Goal: Transaction & Acquisition: Book appointment/travel/reservation

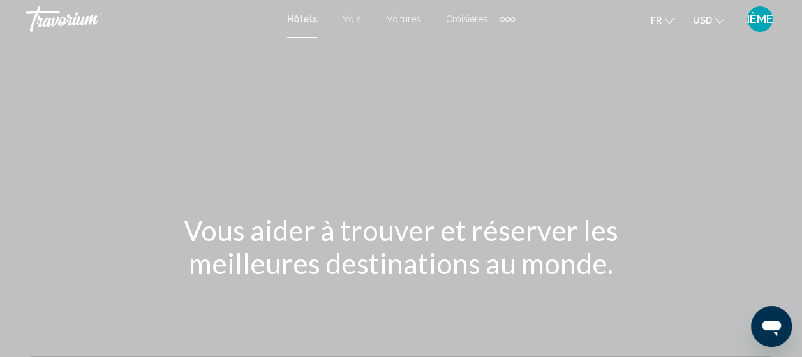
click at [347, 216] on h1 "Vous aider à trouver et réserver les meilleures destinations au monde." at bounding box center [401, 247] width 479 height 66
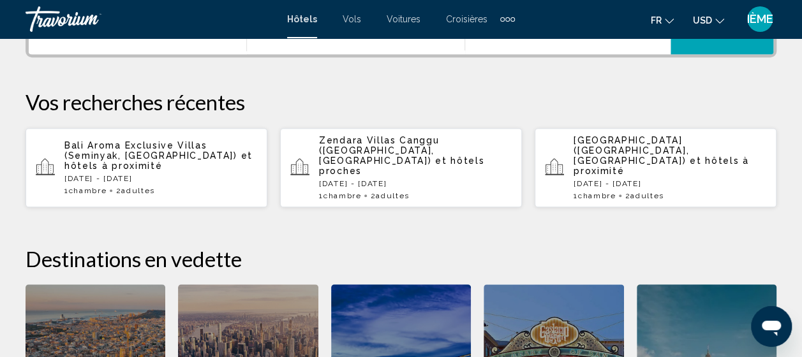
scroll to position [330, 0]
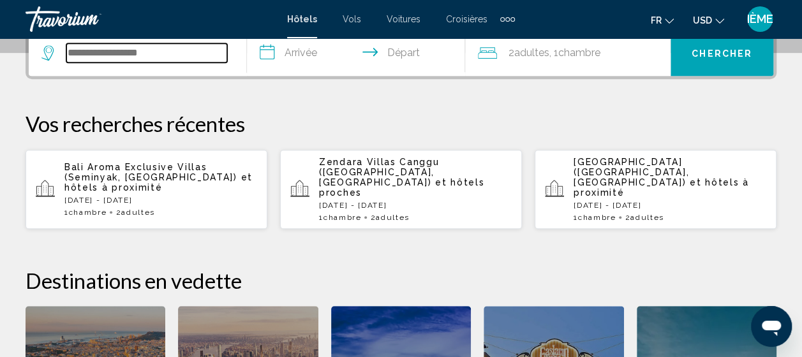
click at [108, 47] on input "Widget de recherche" at bounding box center [146, 52] width 161 height 19
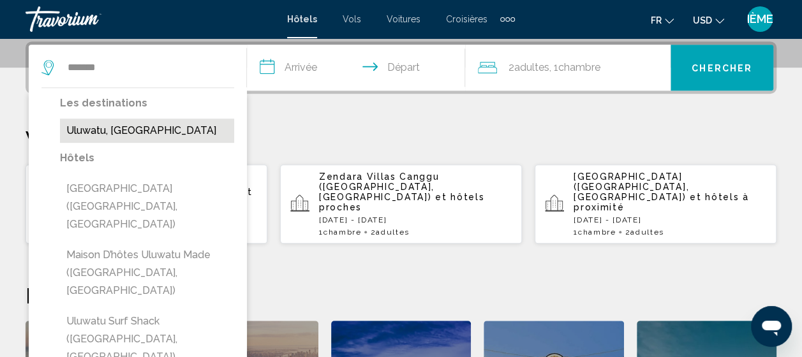
click at [98, 134] on button "Uluwatu, Indonésie" at bounding box center [147, 131] width 174 height 24
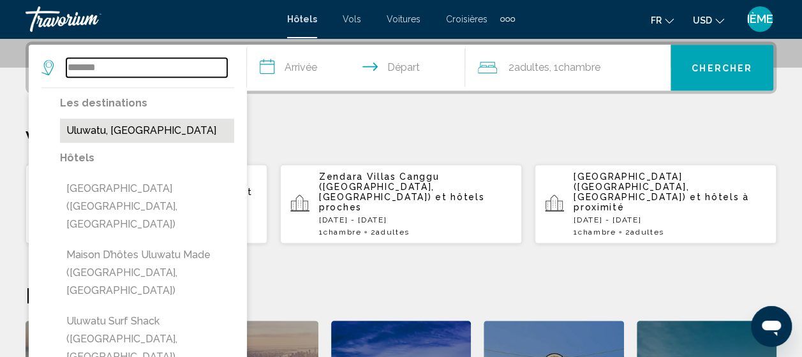
type input "**********"
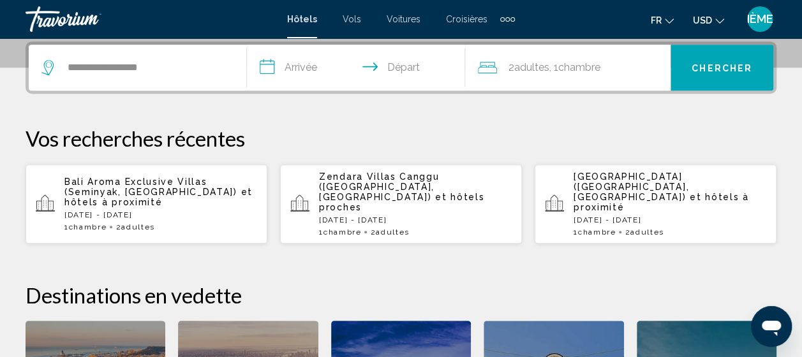
click at [285, 66] on input "**********" at bounding box center [358, 70] width 223 height 50
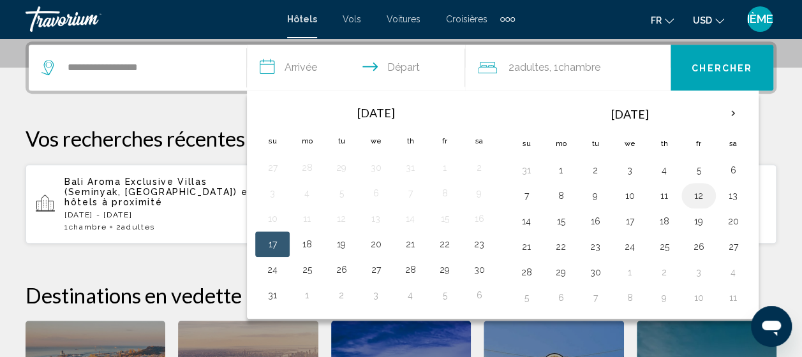
click at [690, 195] on button "12" at bounding box center [699, 196] width 20 height 18
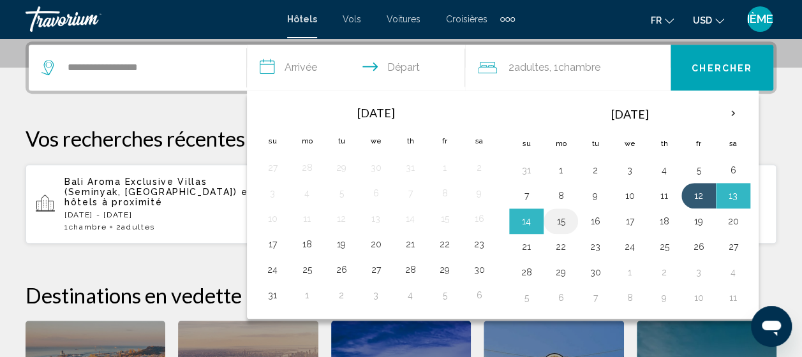
click at [563, 229] on td "15" at bounding box center [561, 222] width 34 height 26
click at [564, 218] on button "15" at bounding box center [561, 222] width 20 height 18
type input "**********"
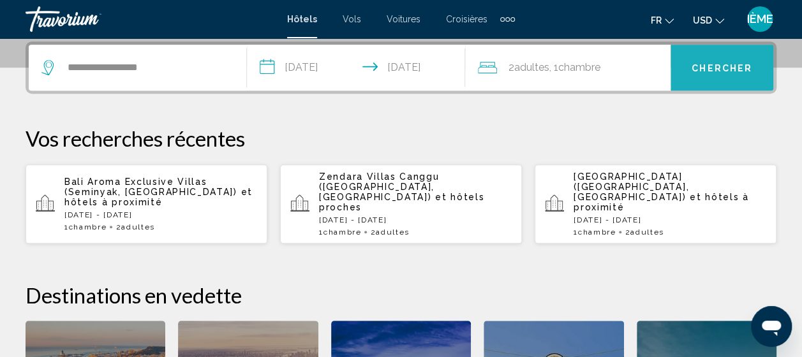
click at [708, 84] on button "Chercher" at bounding box center [722, 68] width 103 height 46
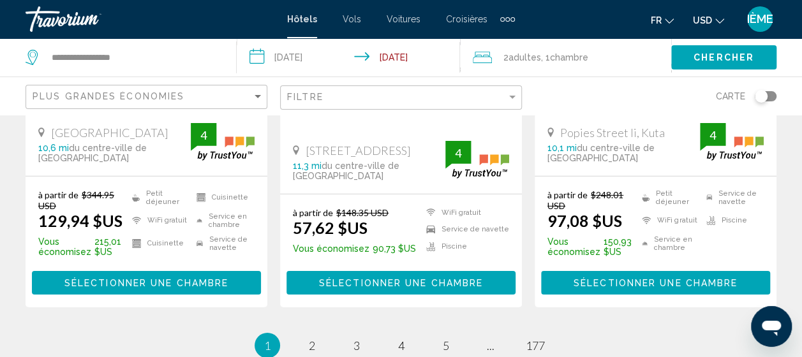
scroll to position [2022, 0]
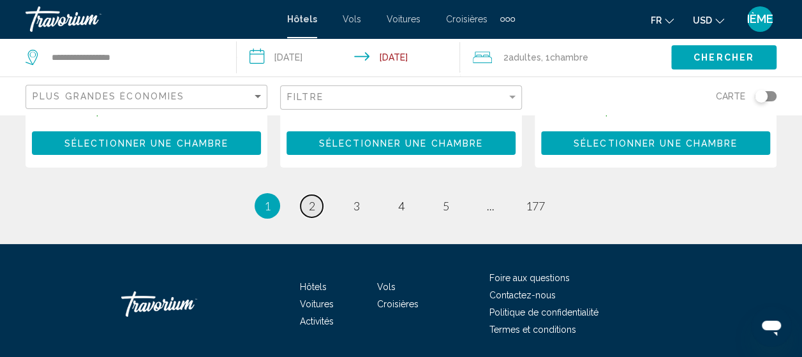
click at [308, 195] on link "page 2" at bounding box center [312, 206] width 22 height 22
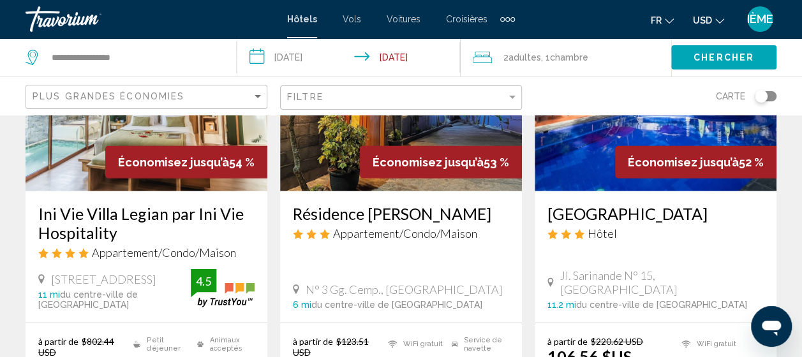
scroll to position [1809, 0]
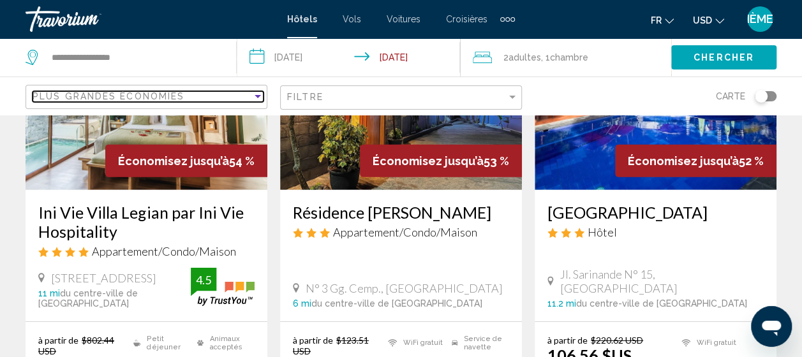
click at [255, 97] on div "Trier par" at bounding box center [258, 96] width 6 height 3
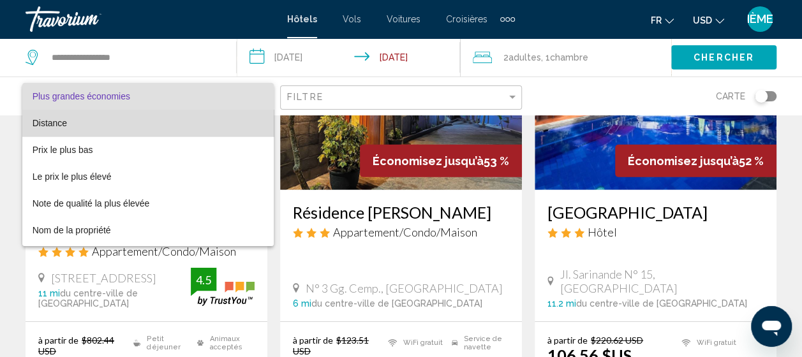
click at [220, 123] on span "Distance" at bounding box center [149, 123] width 232 height 27
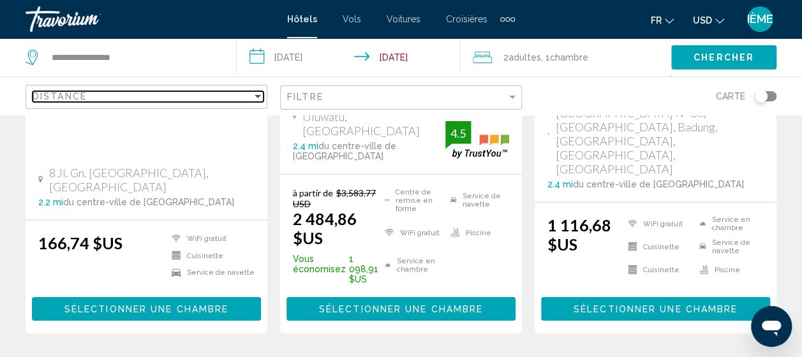
scroll to position [1839, 0]
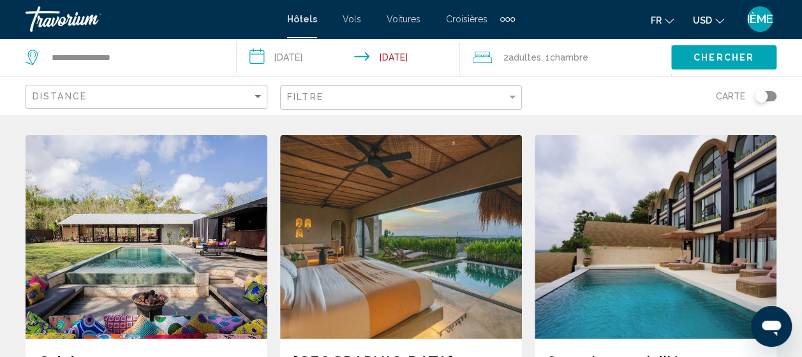
scroll to position [1520, 0]
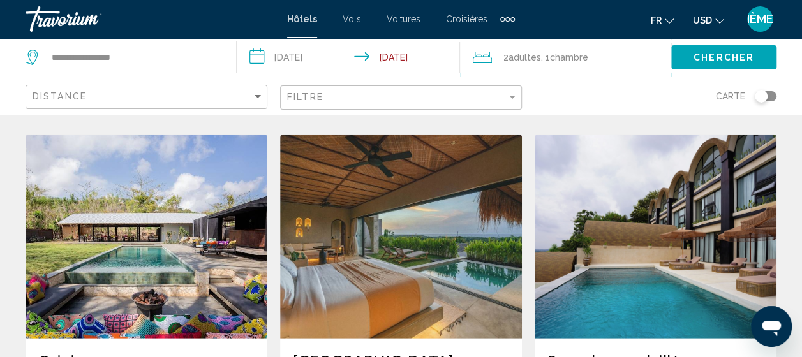
click at [174, 86] on div "Distance" at bounding box center [148, 98] width 231 height 24
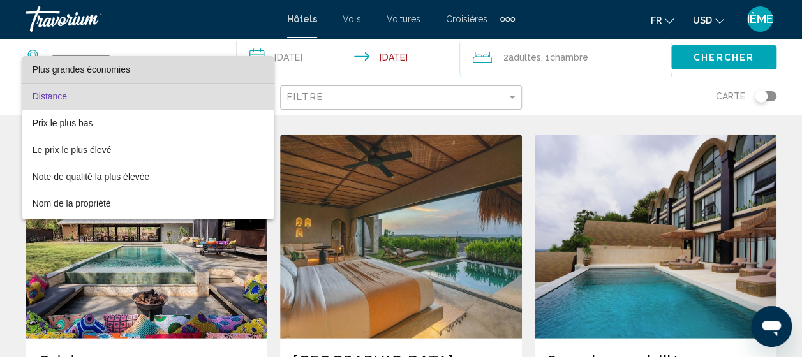
click at [181, 73] on span "Plus grandes économies" at bounding box center [149, 69] width 232 height 27
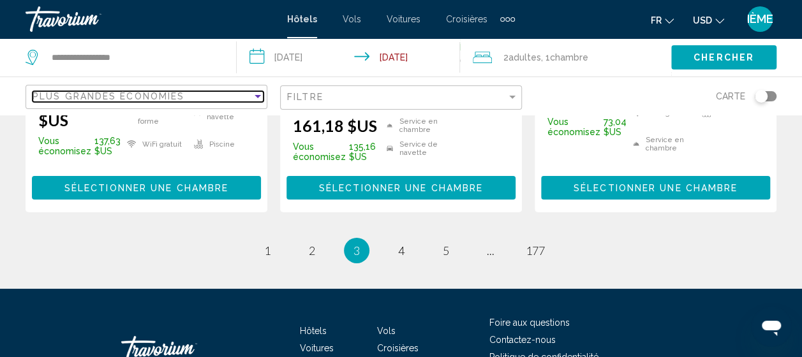
scroll to position [1980, 0]
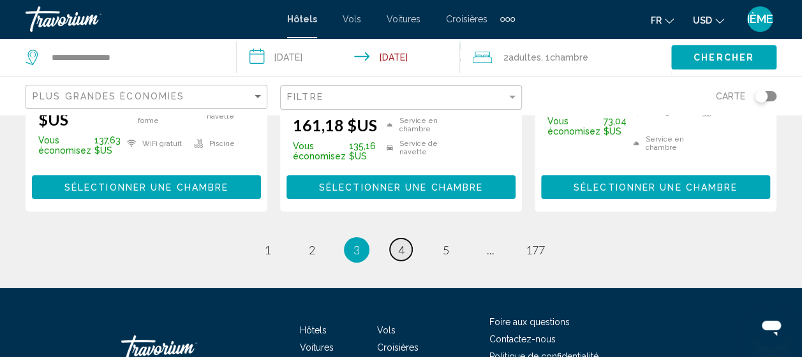
click at [407, 239] on link "page 4" at bounding box center [401, 250] width 22 height 22
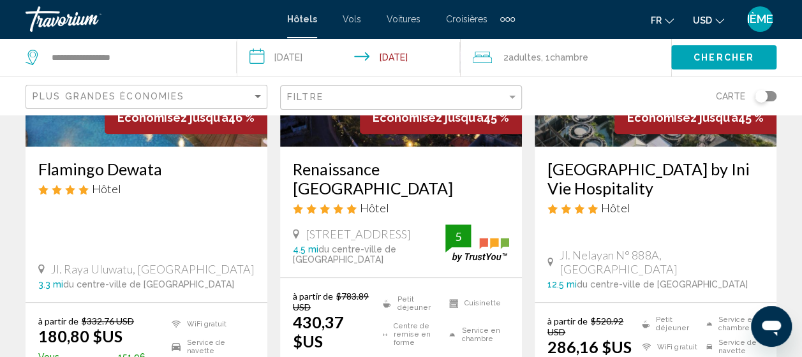
scroll to position [216, 0]
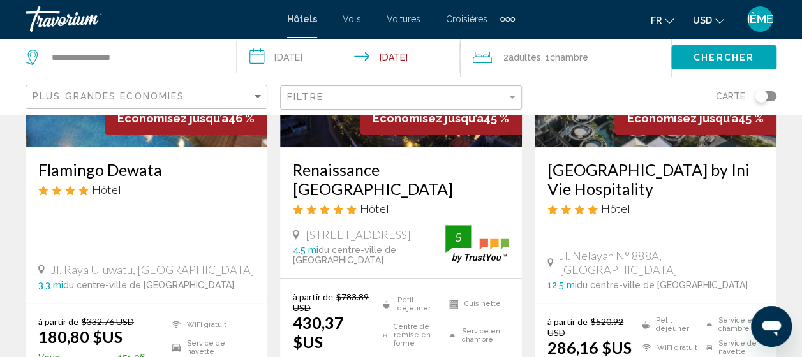
click at [359, 178] on h3 "Renaissance Bali Uluwatu Resort & Spa" at bounding box center [401, 179] width 216 height 38
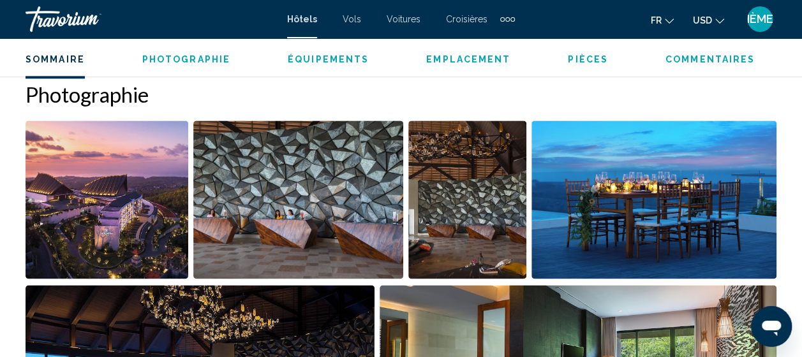
scroll to position [813, 0]
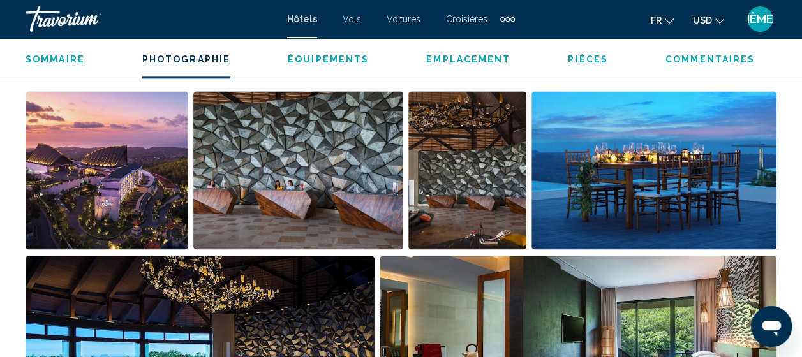
click at [308, 66] on div "Sommaire Photographie Équipements Emplacement Pièces Commentaires Voir les disp…" at bounding box center [401, 58] width 802 height 40
click at [307, 60] on span "Équipements" at bounding box center [328, 59] width 81 height 10
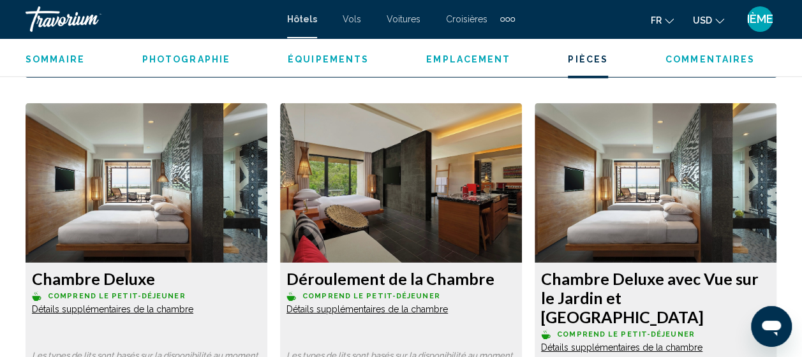
scroll to position [1870, 0]
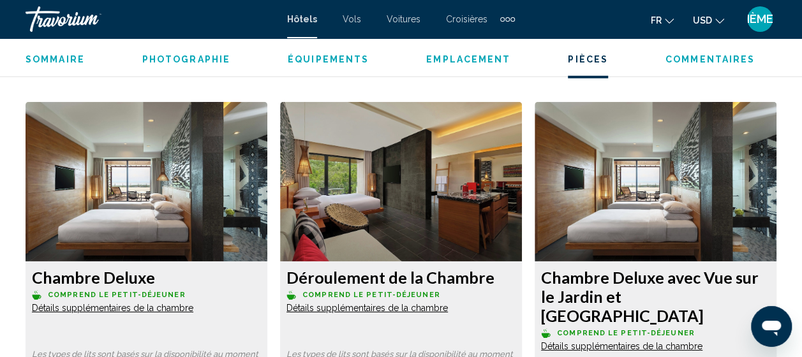
click at [133, 179] on img "Contenu principal" at bounding box center [147, 182] width 242 height 160
click at [97, 308] on span "Détails supplémentaires de la chambre" at bounding box center [112, 308] width 161 height 10
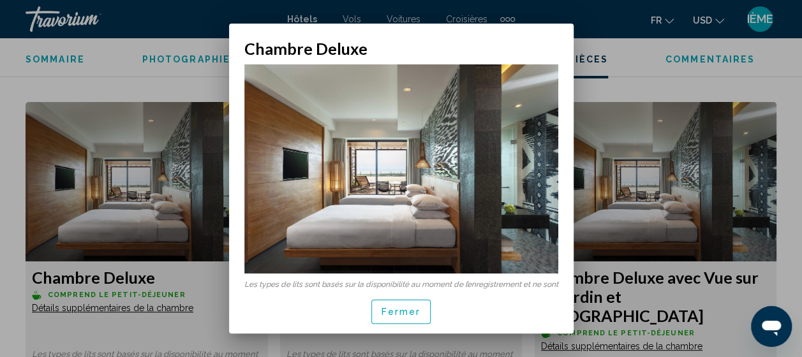
scroll to position [7, 0]
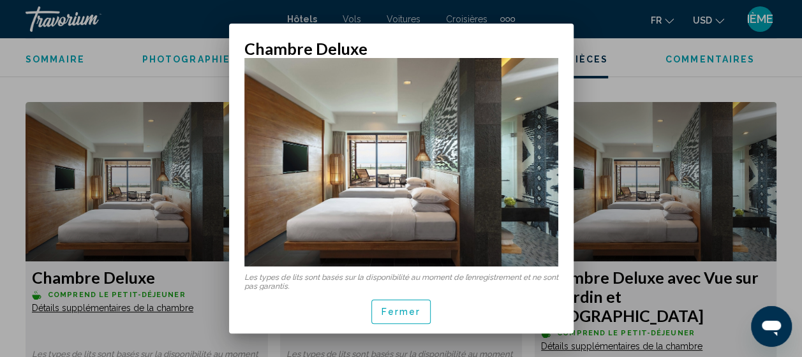
click at [87, 210] on div at bounding box center [401, 178] width 802 height 357
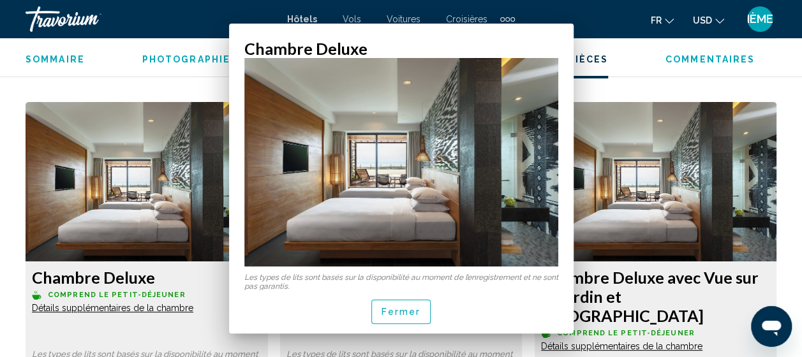
scroll to position [1870, 0]
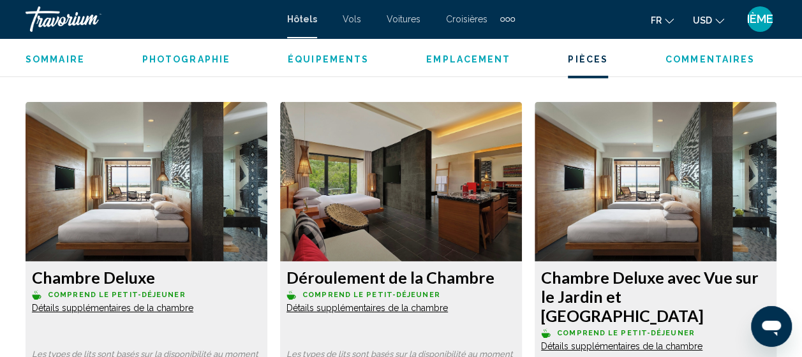
click at [87, 210] on img "Contenu principal" at bounding box center [147, 182] width 242 height 160
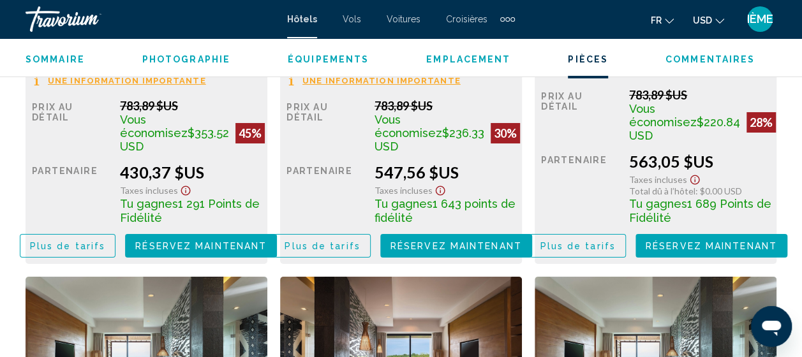
scroll to position [2215, 0]
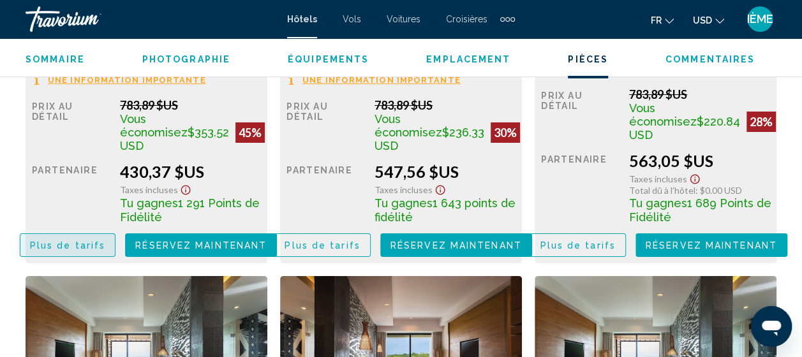
click at [75, 234] on button "Plus de tarifs" at bounding box center [68, 246] width 96 height 24
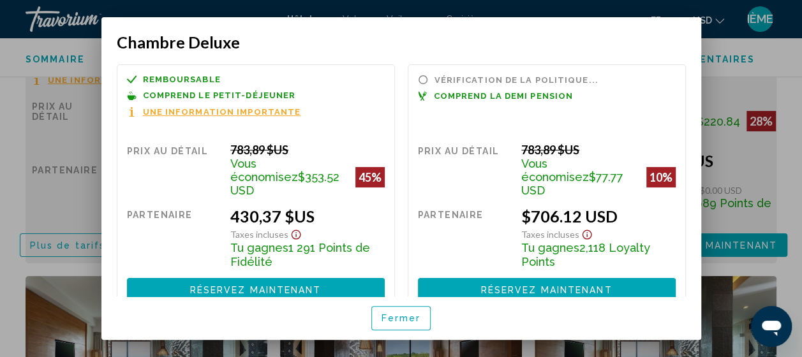
scroll to position [0, 0]
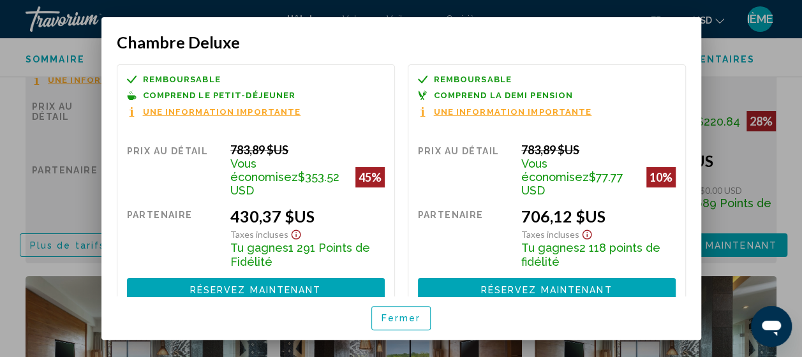
click at [176, 107] on button "Une information importante" at bounding box center [214, 112] width 174 height 11
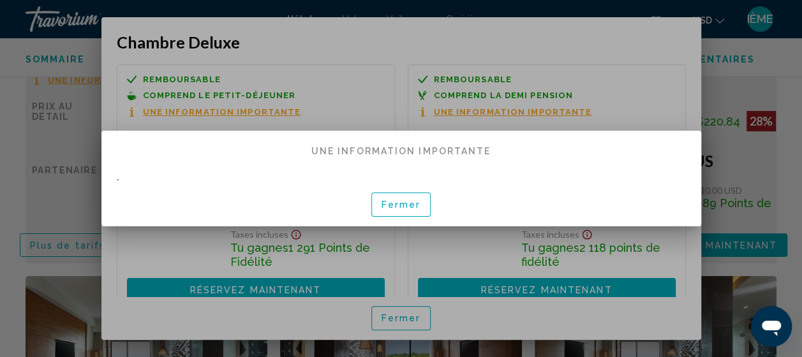
click at [410, 209] on span "Fermer" at bounding box center [402, 205] width 40 height 10
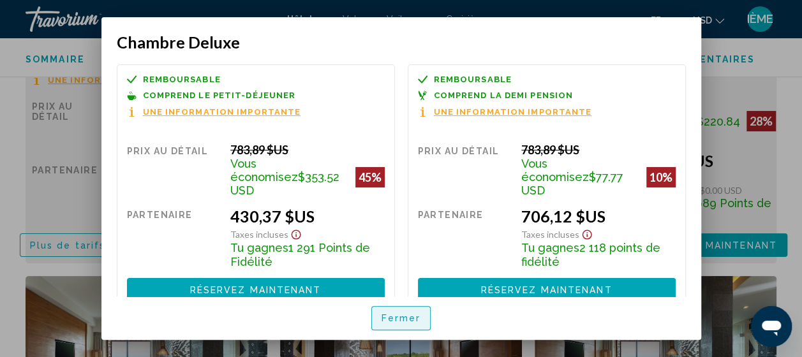
click at [389, 318] on span "Fermer" at bounding box center [402, 319] width 40 height 10
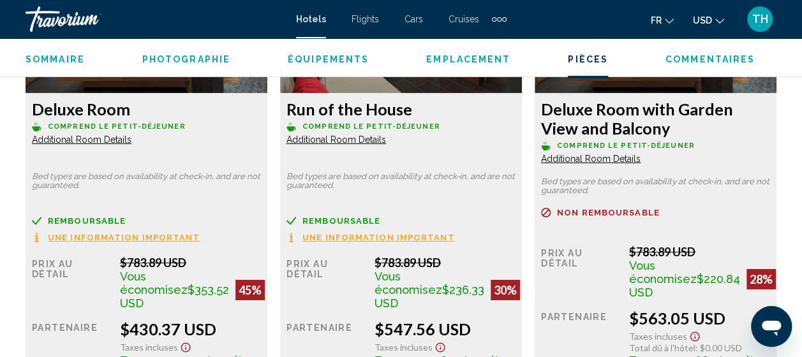
scroll to position [2034, 0]
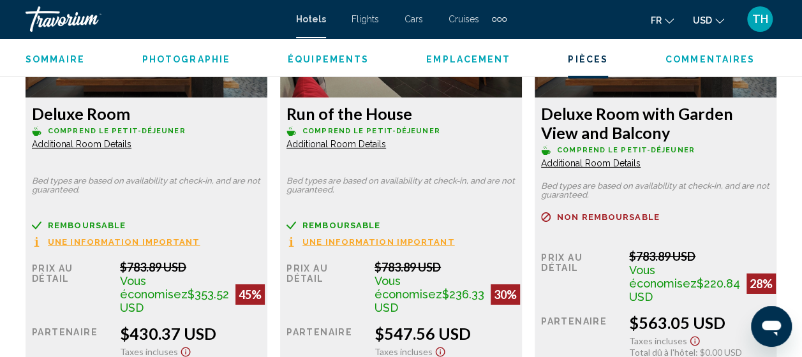
click at [131, 146] on span "Additional Room Details" at bounding box center [82, 144] width 100 height 10
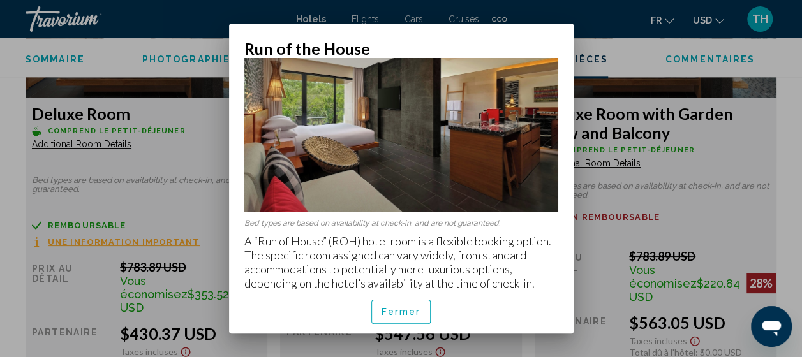
scroll to position [69, 0]
drag, startPoint x: 241, startPoint y: 228, endPoint x: 452, endPoint y: 289, distance: 219.2
click at [452, 289] on div "Bed types are based on availability at check-in, and are not guaranteed. A “Run…" at bounding box center [401, 174] width 345 height 232
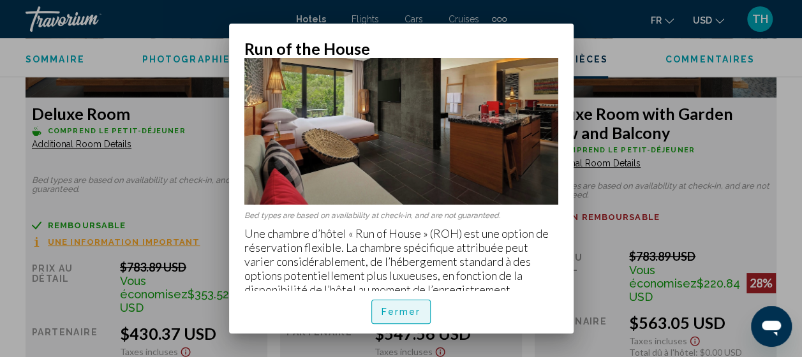
click at [405, 310] on span "Fermer" at bounding box center [402, 313] width 40 height 10
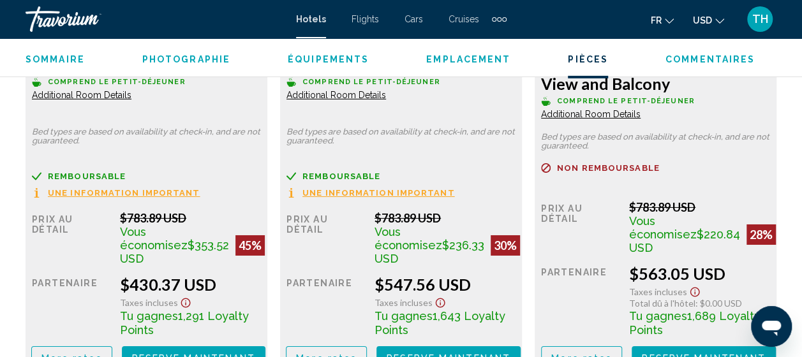
scroll to position [2082, 0]
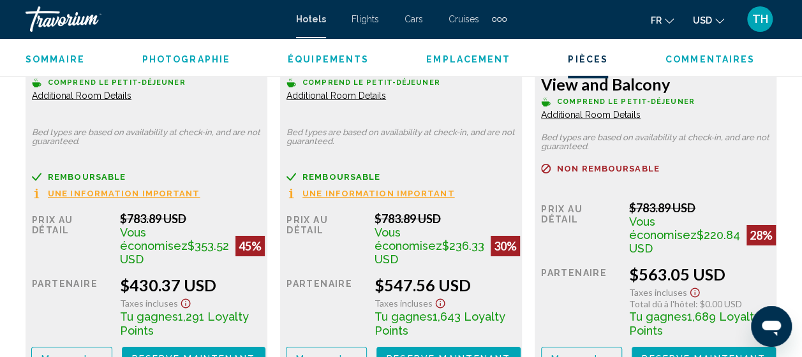
click at [131, 101] on span "Additional Room Details" at bounding box center [82, 96] width 100 height 10
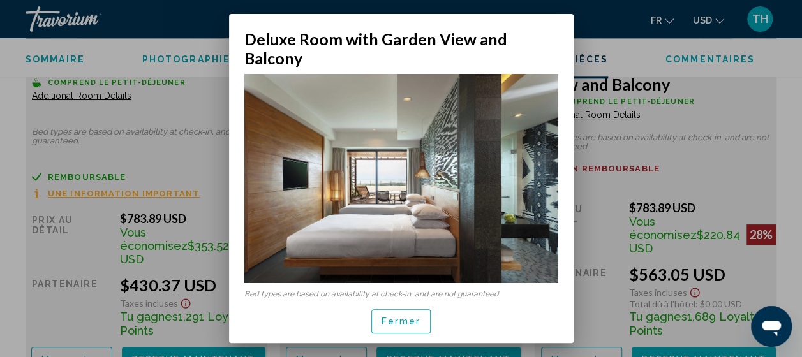
scroll to position [0, 0]
click at [634, 134] on div at bounding box center [401, 178] width 802 height 357
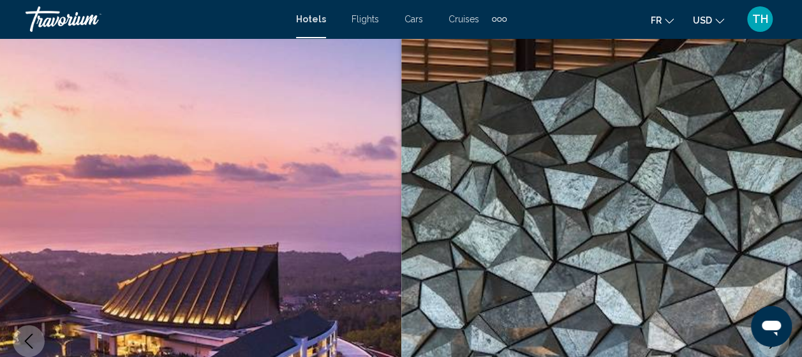
scroll to position [2082, 0]
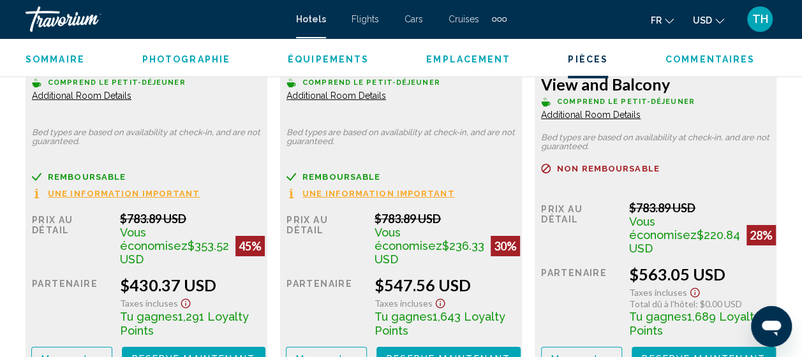
click at [131, 101] on span "Additional Room Details" at bounding box center [82, 96] width 100 height 10
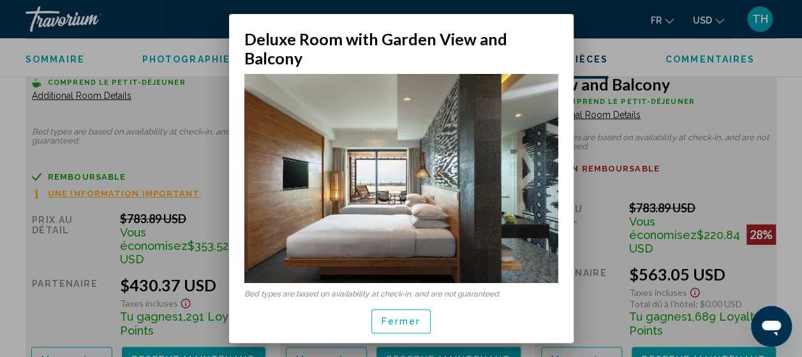
click at [610, 216] on div at bounding box center [401, 178] width 802 height 357
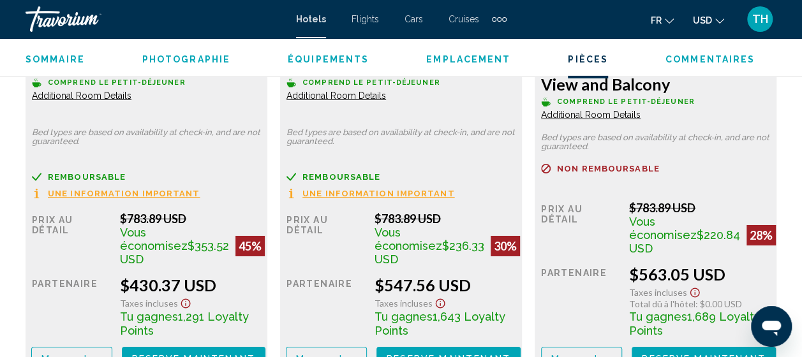
click at [131, 96] on span "Additional Room Details" at bounding box center [82, 96] width 100 height 10
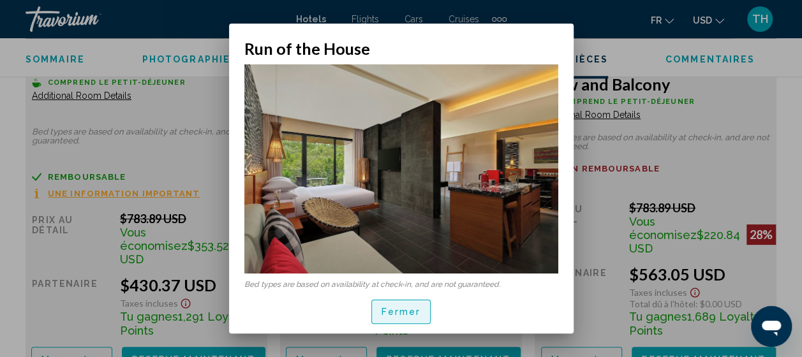
click at [405, 308] on span "Fermer" at bounding box center [402, 313] width 40 height 10
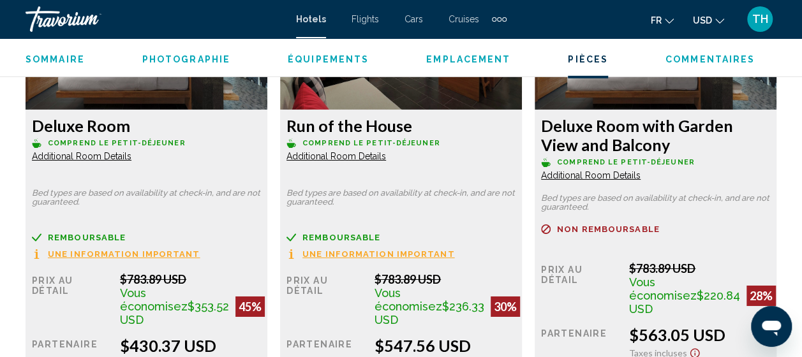
scroll to position [2018, 0]
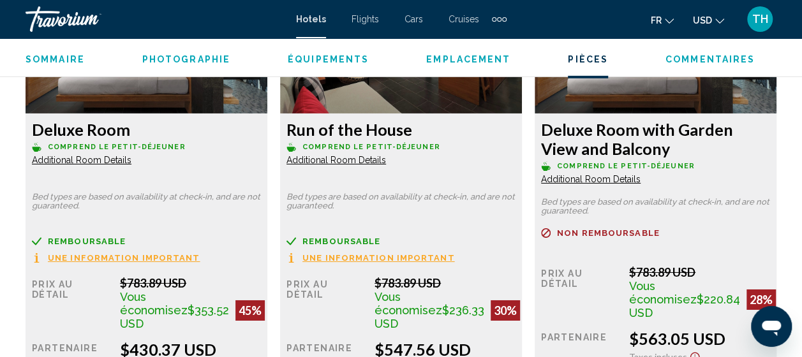
click at [131, 163] on span "Additional Room Details" at bounding box center [82, 160] width 100 height 10
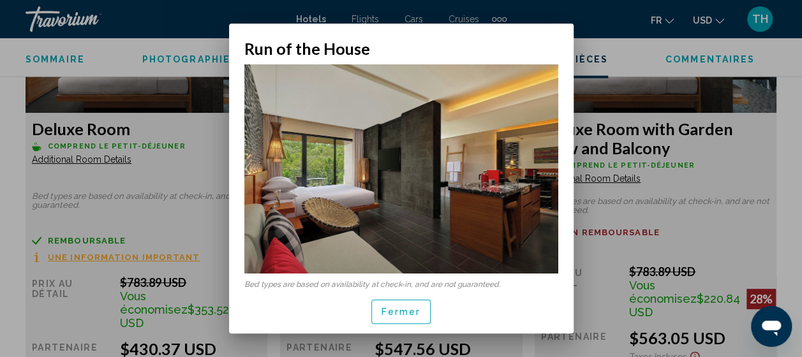
scroll to position [68, 0]
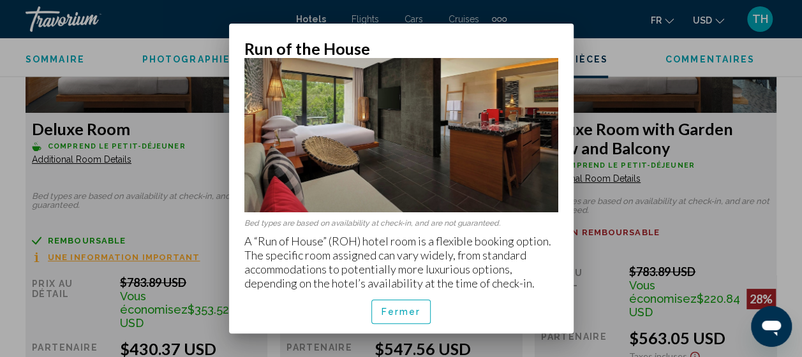
click at [664, 234] on div at bounding box center [401, 178] width 802 height 357
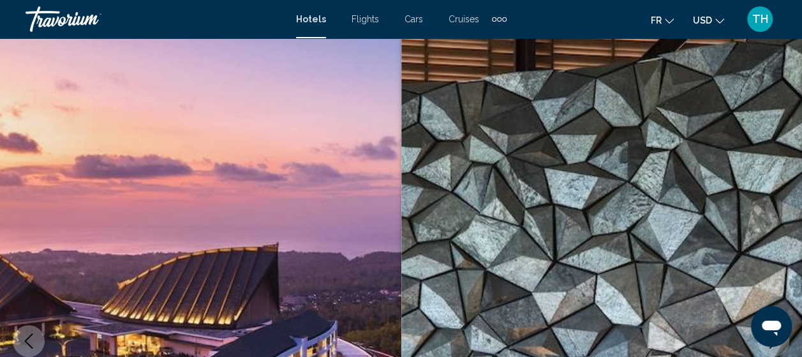
scroll to position [2018, 0]
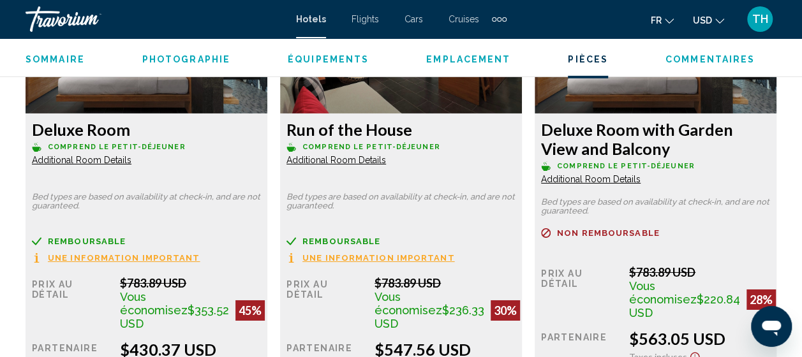
click at [261, 166] on div "Deluxe Room with Garden View and Balcony Comprend le petit-déjeuner Additional …" at bounding box center [146, 143] width 229 height 46
click at [131, 165] on span "Additional Room Details" at bounding box center [82, 160] width 100 height 10
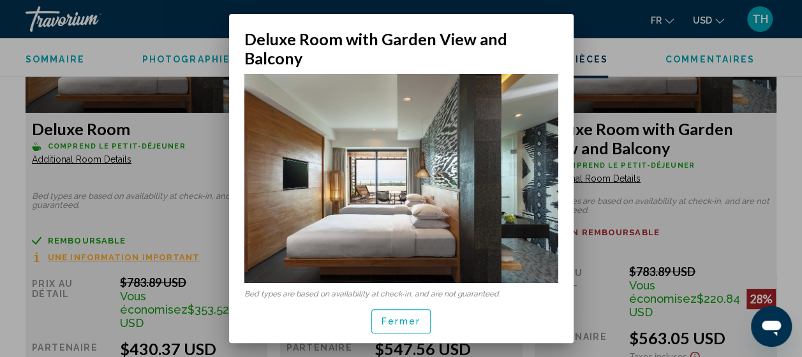
click at [385, 188] on img at bounding box center [401, 178] width 314 height 209
click at [657, 224] on div at bounding box center [401, 178] width 802 height 357
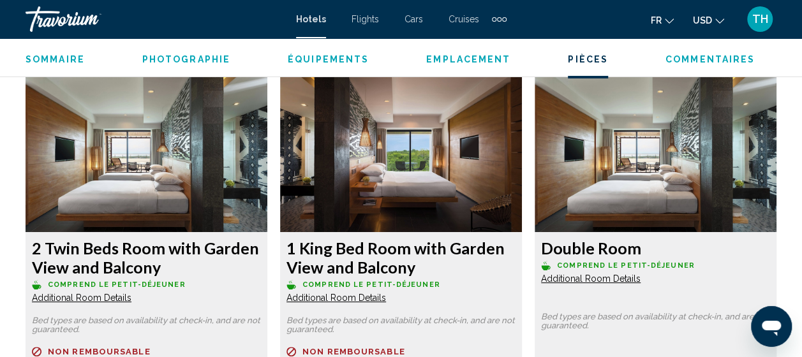
scroll to position [2398, 0]
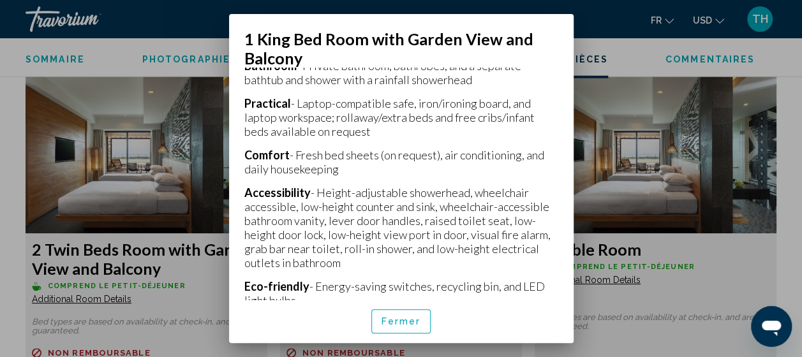
scroll to position [549, 0]
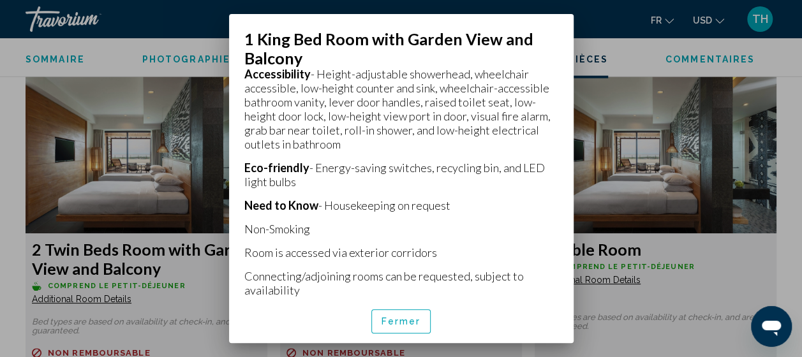
drag, startPoint x: 241, startPoint y: 101, endPoint x: 546, endPoint y: 317, distance: 373.3
click at [546, 317] on div "1 King Bed Room with Garden View and Balcony Bed types are based on availabilit…" at bounding box center [401, 186] width 314 height 314
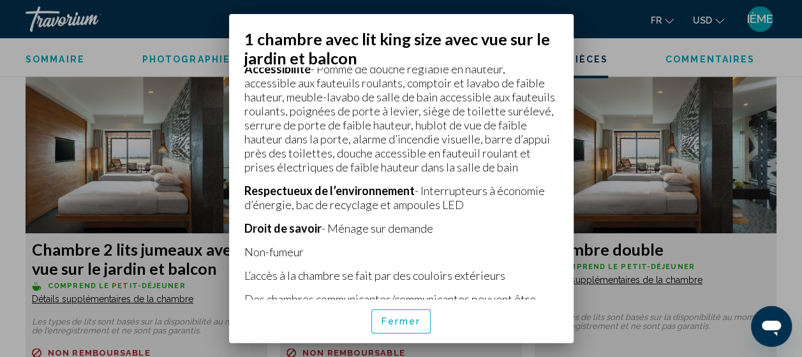
scroll to position [670, 0]
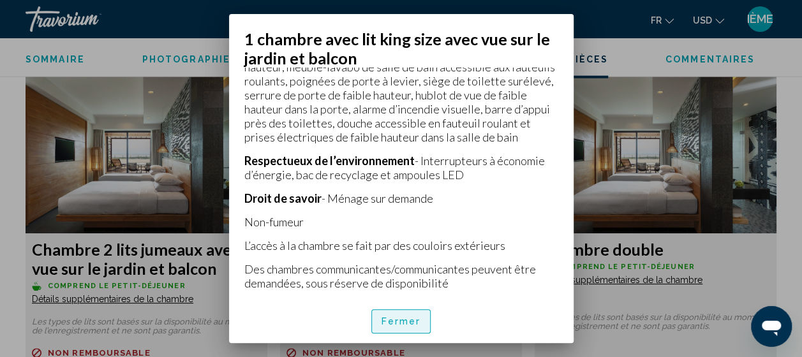
click at [394, 317] on span "Fermer" at bounding box center [402, 322] width 40 height 10
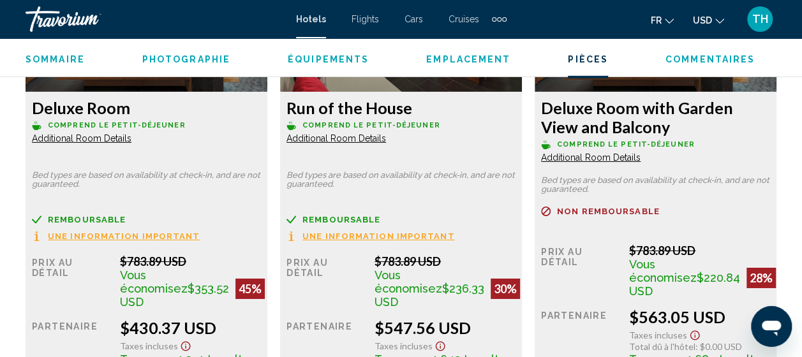
scroll to position [2041, 0]
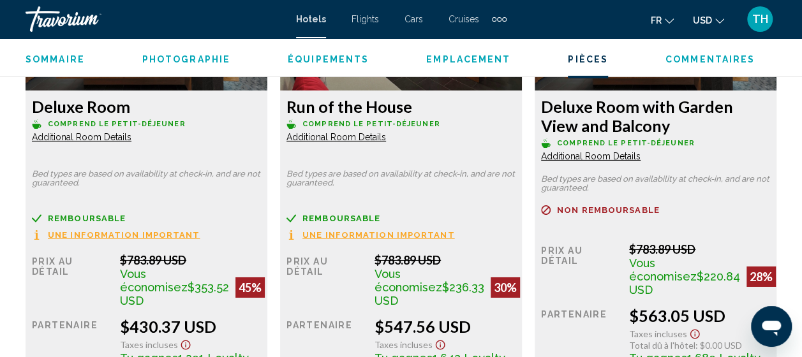
click at [131, 134] on span "Additional Room Details" at bounding box center [82, 137] width 100 height 10
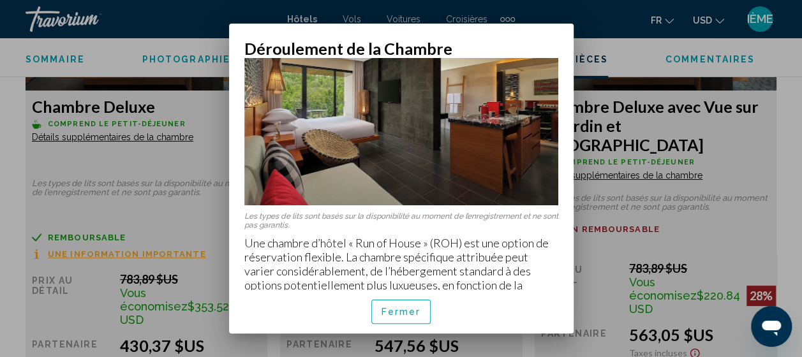
scroll to position [77, 0]
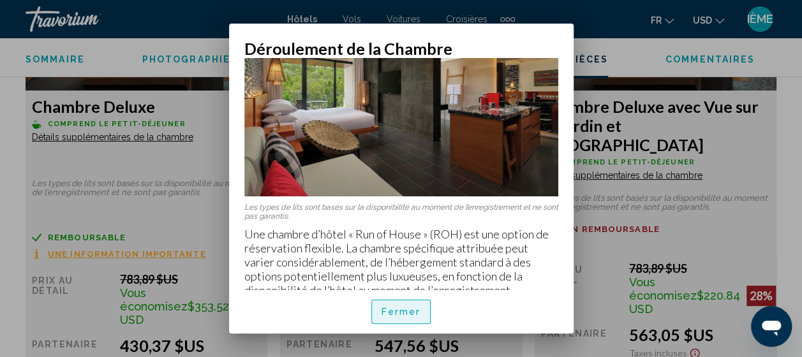
click at [415, 313] on span "Fermer" at bounding box center [402, 313] width 40 height 10
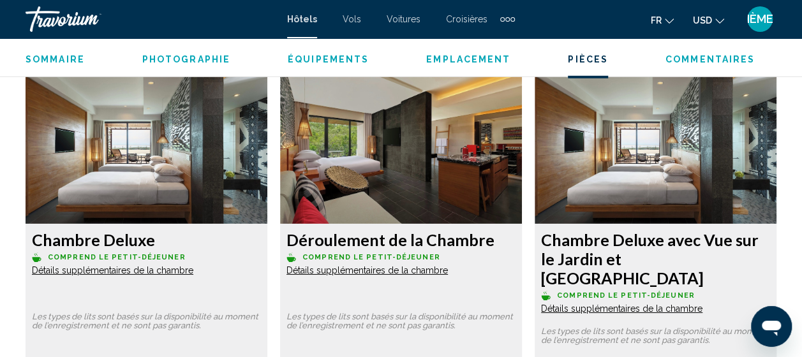
scroll to position [1908, 0]
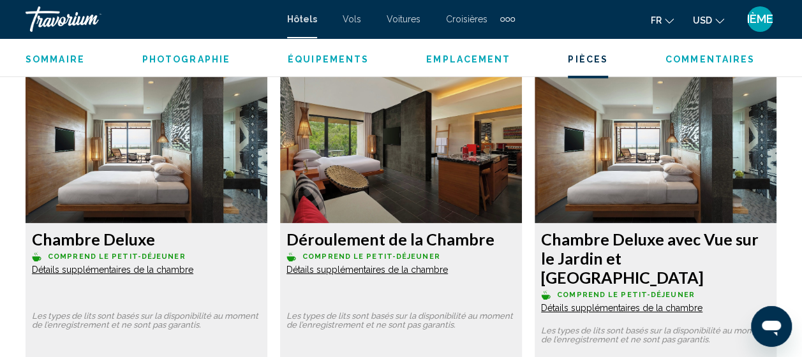
click at [193, 269] on span "Détails supplémentaires de la chambre" at bounding box center [112, 270] width 161 height 10
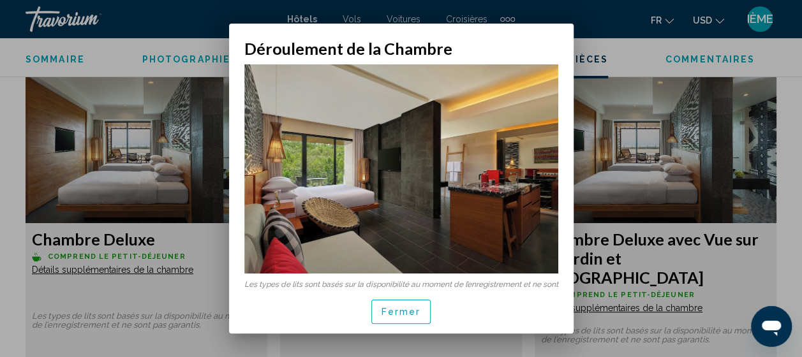
scroll to position [77, 0]
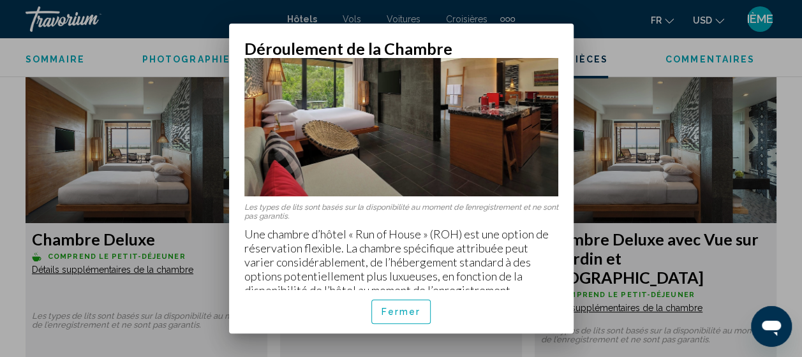
click at [636, 248] on div at bounding box center [401, 178] width 802 height 357
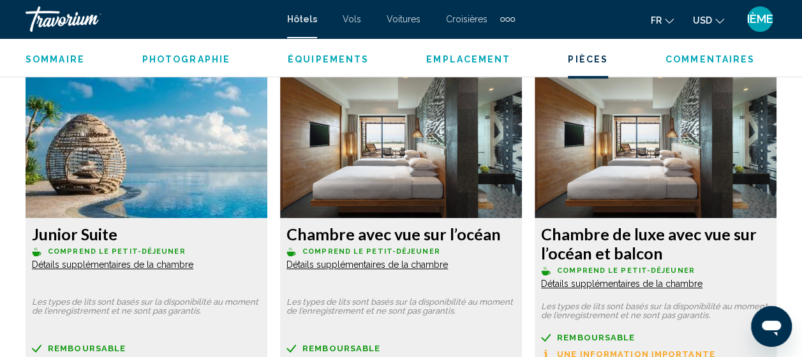
scroll to position [2934, 0]
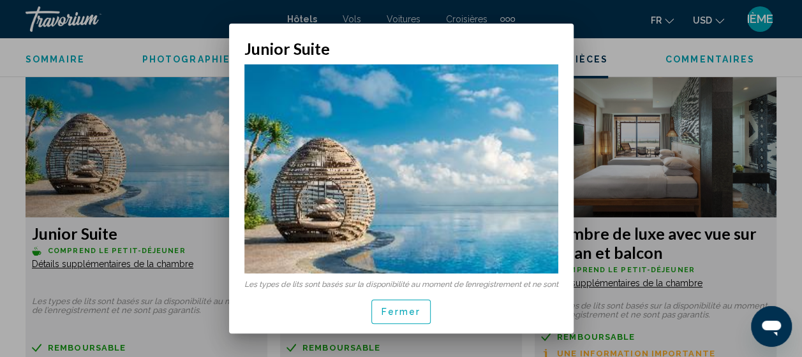
scroll to position [7, 0]
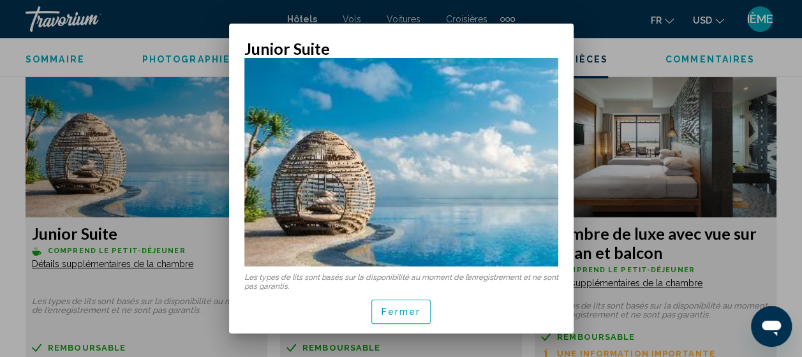
click at [212, 304] on div at bounding box center [401, 178] width 802 height 357
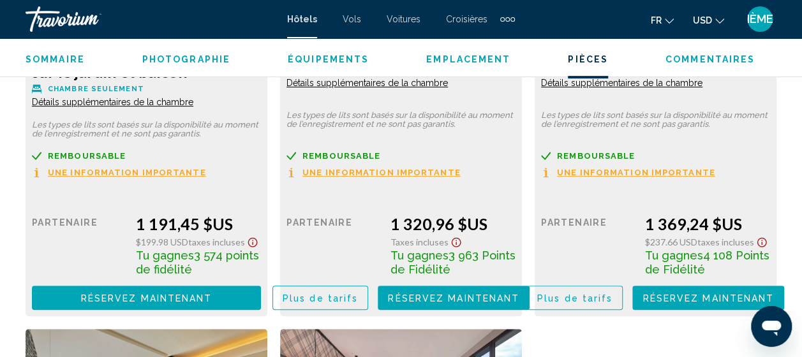
scroll to position [4987, 0]
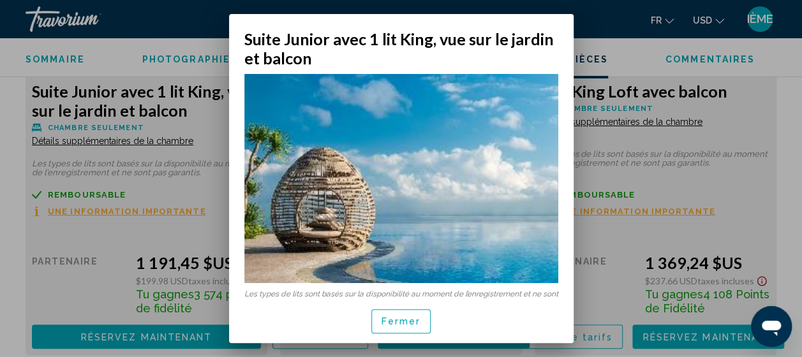
scroll to position [78, 0]
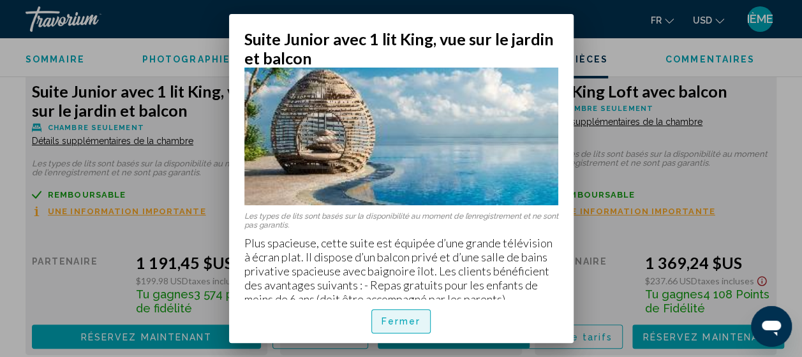
click at [402, 324] on span "Fermer" at bounding box center [402, 322] width 40 height 10
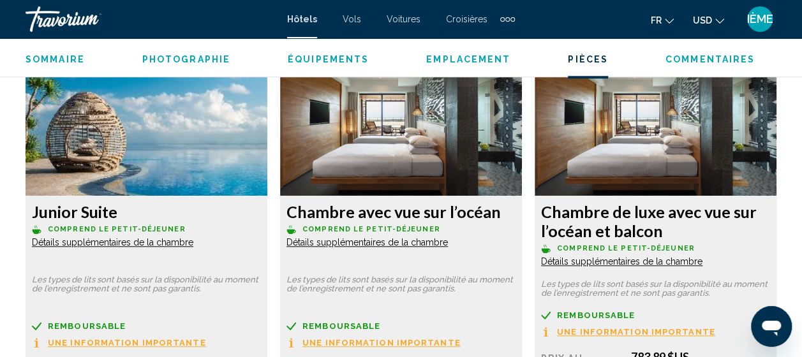
scroll to position [2952, 0]
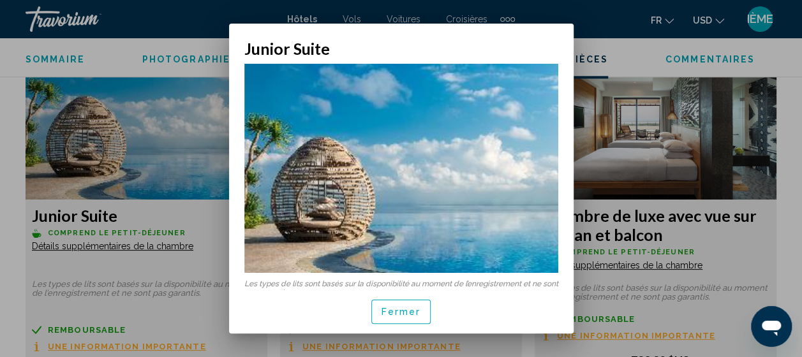
scroll to position [0, 0]
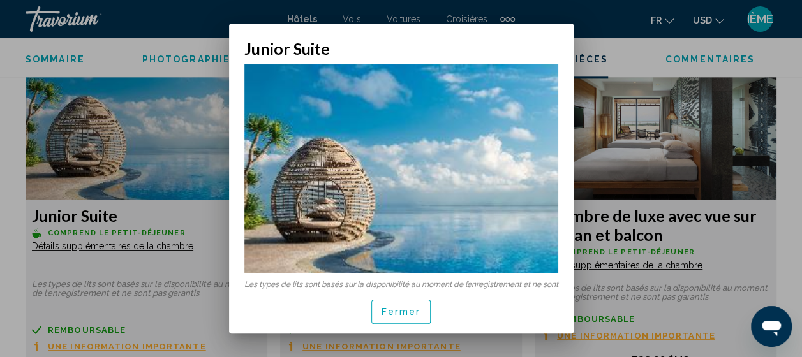
click at [170, 255] on div at bounding box center [401, 178] width 802 height 357
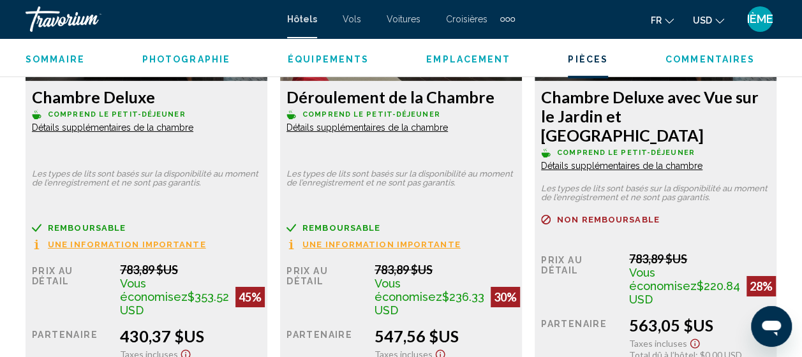
scroll to position [2052, 0]
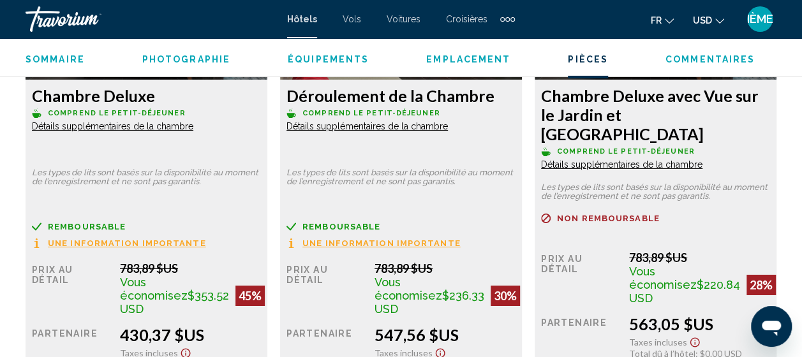
click at [124, 126] on span "Détails supplémentaires de la chambre" at bounding box center [112, 126] width 161 height 10
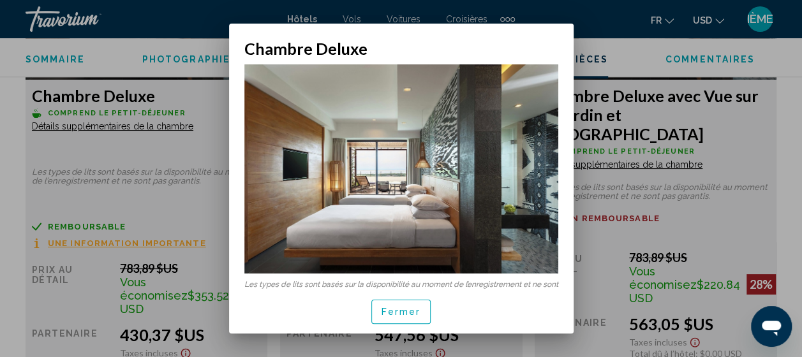
scroll to position [7, 0]
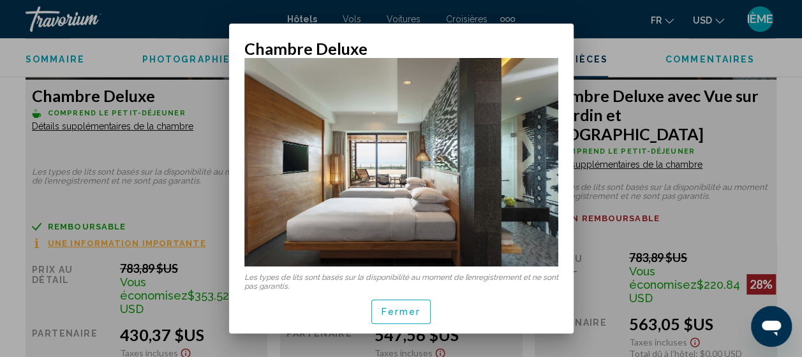
click at [200, 207] on div at bounding box center [401, 178] width 802 height 357
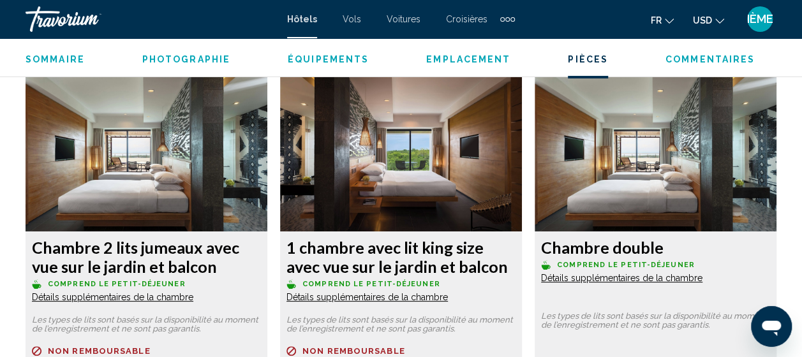
scroll to position [2420, 0]
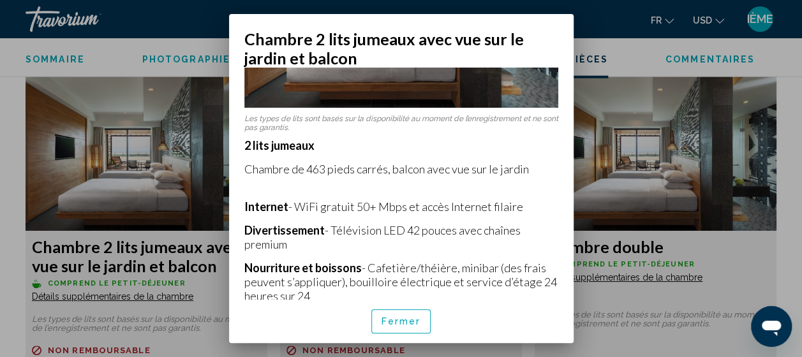
scroll to position [176, 0]
click at [174, 172] on div at bounding box center [401, 178] width 802 height 357
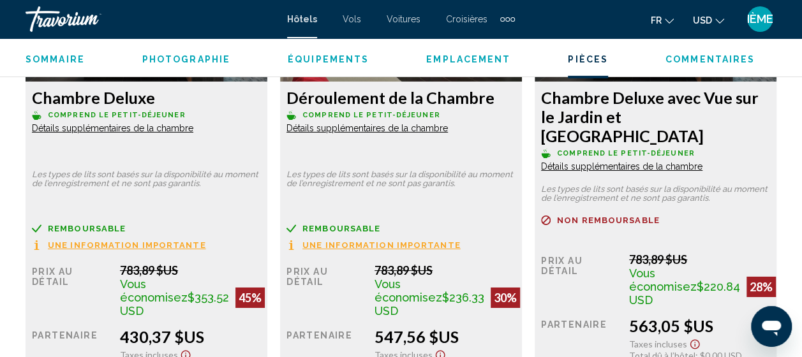
scroll to position [2061, 0]
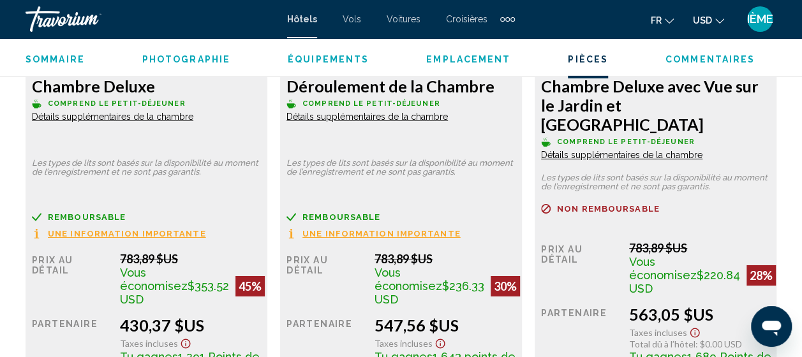
click at [661, 21] on span "Fr" at bounding box center [656, 20] width 11 height 10
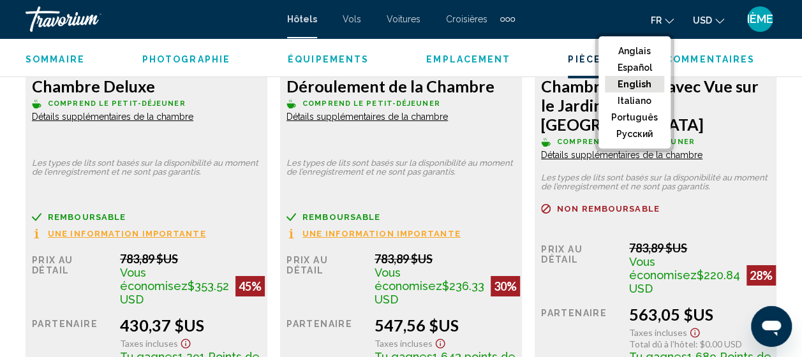
click at [714, 16] on button "USD USD ($) MXN (Mex$) CAD (Can$) GBP (£) EUR (€) AUD (A$) NZD (NZ$) CNY (CN¥)" at bounding box center [708, 20] width 31 height 19
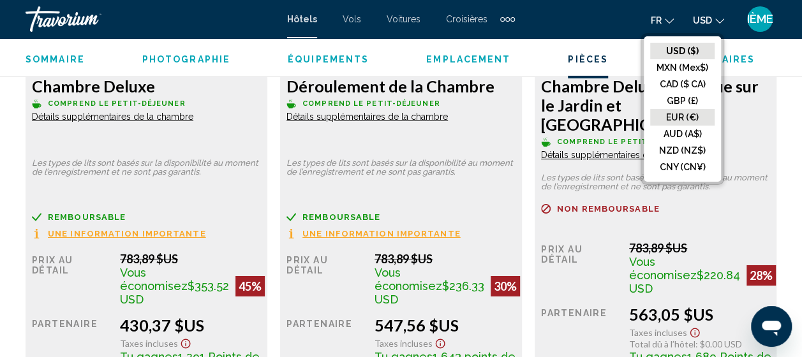
click at [682, 117] on button "EUR (€)" at bounding box center [682, 117] width 64 height 17
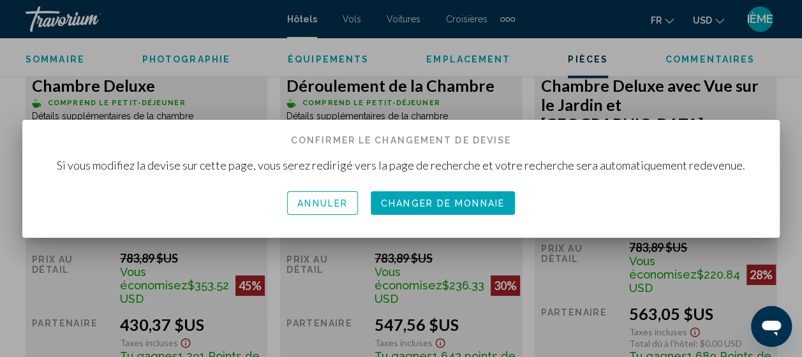
scroll to position [0, 0]
click at [461, 194] on button "Changer de monnaie" at bounding box center [443, 203] width 144 height 24
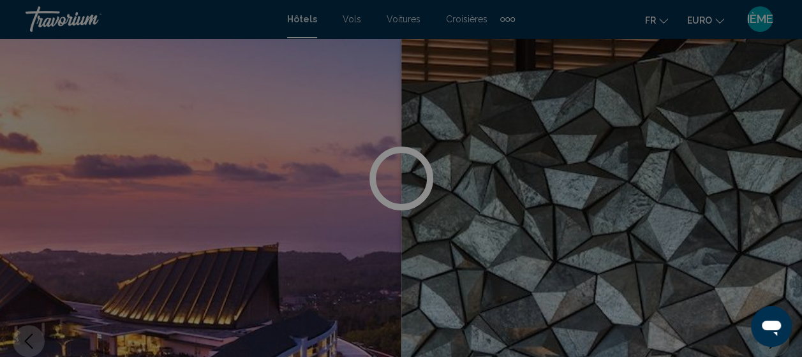
scroll to position [2061, 0]
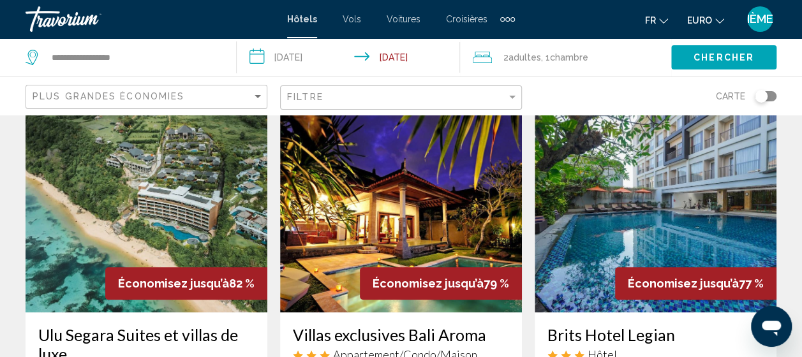
scroll to position [52, 0]
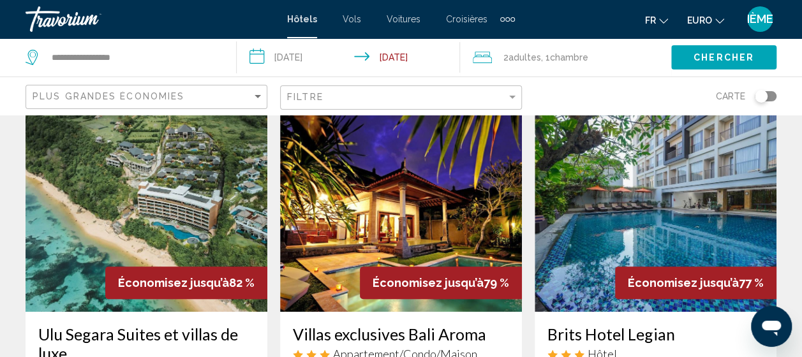
click at [179, 233] on img "Main content" at bounding box center [147, 210] width 242 height 204
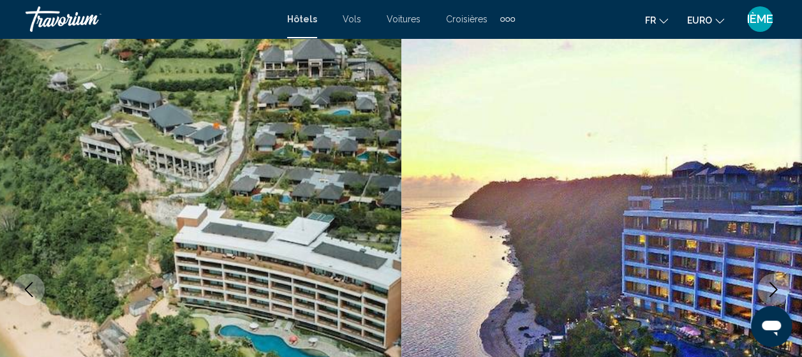
scroll to position [162, 0]
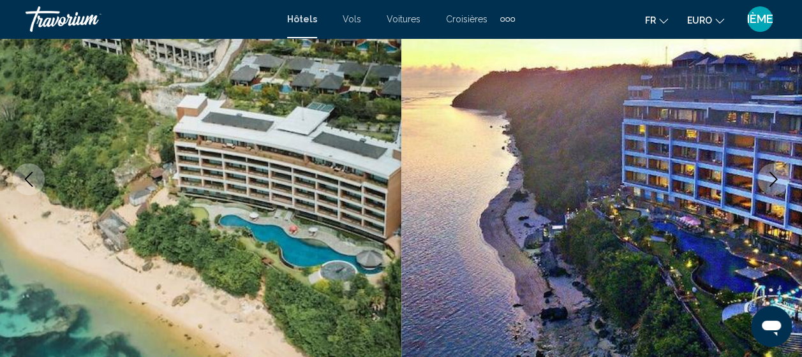
click at [777, 181] on icon "Image suivante" at bounding box center [773, 179] width 15 height 15
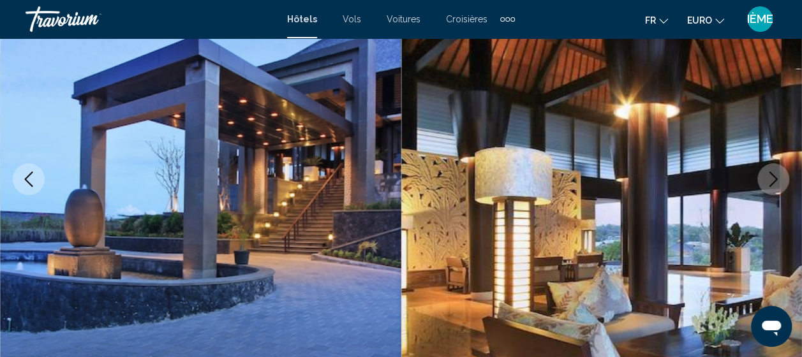
click at [777, 181] on icon "Image suivante" at bounding box center [773, 179] width 15 height 15
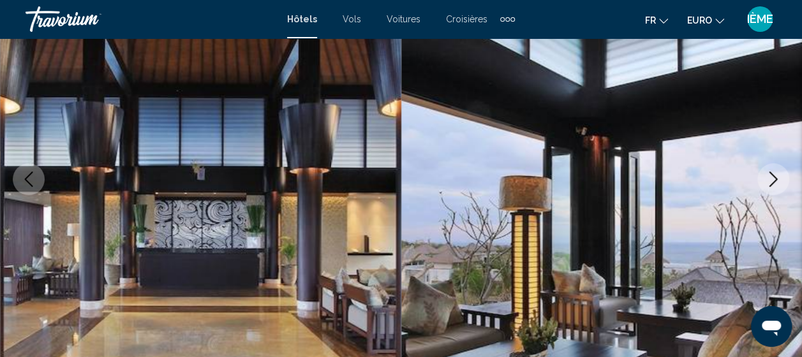
click at [777, 181] on icon "Image suivante" at bounding box center [773, 179] width 15 height 15
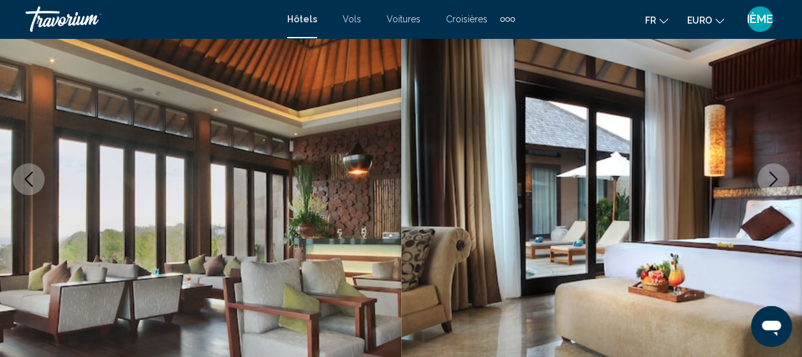
click at [777, 181] on icon "Image suivante" at bounding box center [773, 179] width 15 height 15
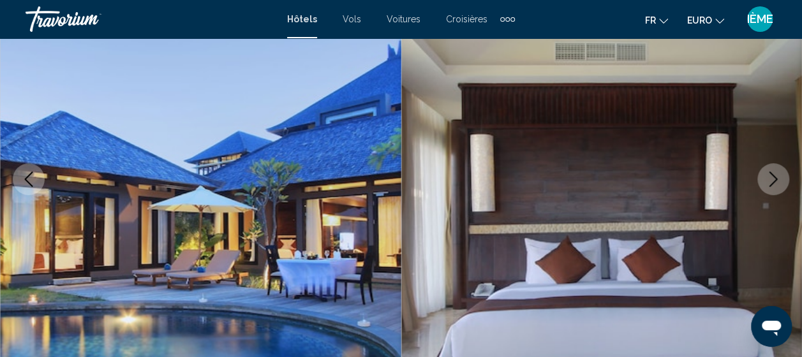
click at [777, 181] on icon "Image suivante" at bounding box center [773, 179] width 15 height 15
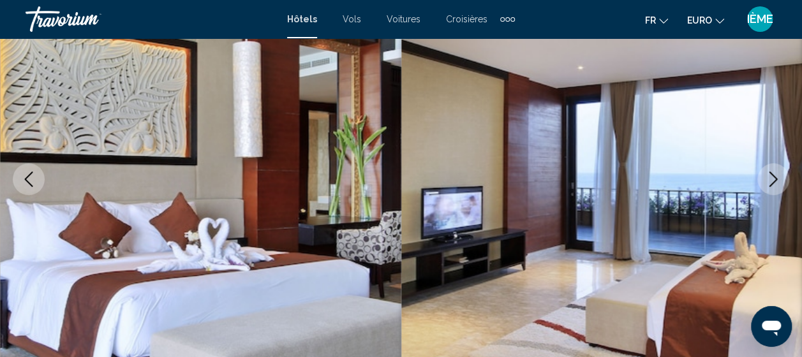
click at [777, 181] on icon "Image suivante" at bounding box center [773, 179] width 15 height 15
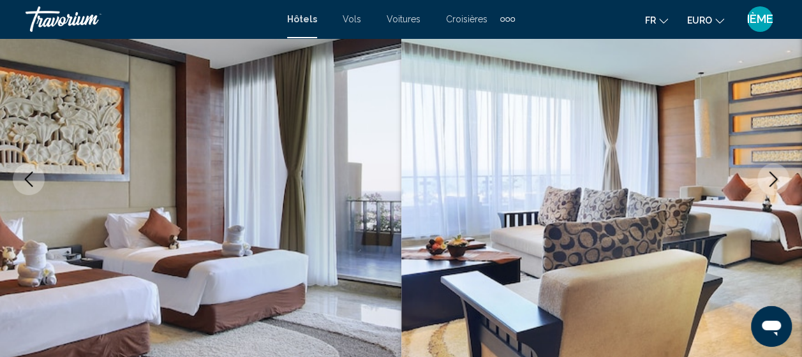
click at [777, 181] on icon "Image suivante" at bounding box center [773, 179] width 15 height 15
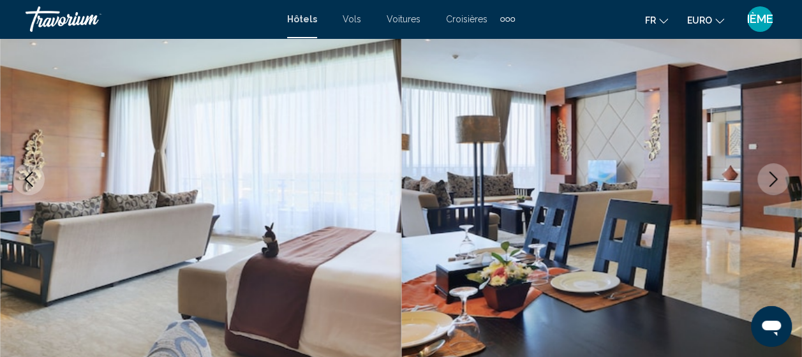
click at [777, 181] on icon "Image suivante" at bounding box center [773, 179] width 15 height 15
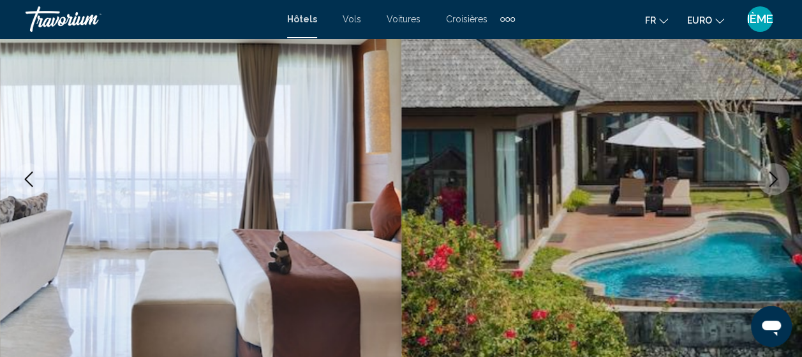
click at [777, 181] on icon "Image suivante" at bounding box center [773, 179] width 15 height 15
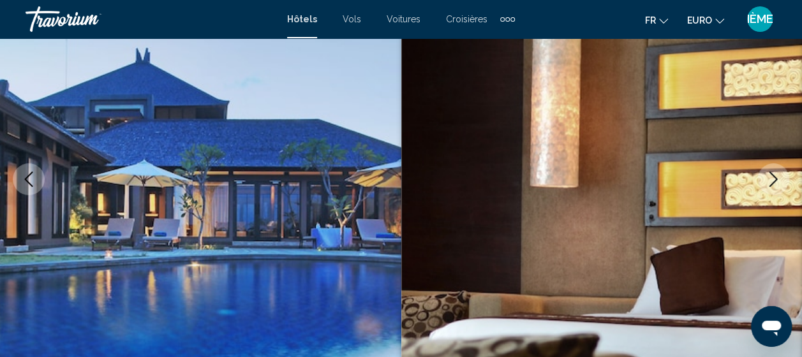
click at [777, 181] on icon "Image suivante" at bounding box center [773, 179] width 15 height 15
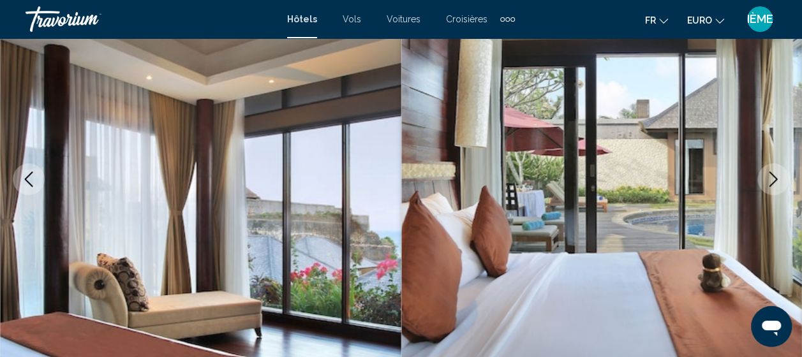
click at [777, 181] on icon "Image suivante" at bounding box center [773, 179] width 15 height 15
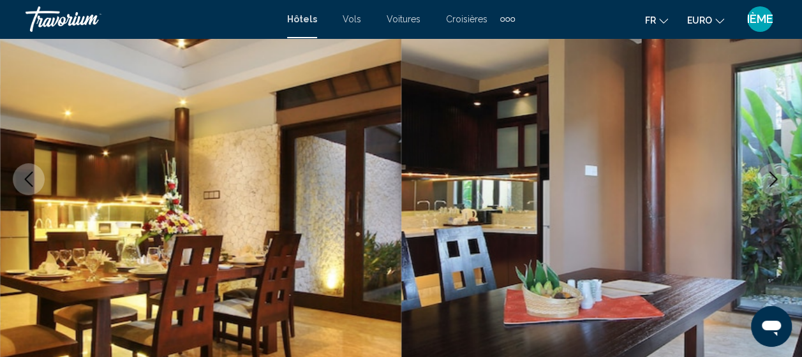
click at [777, 181] on icon "Image suivante" at bounding box center [773, 179] width 15 height 15
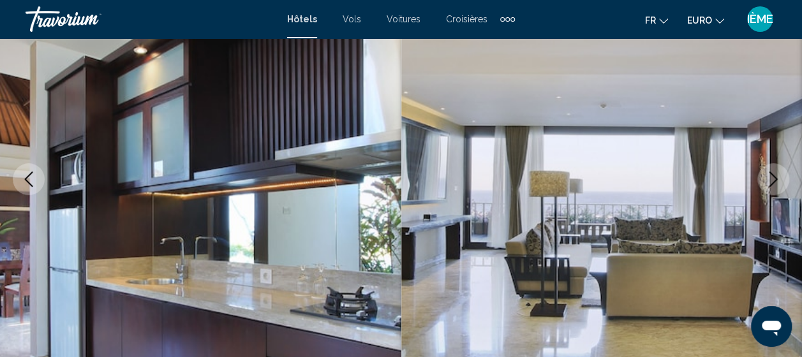
click at [777, 181] on icon "Image suivante" at bounding box center [773, 179] width 15 height 15
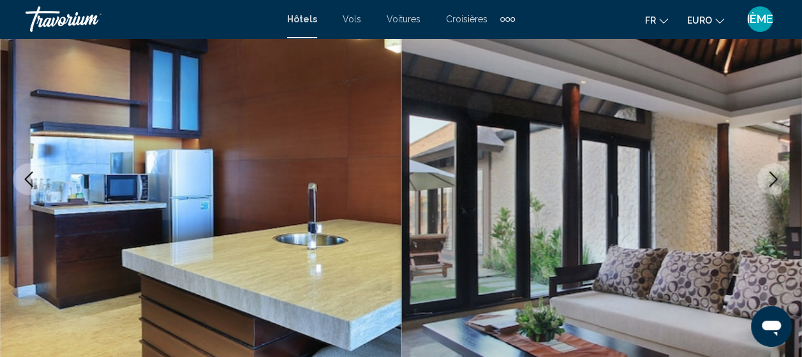
click at [777, 181] on icon "Image suivante" at bounding box center [773, 179] width 15 height 15
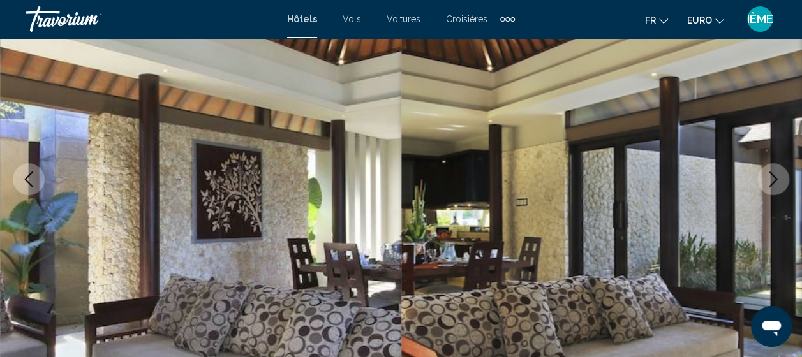
click at [777, 181] on icon "Image suivante" at bounding box center [773, 179] width 15 height 15
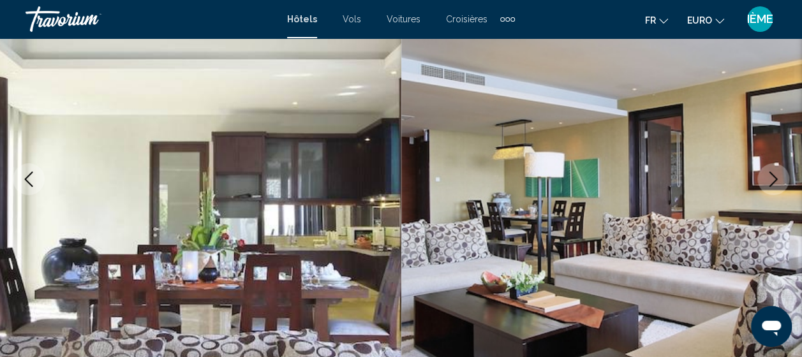
click at [777, 181] on icon "Image suivante" at bounding box center [773, 179] width 15 height 15
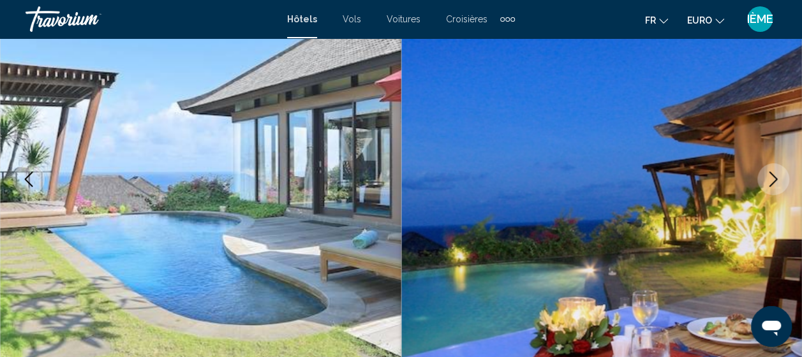
click at [777, 181] on icon "Image suivante" at bounding box center [773, 179] width 15 height 15
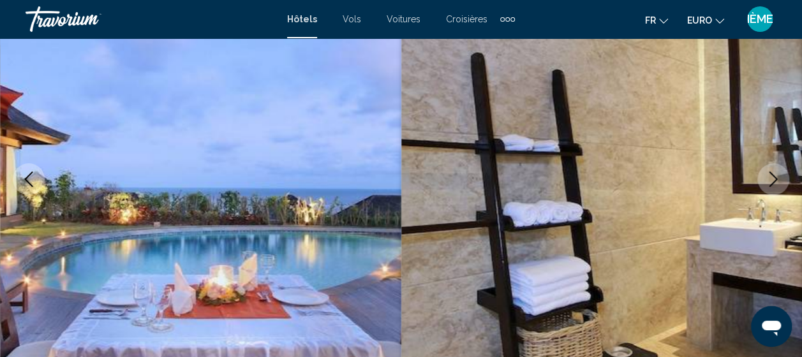
click at [777, 181] on icon "Image suivante" at bounding box center [773, 179] width 15 height 15
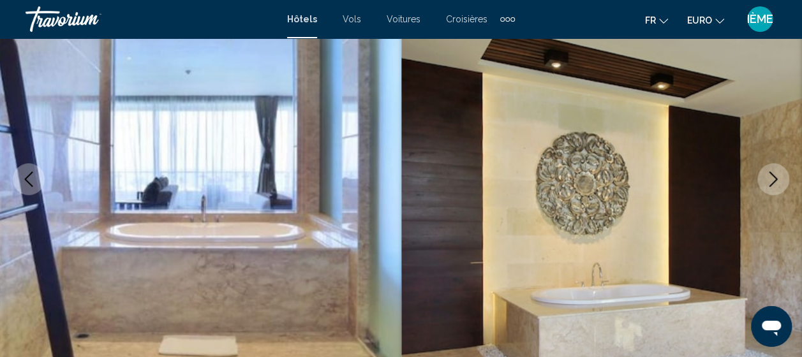
click at [777, 181] on icon "Image suivante" at bounding box center [773, 179] width 15 height 15
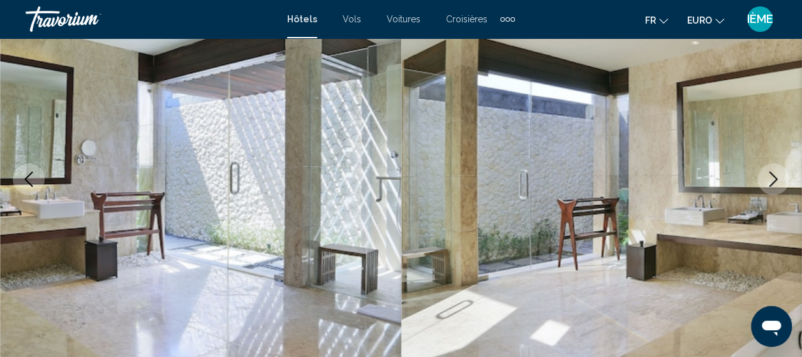
click at [777, 181] on icon "Image suivante" at bounding box center [773, 179] width 15 height 15
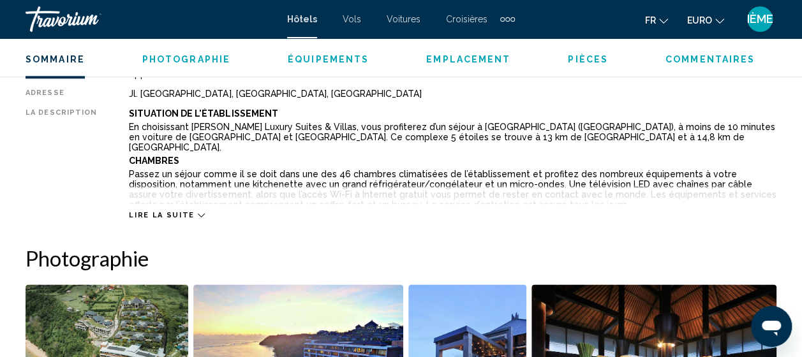
scroll to position [679, 0]
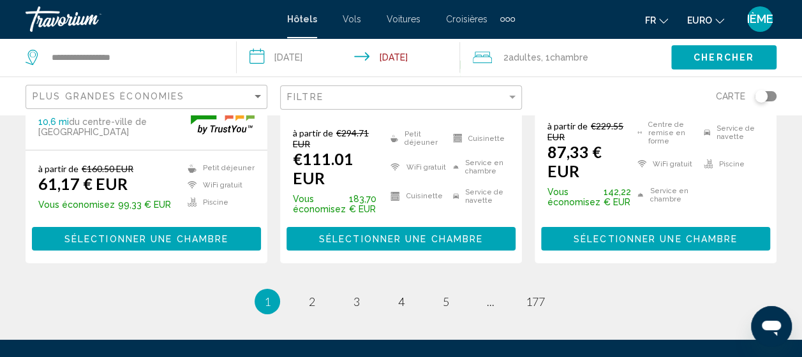
scroll to position [1963, 0]
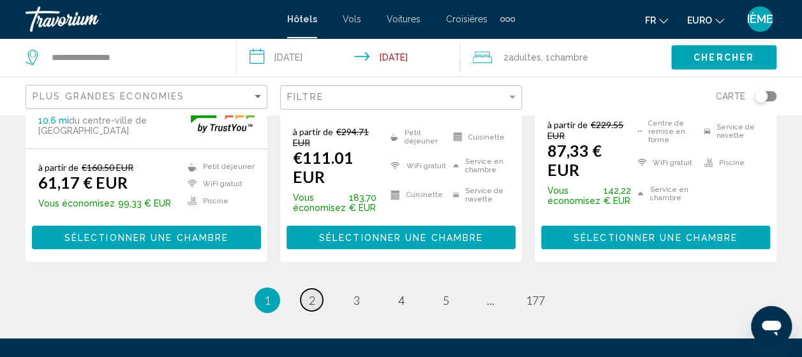
click at [314, 294] on span "2" at bounding box center [312, 301] width 6 height 14
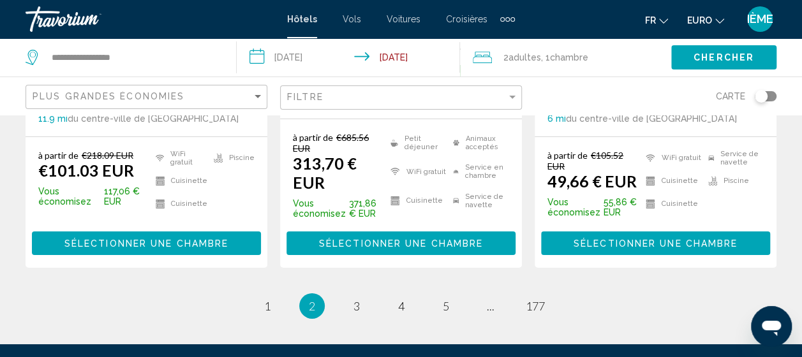
scroll to position [2012, 0]
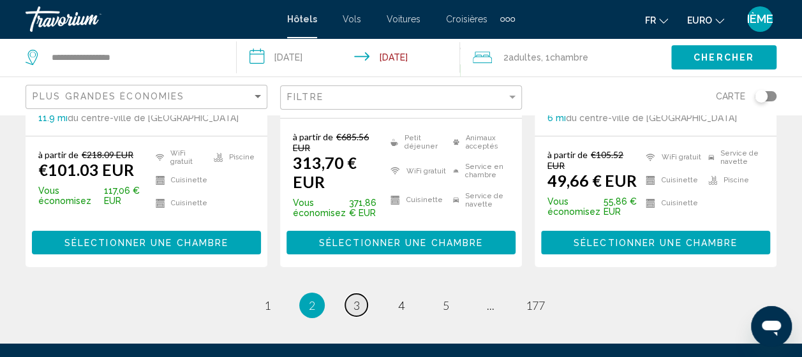
click at [358, 299] on span "3" at bounding box center [357, 306] width 6 height 14
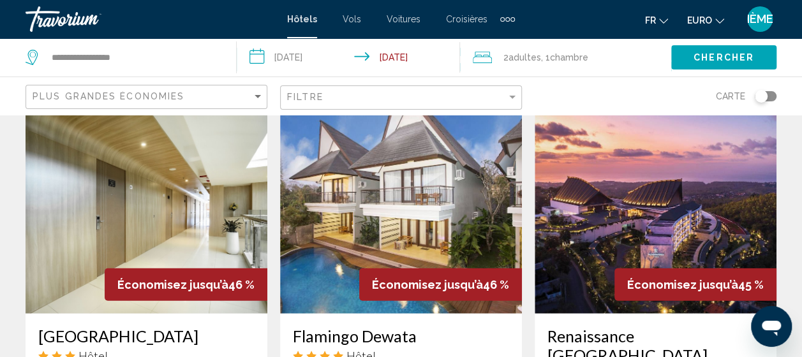
scroll to position [1570, 0]
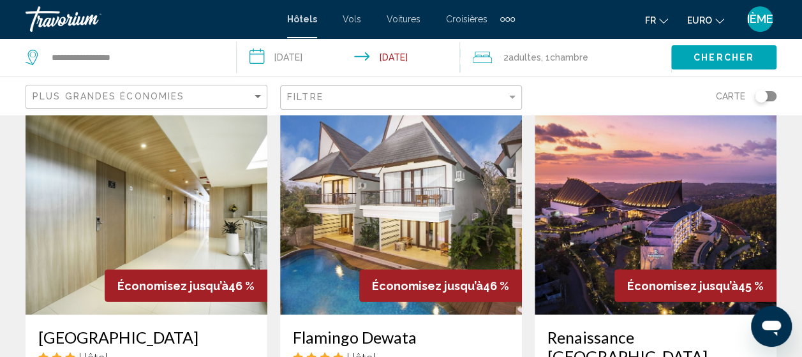
click at [348, 221] on img "Main content" at bounding box center [401, 213] width 242 height 204
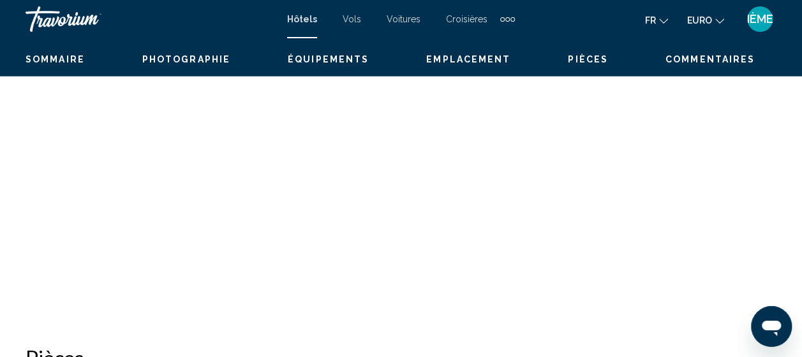
scroll to position [162, 0]
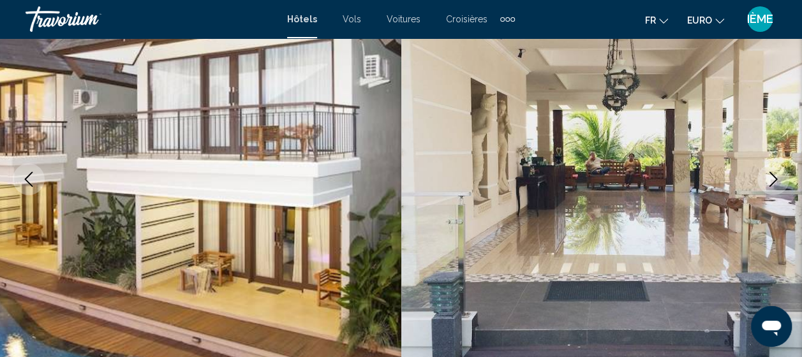
click at [777, 181] on icon "Image suivante" at bounding box center [773, 179] width 15 height 15
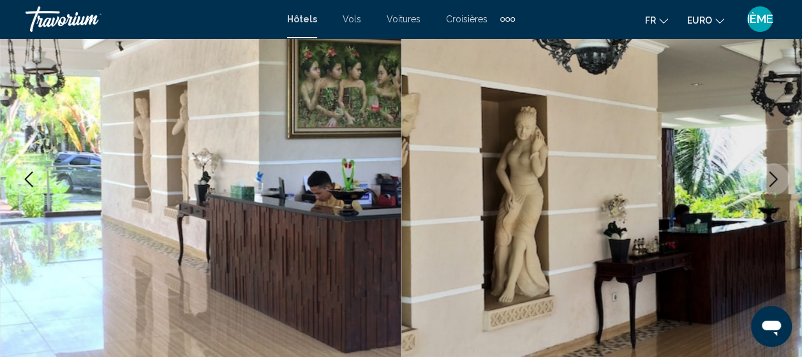
click at [777, 181] on icon "Image suivante" at bounding box center [773, 179] width 15 height 15
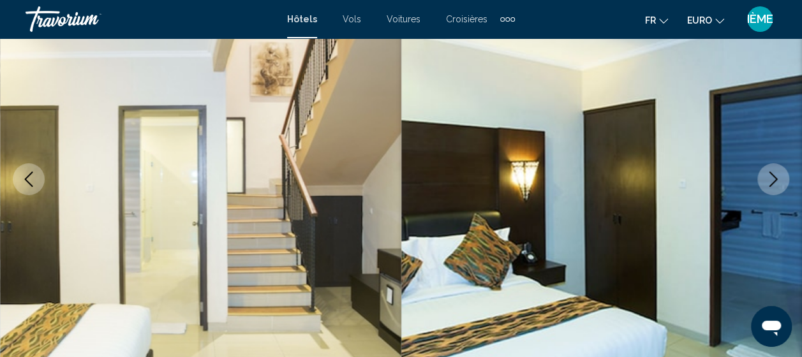
click at [777, 181] on icon "Image suivante" at bounding box center [773, 179] width 15 height 15
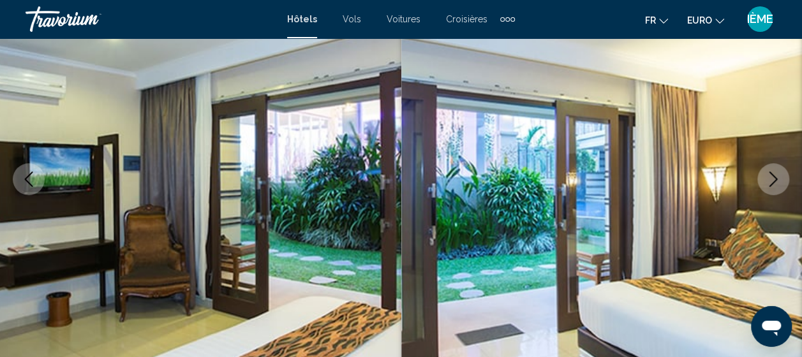
click at [777, 181] on icon "Image suivante" at bounding box center [773, 179] width 15 height 15
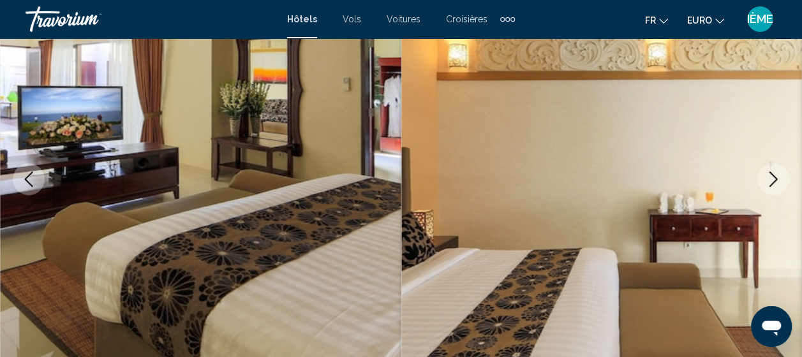
click at [777, 181] on icon "Image suivante" at bounding box center [773, 179] width 15 height 15
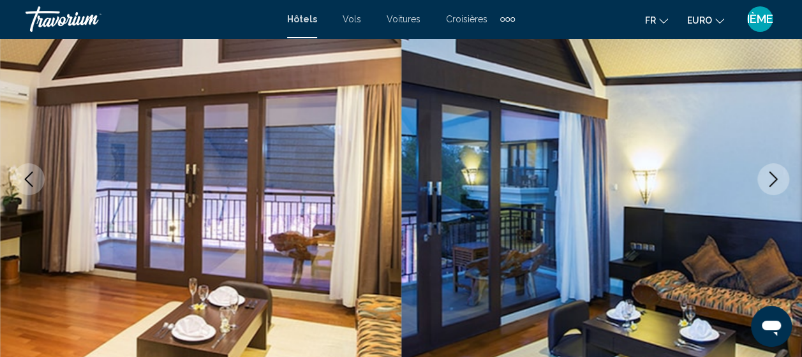
click at [777, 181] on icon "Image suivante" at bounding box center [773, 179] width 15 height 15
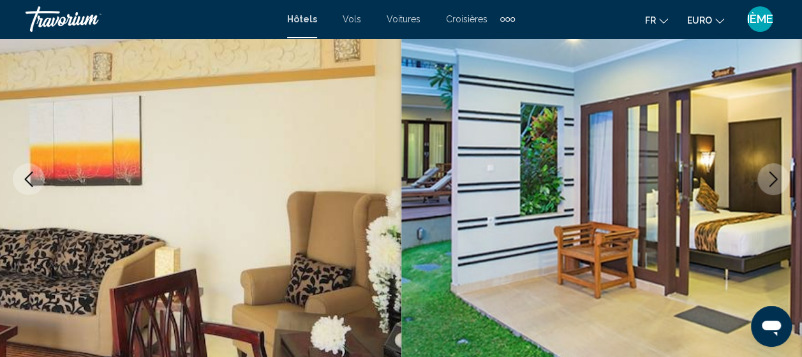
click at [777, 181] on icon "Image suivante" at bounding box center [773, 179] width 15 height 15
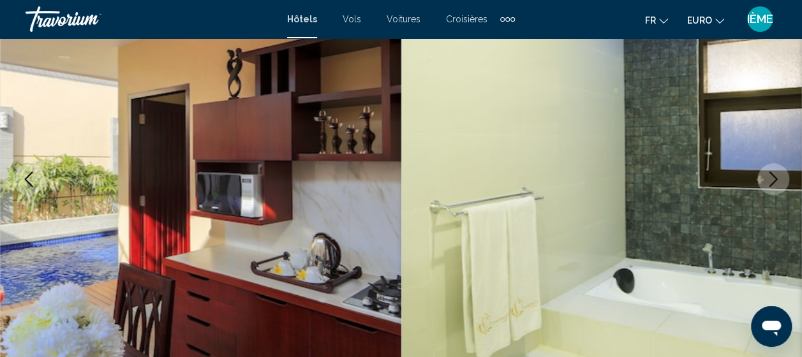
click at [777, 181] on icon "Image suivante" at bounding box center [773, 179] width 15 height 15
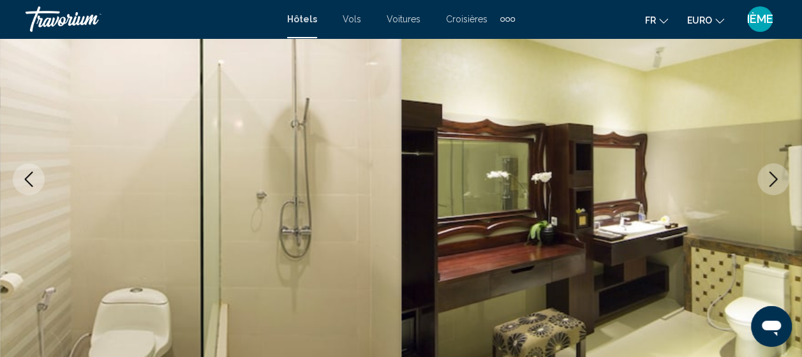
click at [777, 181] on icon "Image suivante" at bounding box center [773, 179] width 15 height 15
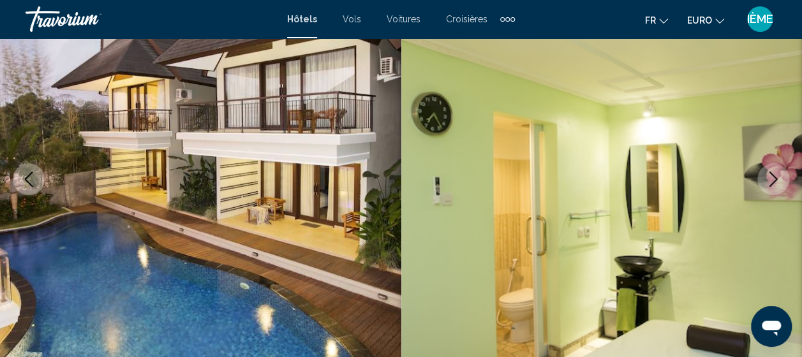
click at [768, 181] on icon "Image suivante" at bounding box center [773, 179] width 15 height 15
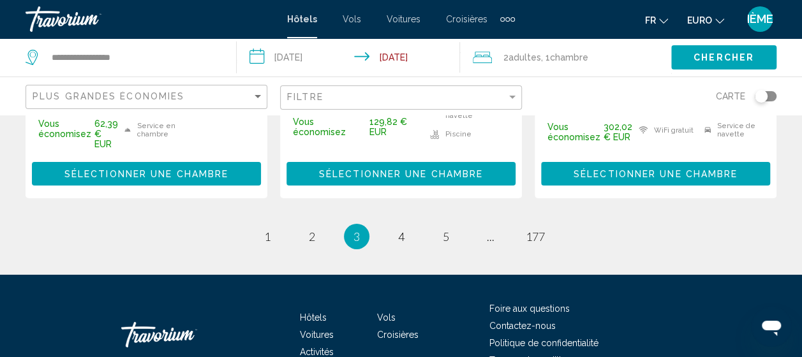
scroll to position [1985, 0]
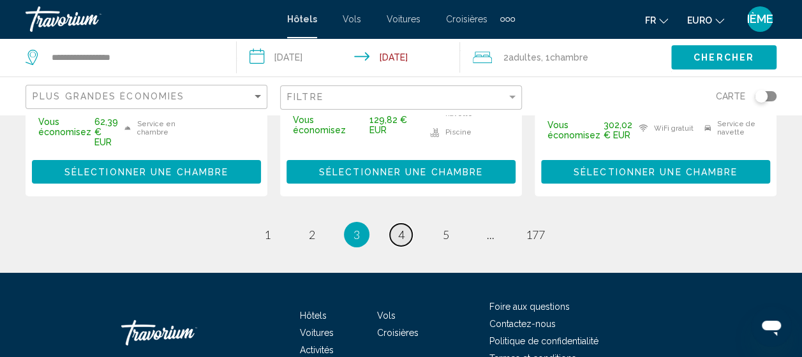
click at [410, 224] on link "page 4" at bounding box center [401, 235] width 22 height 22
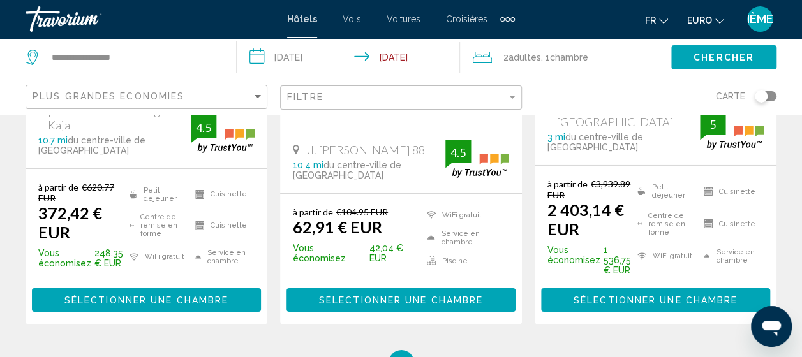
scroll to position [1943, 0]
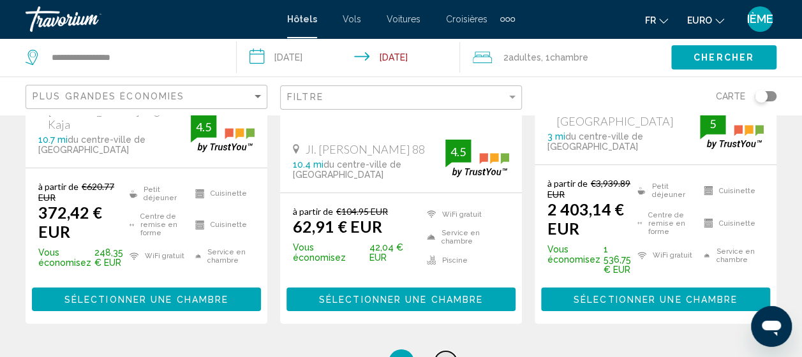
click at [442, 352] on link "page 5" at bounding box center [446, 363] width 22 height 22
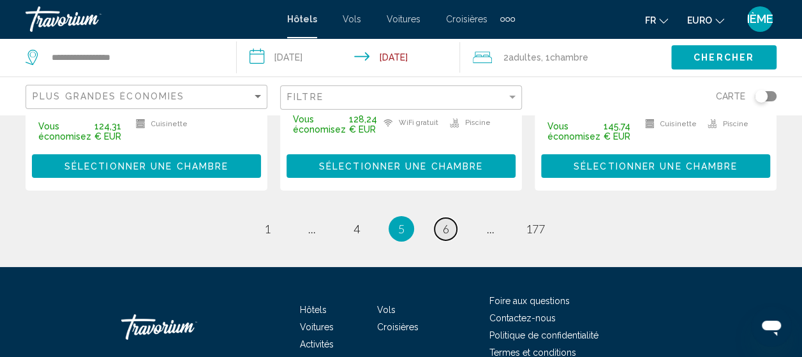
scroll to position [2023, 0]
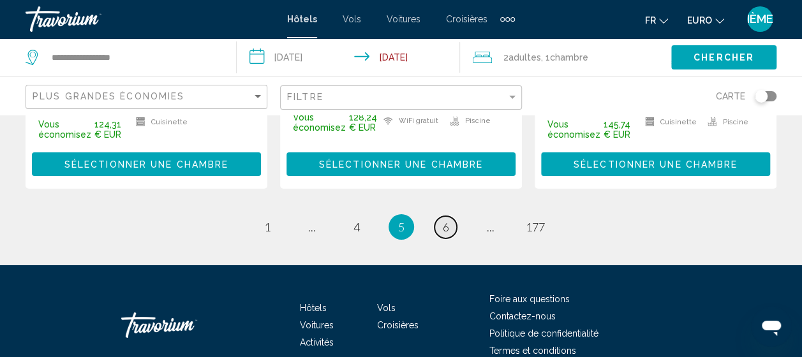
click at [443, 220] on span "6" at bounding box center [446, 227] width 6 height 14
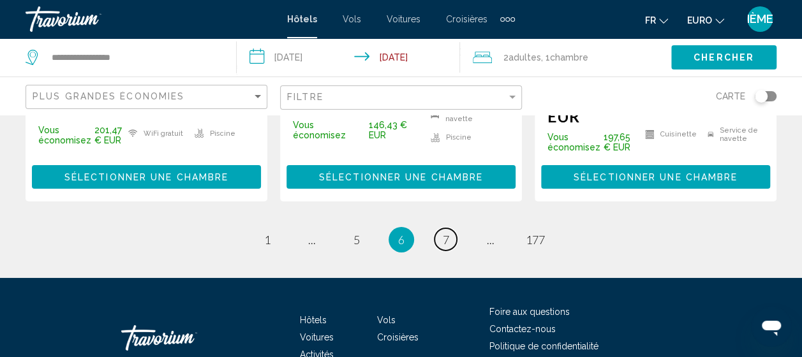
scroll to position [2022, 0]
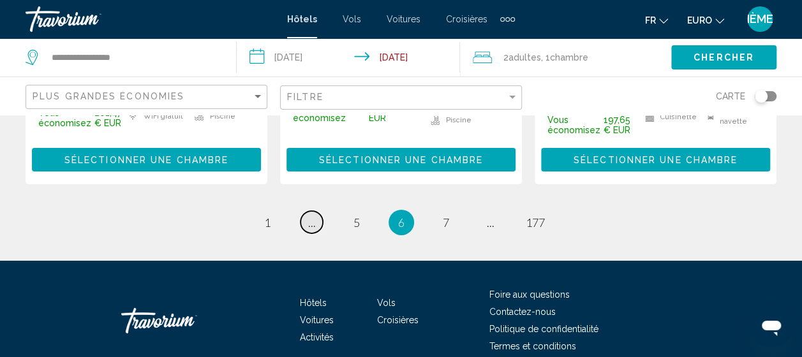
click at [314, 216] on span "..." at bounding box center [312, 223] width 8 height 14
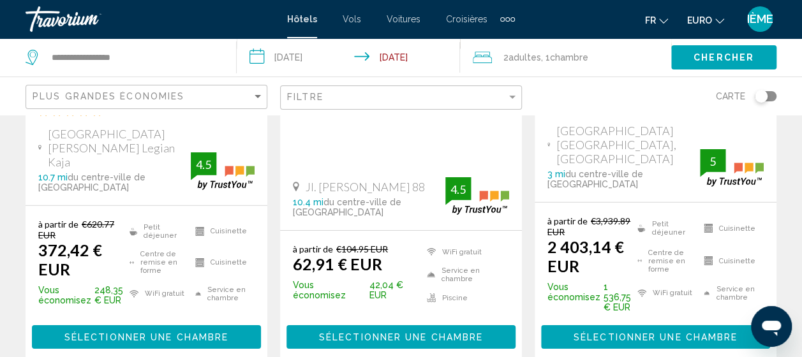
scroll to position [2017, 0]
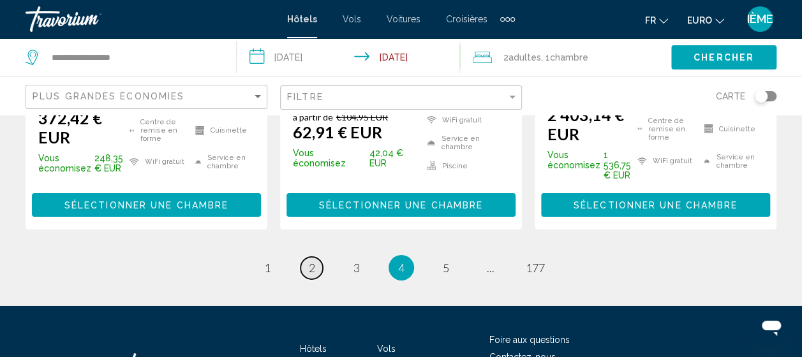
click at [308, 257] on link "page 2" at bounding box center [312, 268] width 22 height 22
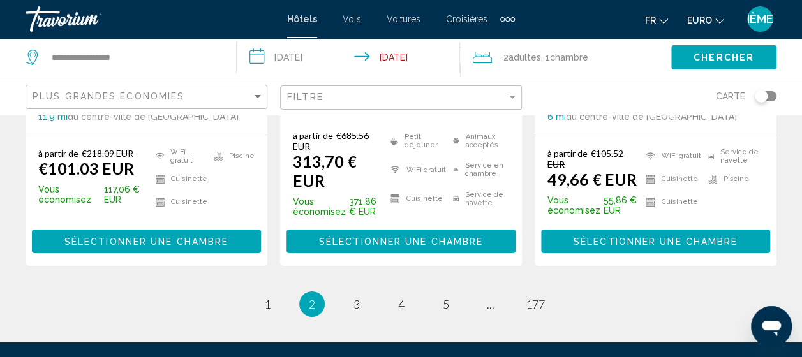
scroll to position [2012, 0]
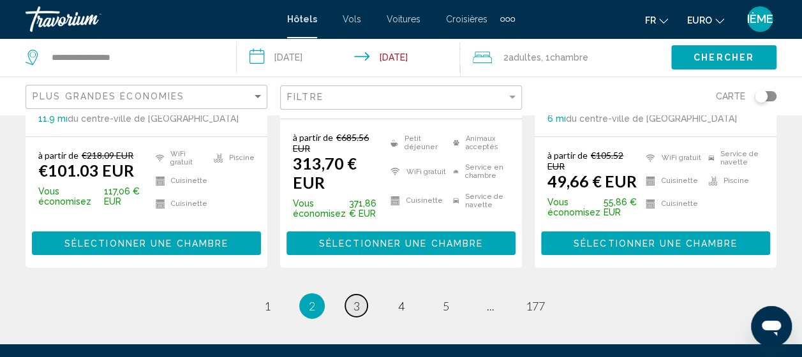
click at [354, 299] on span "3" at bounding box center [357, 306] width 6 height 14
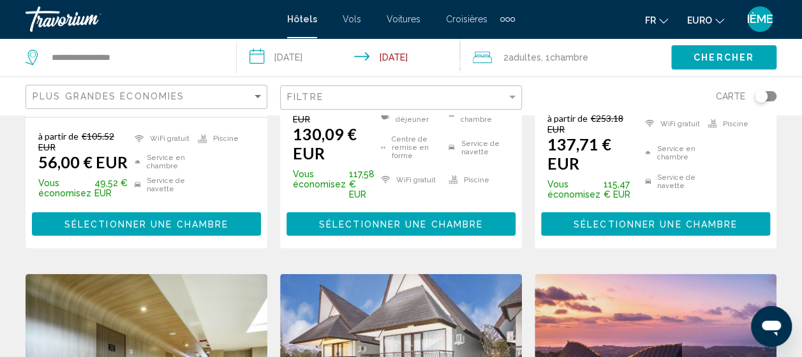
scroll to position [1407, 0]
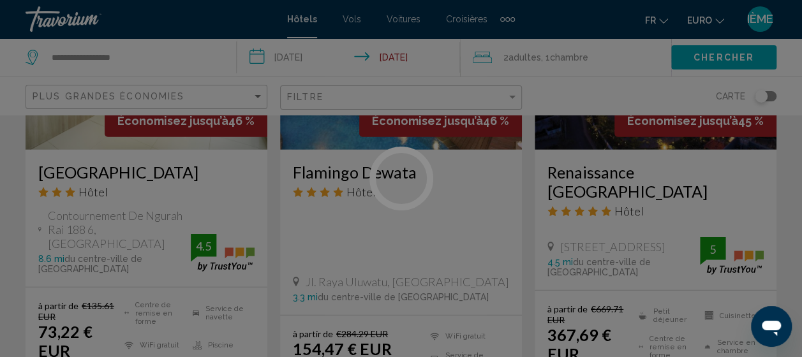
scroll to position [1737, 0]
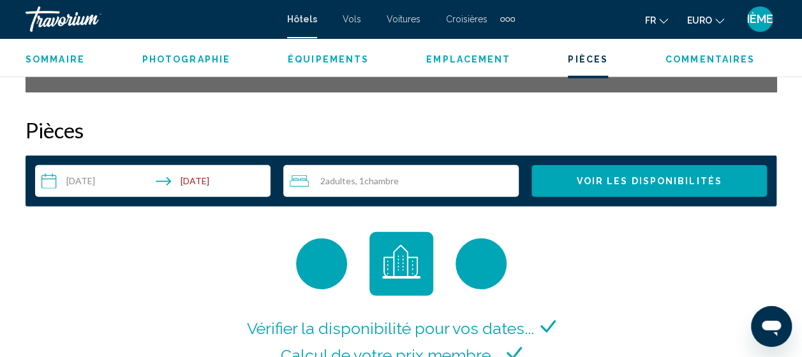
scroll to position [1724, 0]
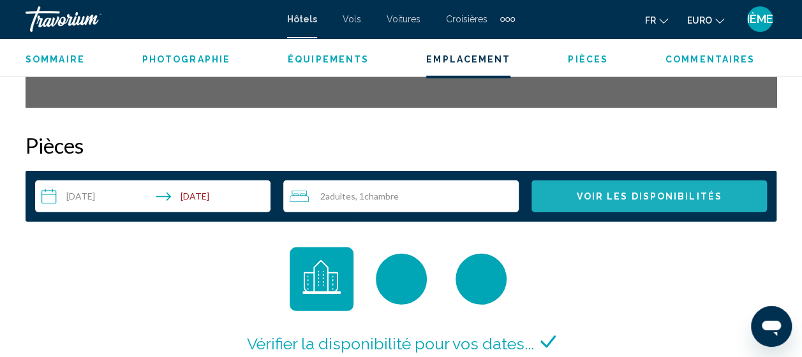
click at [613, 192] on span "Voir les disponibilités" at bounding box center [649, 197] width 146 height 10
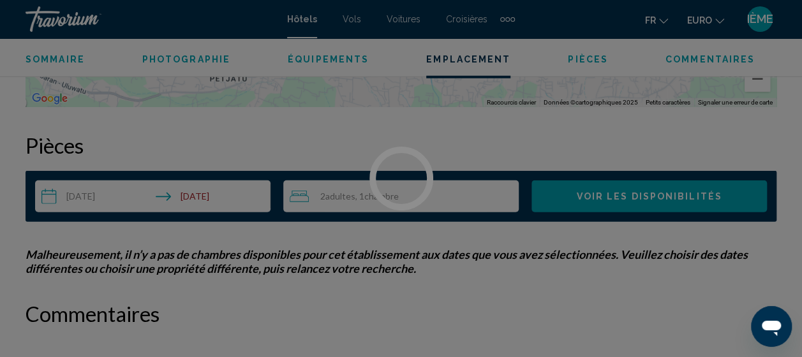
scroll to position [6, 0]
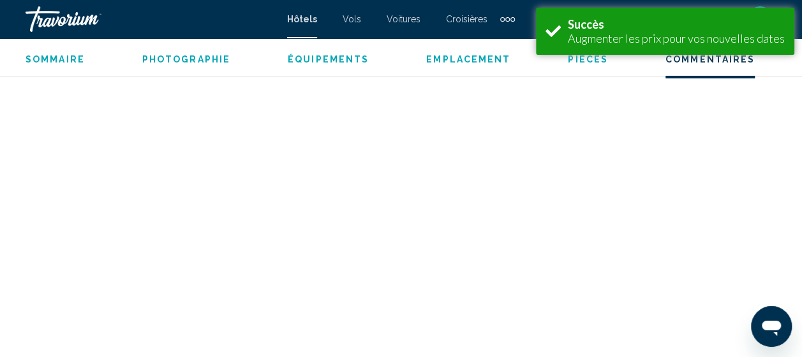
scroll to position [2143, 0]
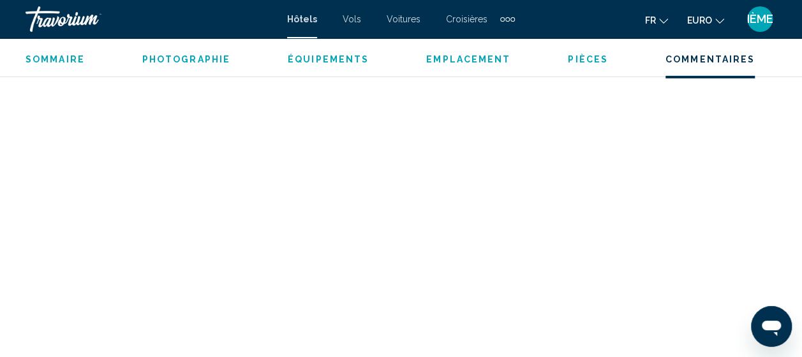
click at [62, 57] on span "Sommaire" at bounding box center [55, 59] width 59 height 10
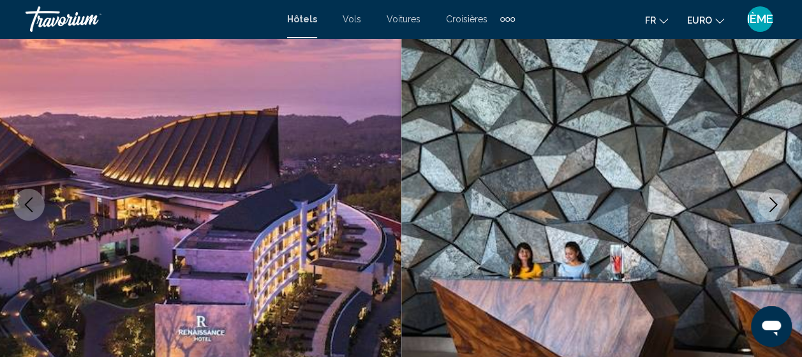
scroll to position [0, 0]
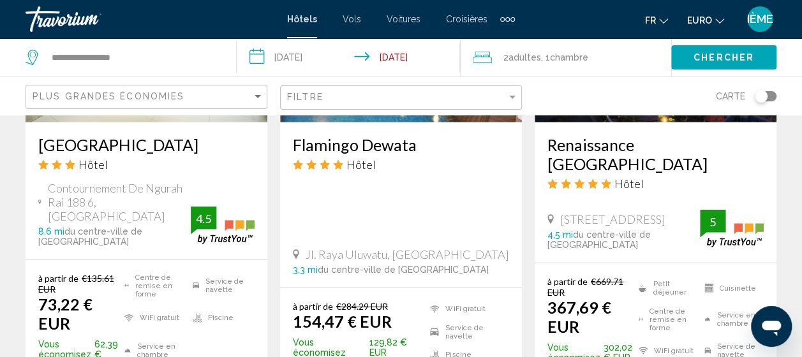
scroll to position [1774, 0]
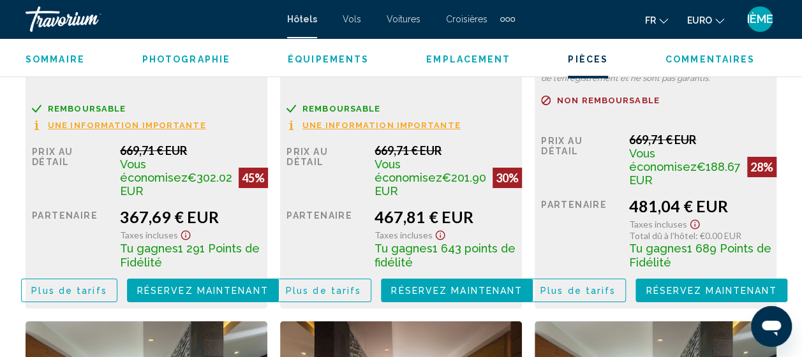
scroll to position [2171, 0]
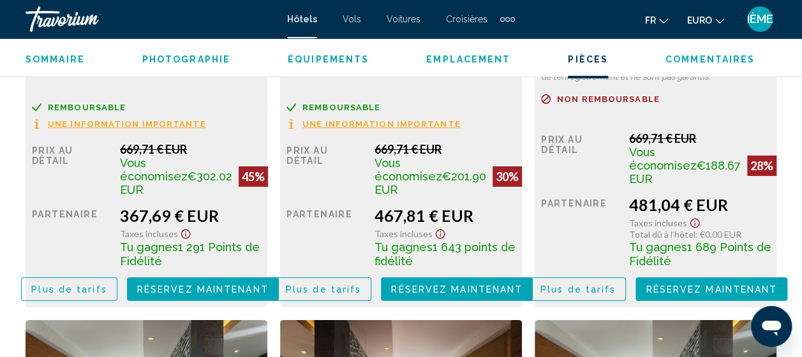
click at [192, 283] on div "Chambre Deluxe Comprend le petit-déjeuner Détails supplémentaires de la chambre…" at bounding box center [147, 133] width 242 height 347
click at [193, 285] on span "Réservez maintenant" at bounding box center [202, 290] width 131 height 10
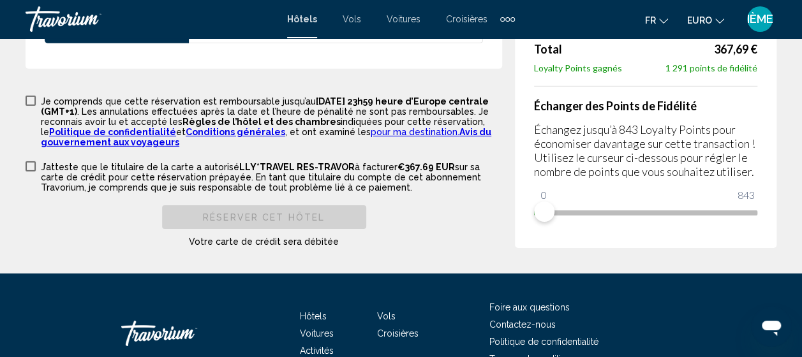
scroll to position [1985, 0]
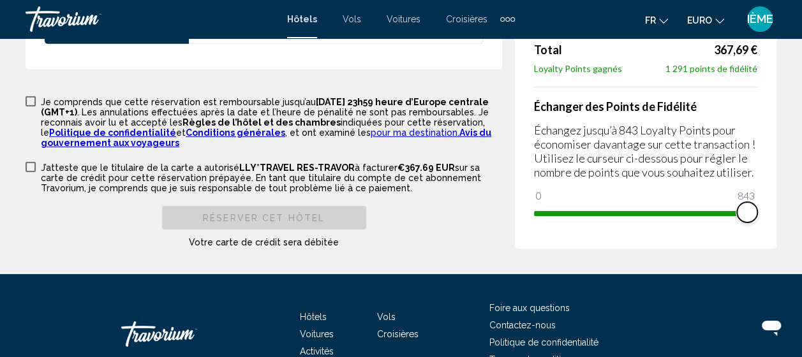
drag, startPoint x: 547, startPoint y: 224, endPoint x: 767, endPoint y: 226, distance: 220.2
click at [767, 226] on div "Résumé des prix Renaissance Bali Uluwatu Resort & Spa 12 sept. 2025 - 15 sept. …" at bounding box center [646, 32] width 262 height 433
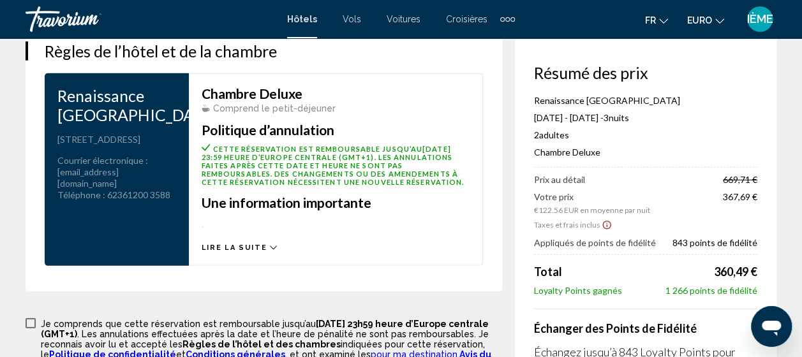
scroll to position [1760, 0]
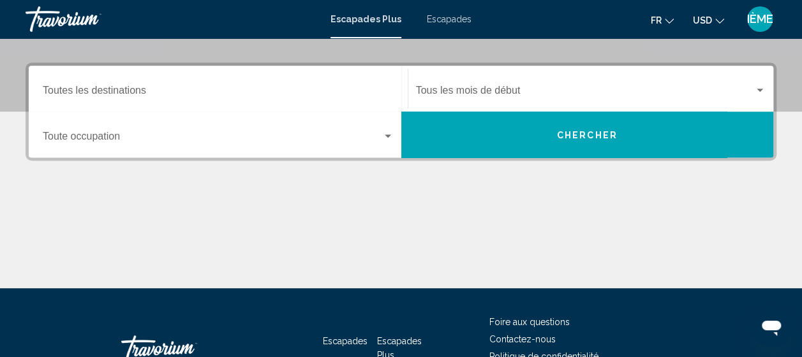
scroll to position [272, 0]
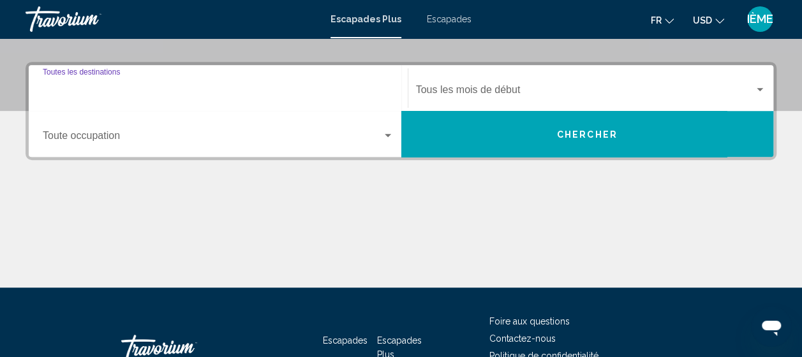
click at [72, 90] on input "Destination Toutes les destinations" at bounding box center [218, 92] width 351 height 11
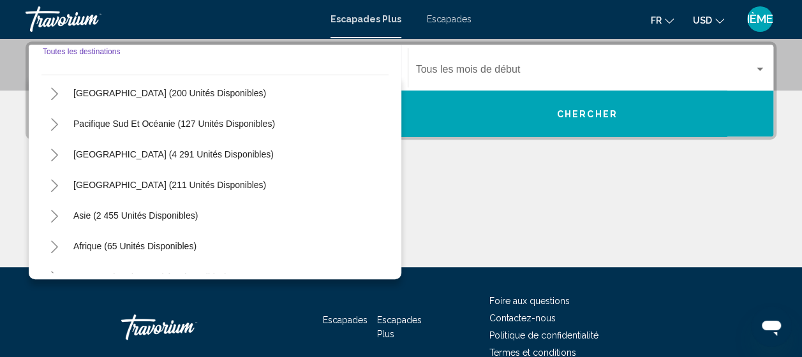
scroll to position [207, 0]
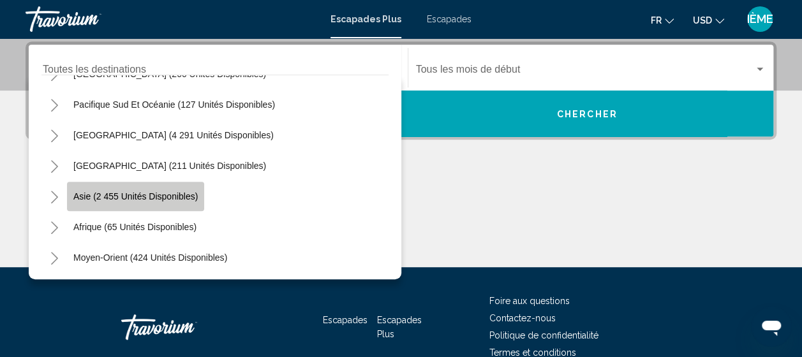
click at [86, 185] on button "Asie (2 455 unités disponibles)" at bounding box center [135, 196] width 137 height 29
type input "**********"
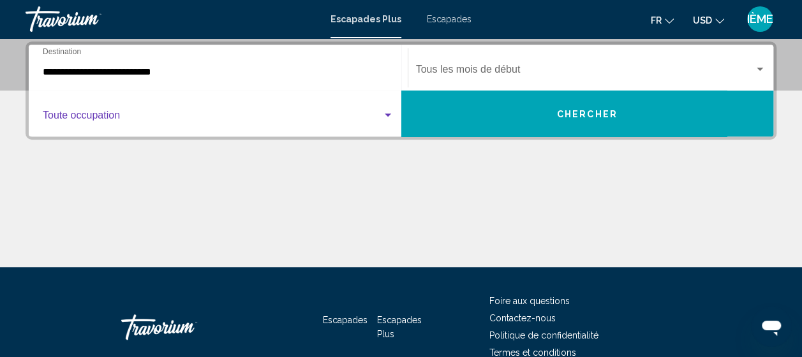
click at [63, 117] on span "Widget de recherche" at bounding box center [213, 117] width 340 height 11
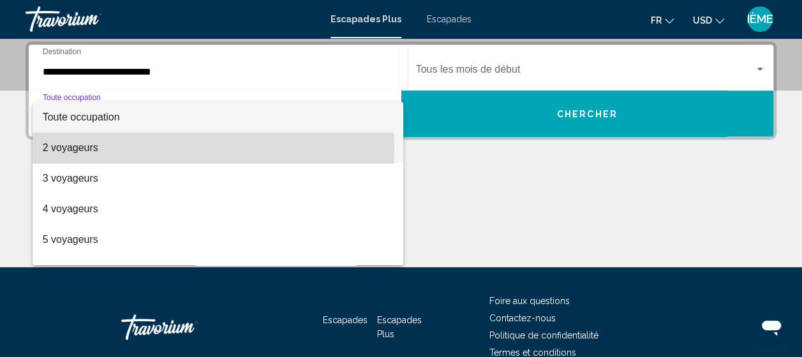
click at [61, 151] on font "2 voyageurs" at bounding box center [71, 147] width 56 height 11
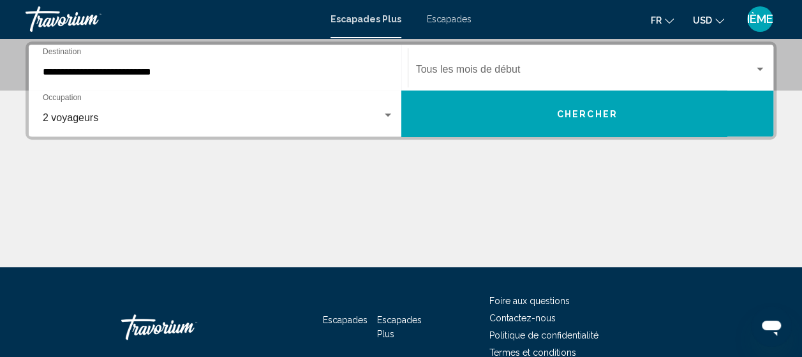
click at [425, 64] on div "Start Month Tous les mois de début" at bounding box center [591, 68] width 350 height 40
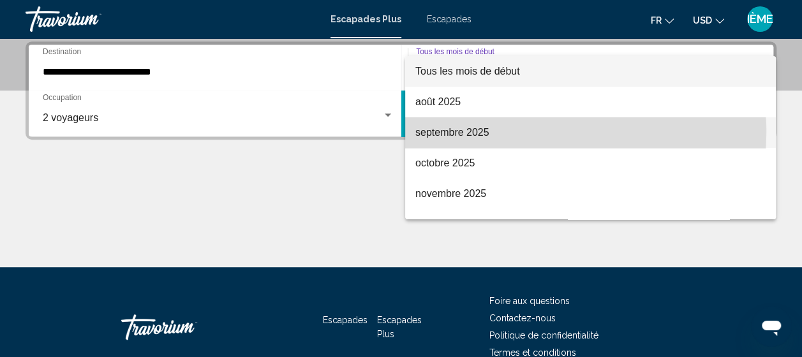
click at [431, 133] on font "septembre 2025" at bounding box center [452, 132] width 74 height 11
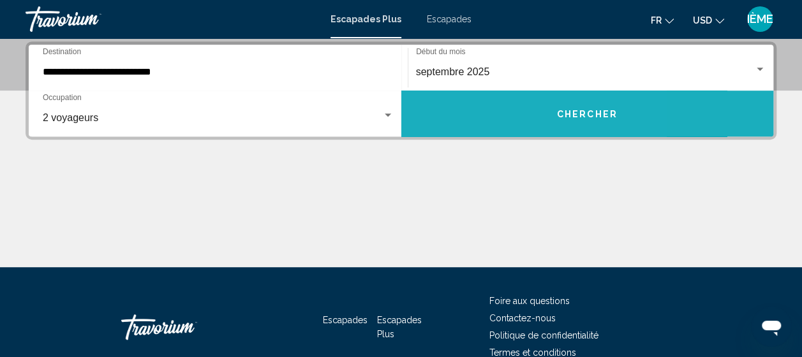
click at [477, 107] on button "Chercher" at bounding box center [587, 114] width 373 height 46
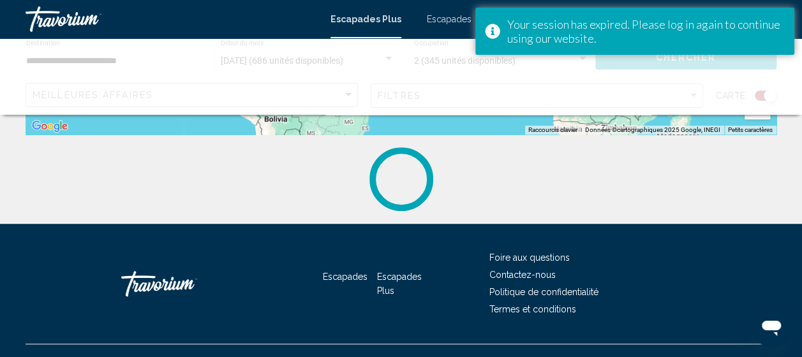
scroll to position [378, 0]
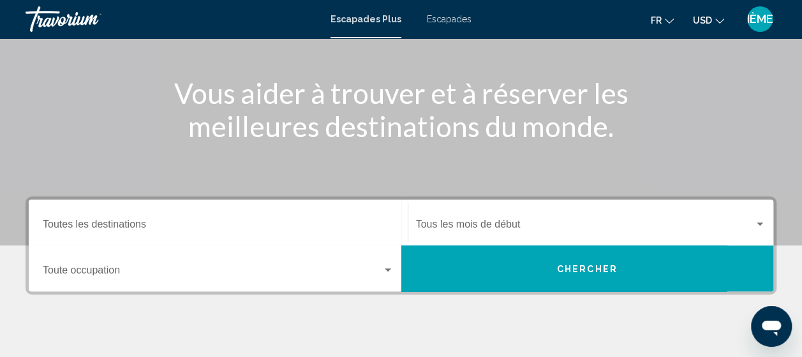
scroll to position [138, 0]
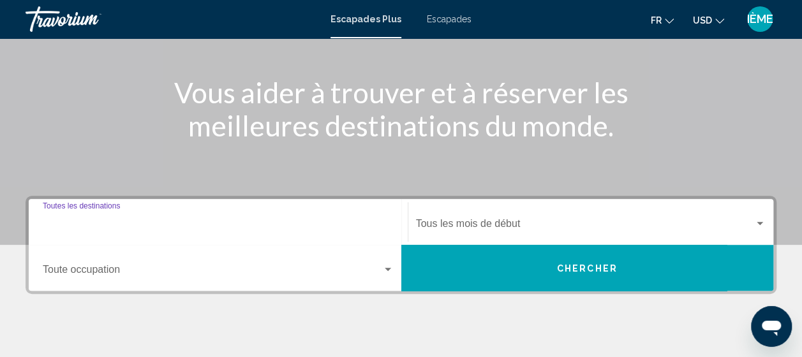
click at [125, 225] on input "Destination Toutes les destinations" at bounding box center [218, 226] width 351 height 11
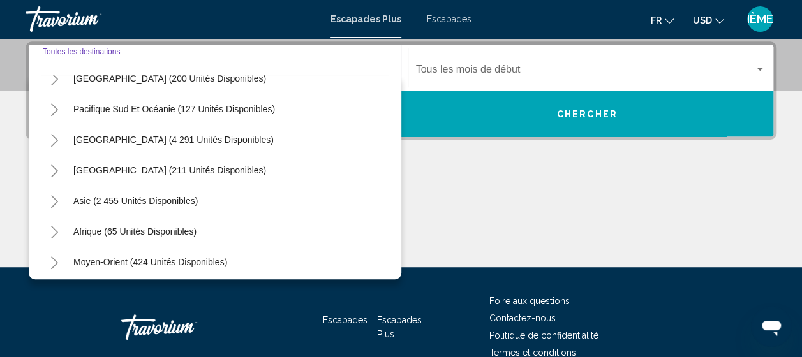
scroll to position [203, 0]
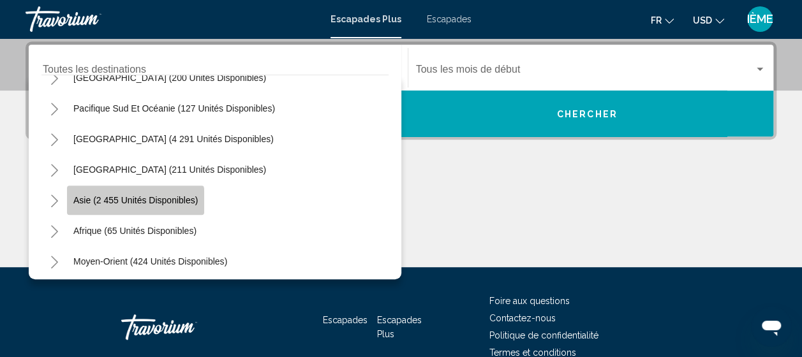
click at [123, 206] on button "Asie (2 455 unités disponibles)" at bounding box center [135, 200] width 137 height 29
type input "**********"
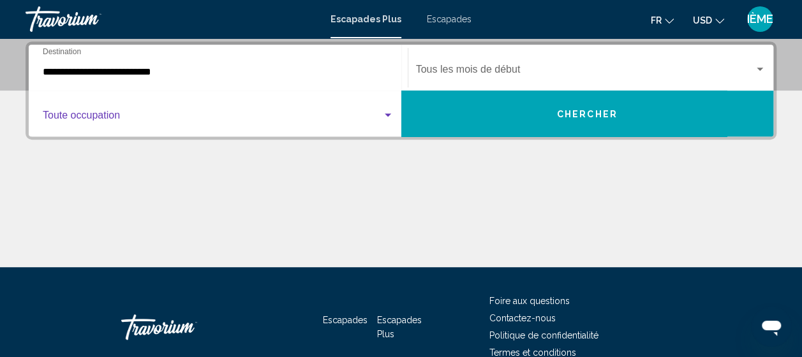
click at [98, 112] on span "Widget de recherche" at bounding box center [213, 117] width 340 height 11
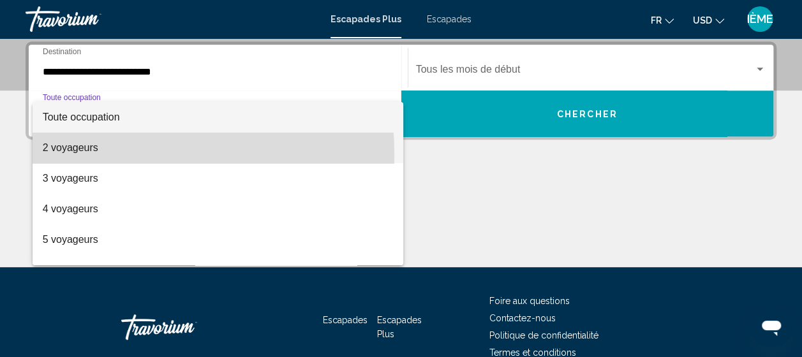
click at [84, 154] on span "2 voyageurs" at bounding box center [218, 148] width 351 height 31
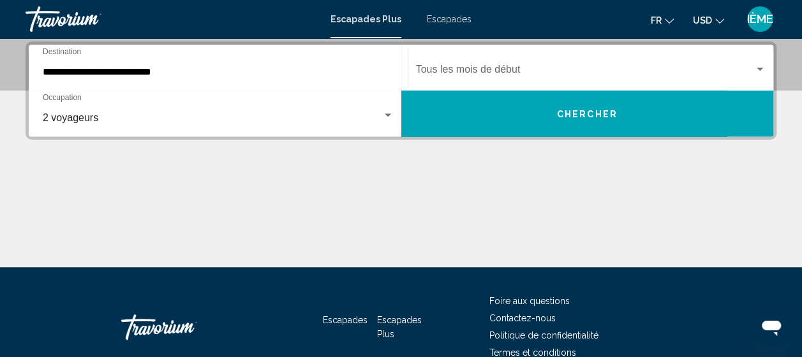
click at [465, 61] on div "Start Month Tous les mois de début" at bounding box center [591, 68] width 350 height 40
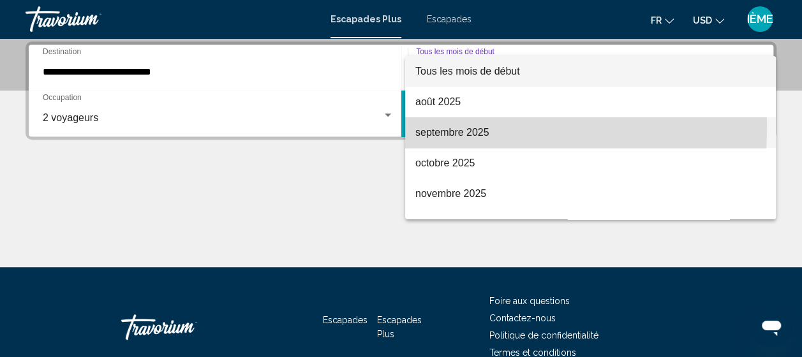
click at [449, 127] on font "septembre 2025" at bounding box center [452, 132] width 74 height 11
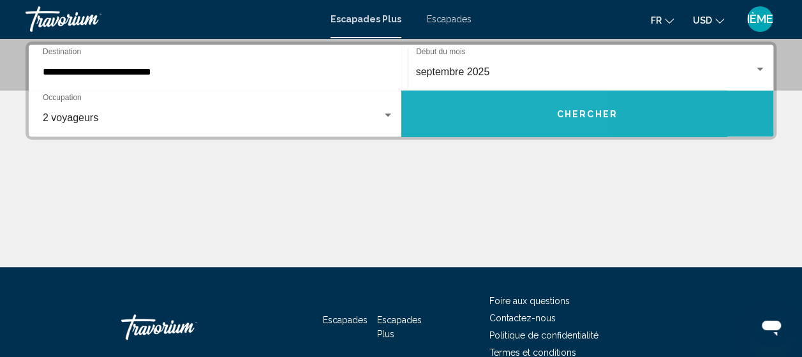
click at [449, 129] on button "Chercher" at bounding box center [587, 114] width 373 height 46
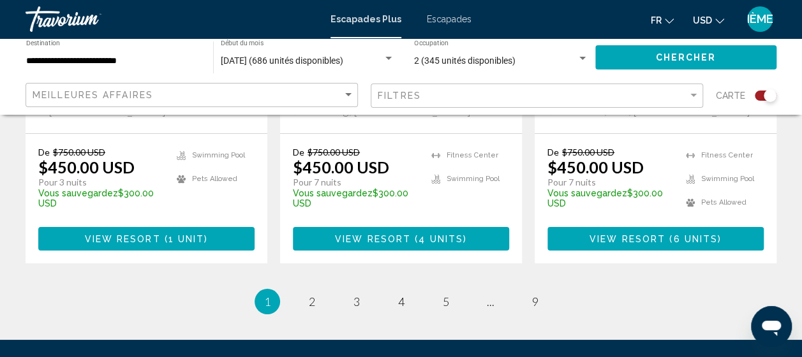
scroll to position [2215, 0]
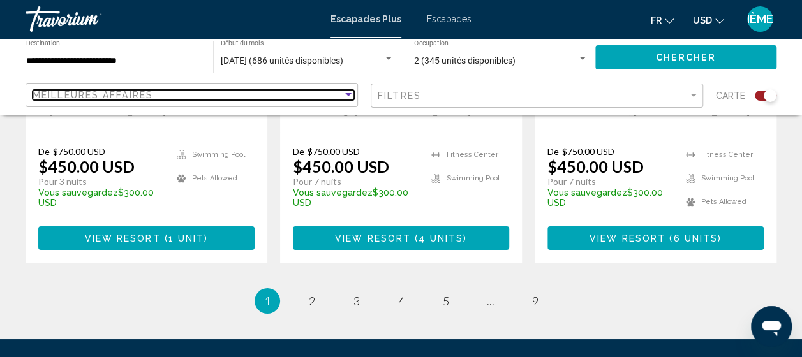
click at [310, 95] on div "Meilleures affaires" at bounding box center [188, 95] width 310 height 10
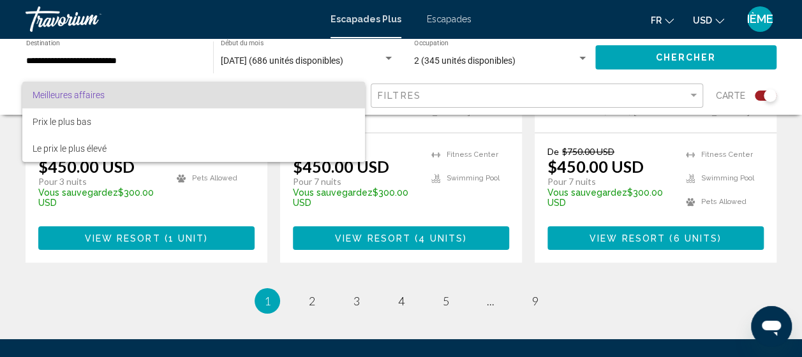
click at [466, 98] on div at bounding box center [401, 178] width 802 height 357
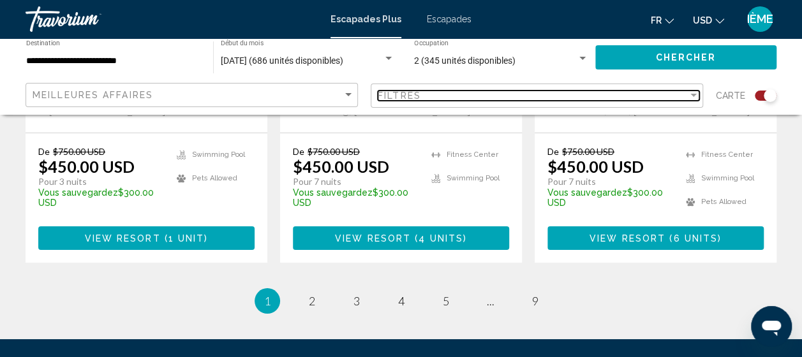
click at [466, 98] on div "Filtres" at bounding box center [533, 96] width 310 height 10
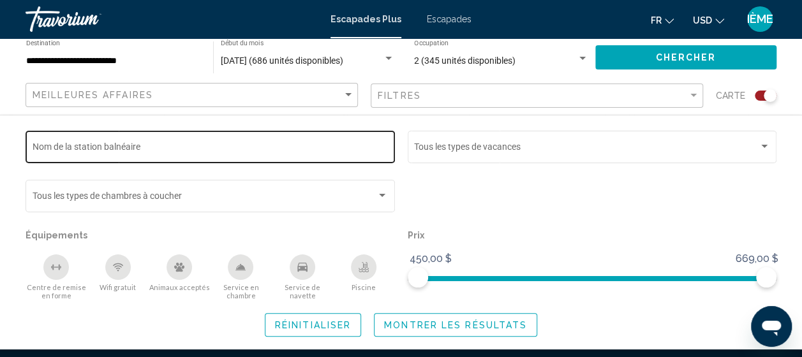
click at [316, 158] on div "Nom de la station balnéaire" at bounding box center [211, 145] width 356 height 35
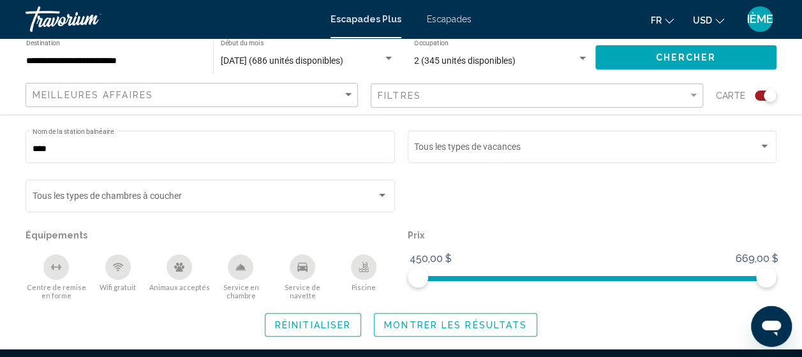
click at [502, 205] on div "Widget de recherche" at bounding box center [592, 201] width 382 height 49
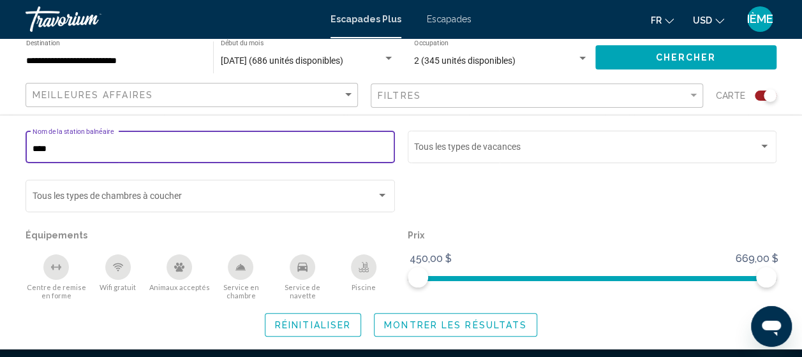
click at [167, 153] on input "****" at bounding box center [211, 149] width 356 height 10
type input "****"
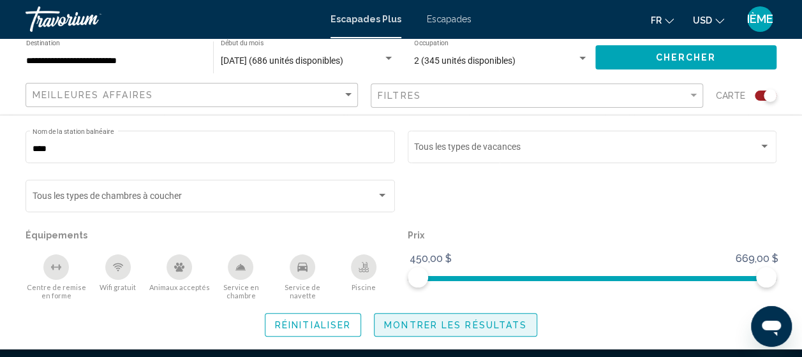
click at [390, 323] on span "Montrer les résultats" at bounding box center [455, 325] width 143 height 10
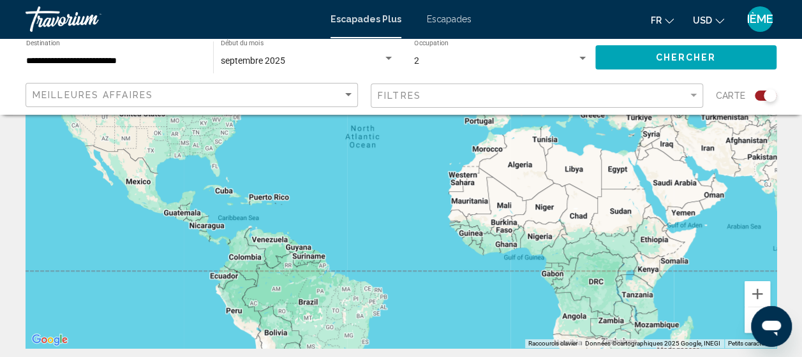
scroll to position [161, 0]
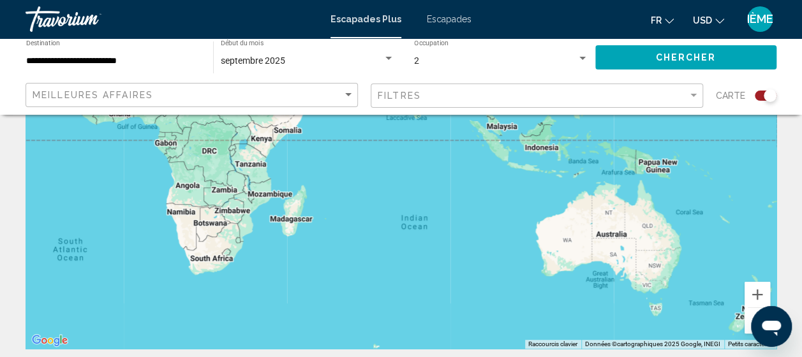
drag, startPoint x: 612, startPoint y: 307, endPoint x: 208, endPoint y: 172, distance: 425.8
click at [208, 172] on div "Contenu principal" at bounding box center [401, 157] width 751 height 383
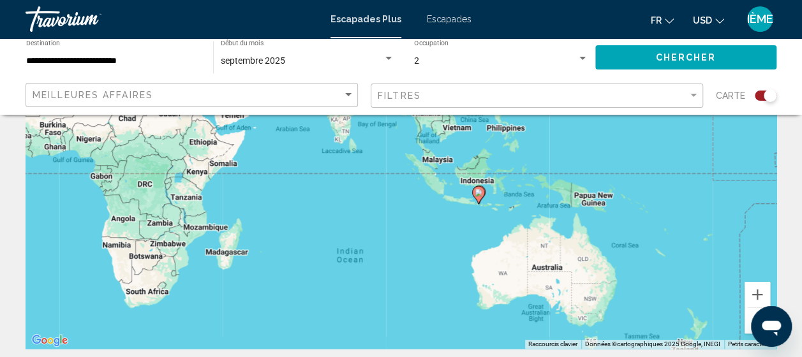
drag, startPoint x: 510, startPoint y: 211, endPoint x: 461, endPoint y: 248, distance: 61.5
click at [461, 248] on div "To activate drag with keyboard, press Alt + Enter. Once in keyboard drag state,…" at bounding box center [401, 157] width 751 height 383
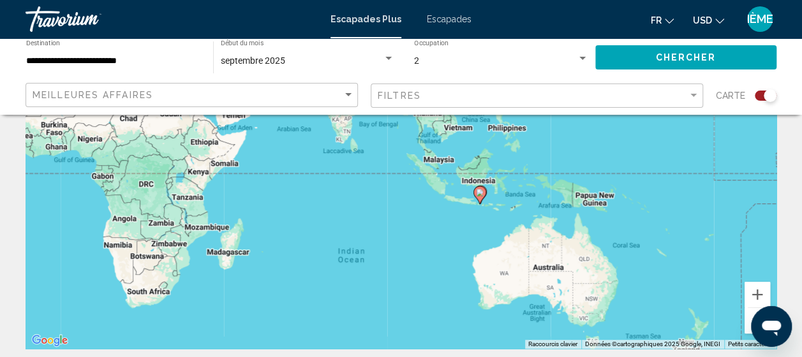
click at [481, 194] on image "Contenu principal" at bounding box center [480, 193] width 8 height 8
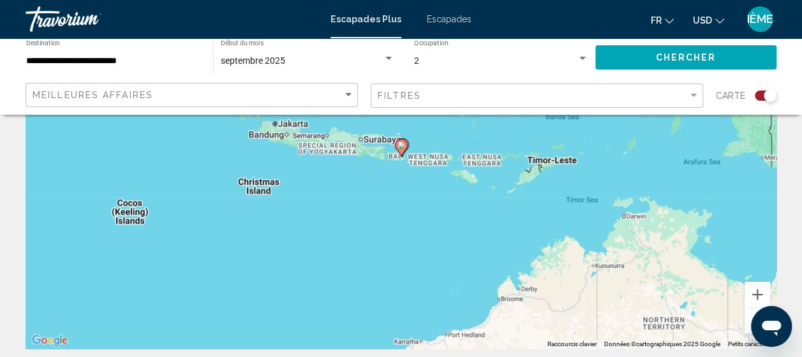
click at [406, 147] on icon "Contenu principal" at bounding box center [400, 148] width 11 height 17
type input "**********"
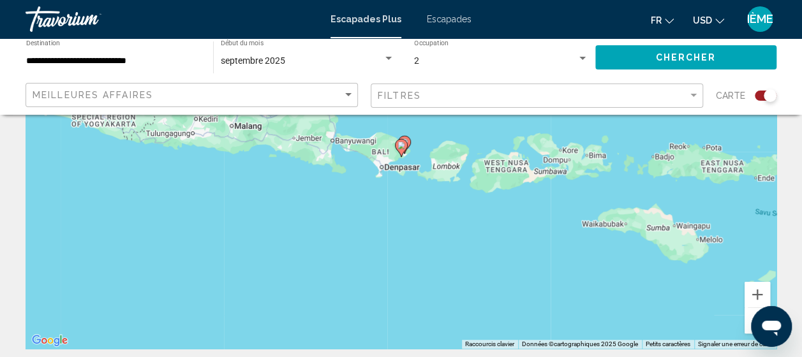
click at [406, 147] on icon "Contenu principal" at bounding box center [400, 148] width 11 height 17
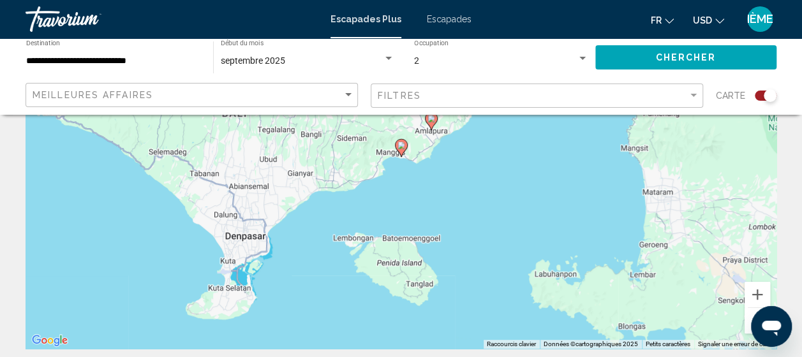
click at [406, 147] on icon "Contenu principal" at bounding box center [400, 148] width 11 height 17
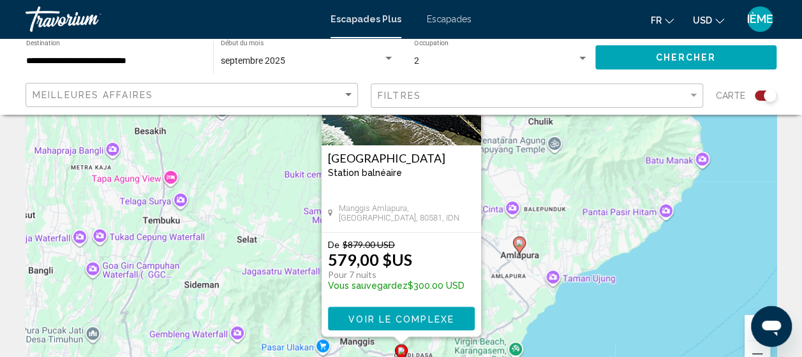
scroll to position [129, 0]
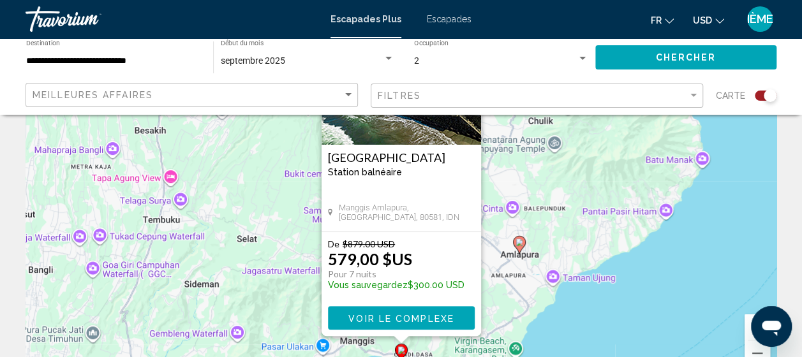
click at [518, 243] on image "Contenu principal" at bounding box center [520, 243] width 8 height 8
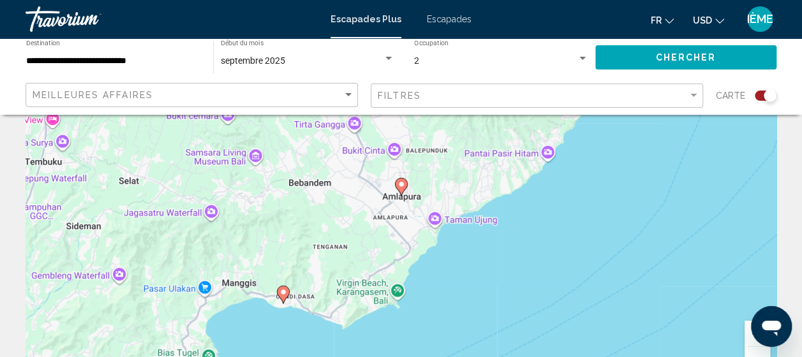
scroll to position [126, 0]
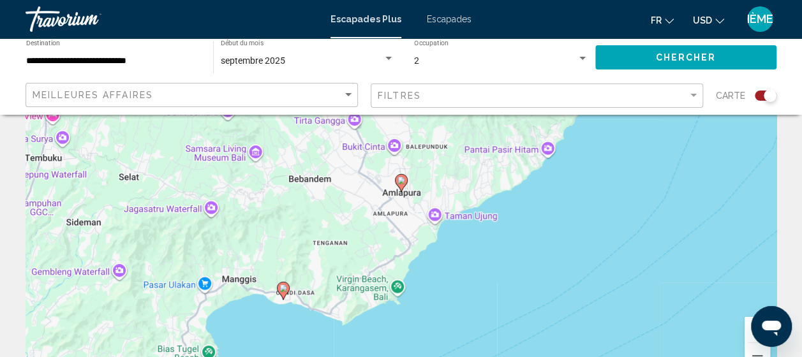
click at [401, 181] on image "Contenu principal" at bounding box center [402, 181] width 8 height 8
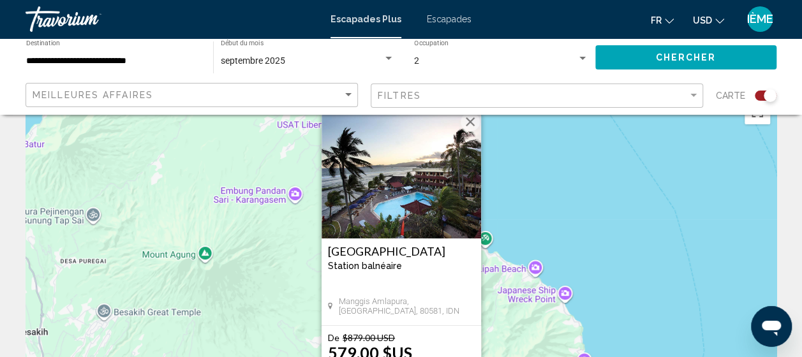
scroll to position [31, 0]
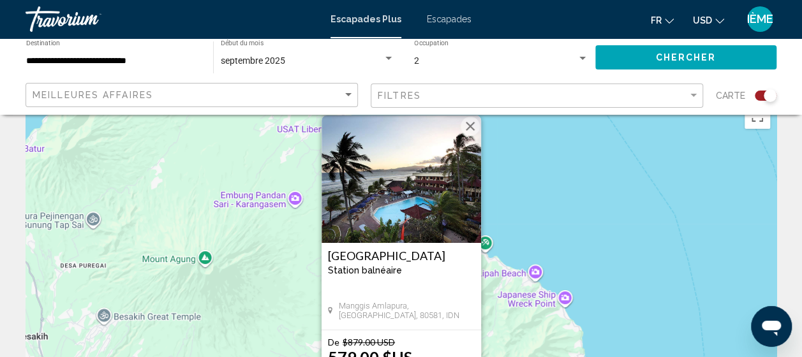
click at [396, 219] on img "Contenu principal" at bounding box center [402, 180] width 160 height 128
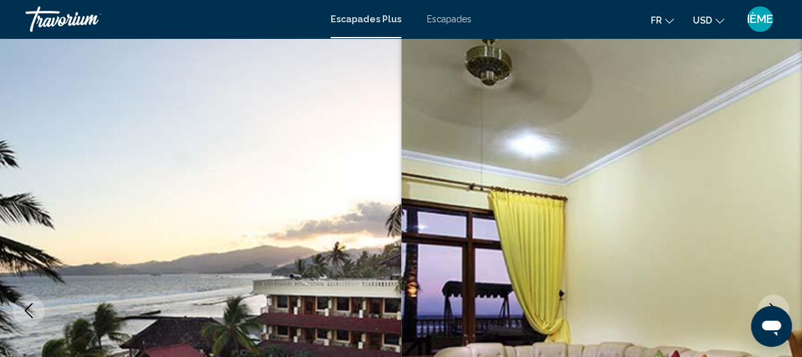
scroll to position [163, 0]
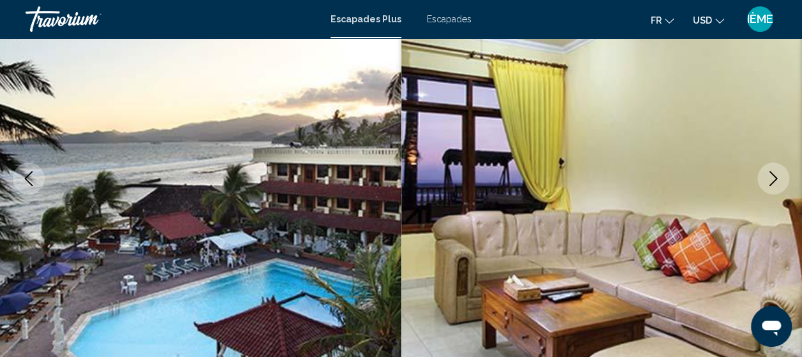
click at [770, 180] on icon "Image suivante" at bounding box center [773, 178] width 15 height 15
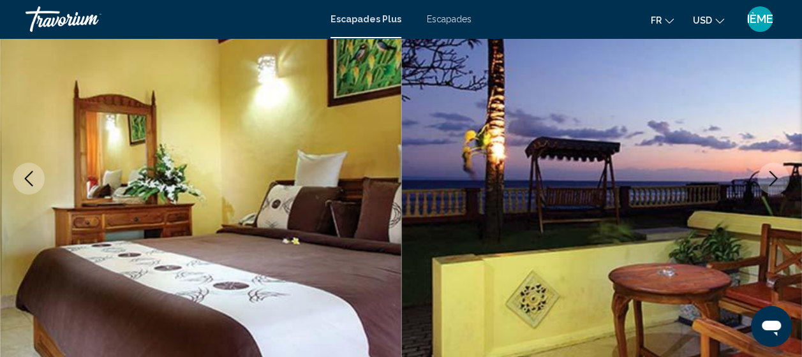
click at [770, 180] on icon "Image suivante" at bounding box center [773, 178] width 15 height 15
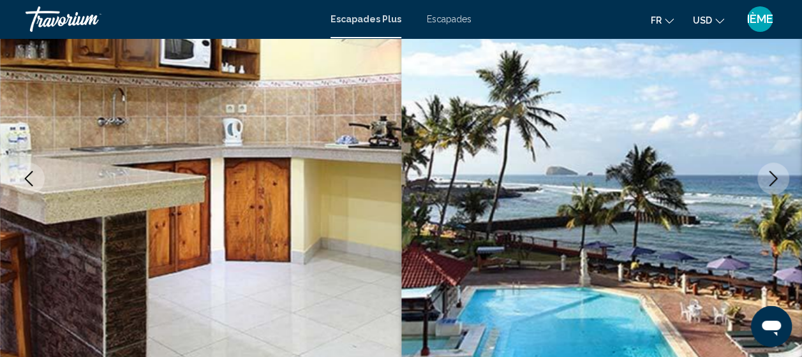
click at [770, 180] on icon "Image suivante" at bounding box center [773, 178] width 15 height 15
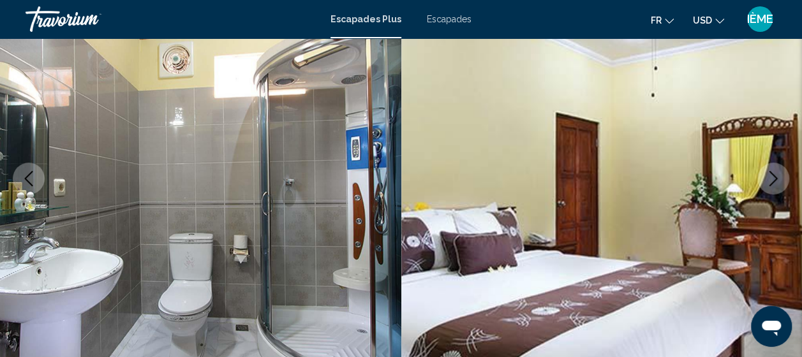
click at [770, 180] on icon "Image suivante" at bounding box center [773, 178] width 15 height 15
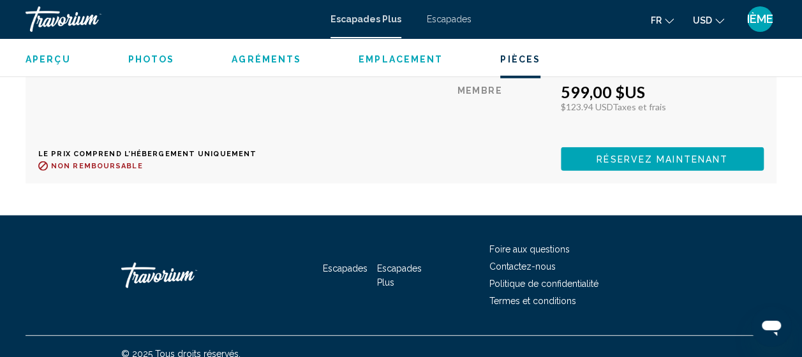
scroll to position [3999, 0]
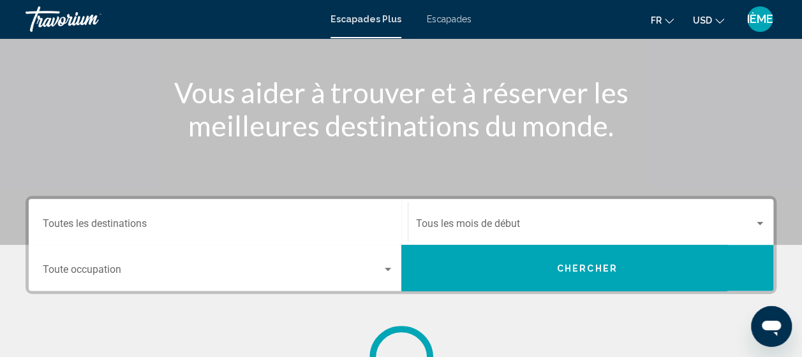
scroll to position [159, 0]
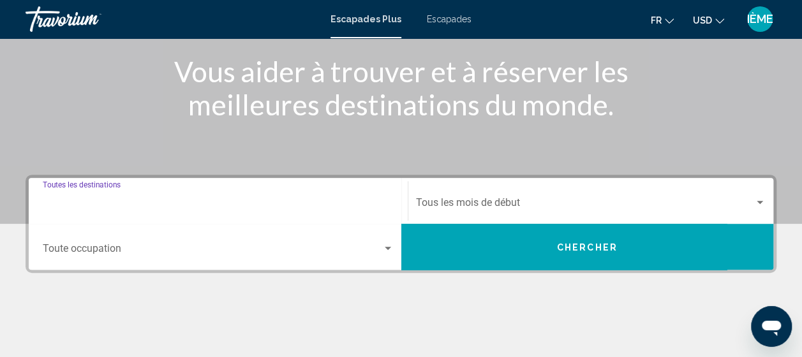
click at [108, 207] on input "Destination Toutes les destinations" at bounding box center [218, 205] width 351 height 11
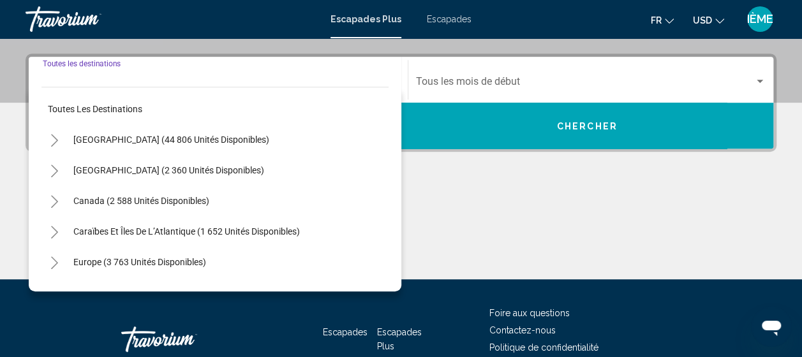
scroll to position [292, 0]
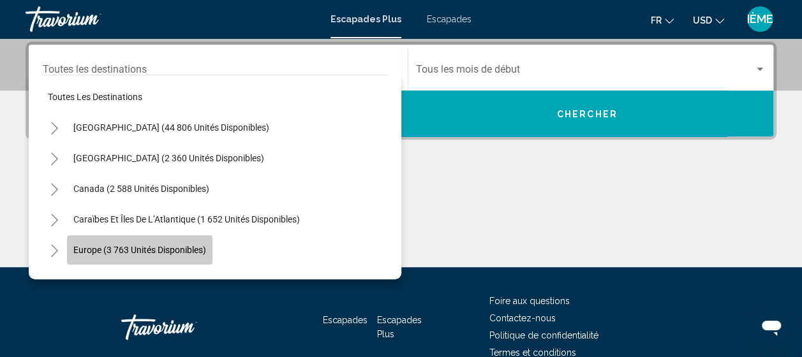
click at [104, 251] on span "Europe (3 763 unités disponibles)" at bounding box center [139, 250] width 133 height 10
type input "**********"
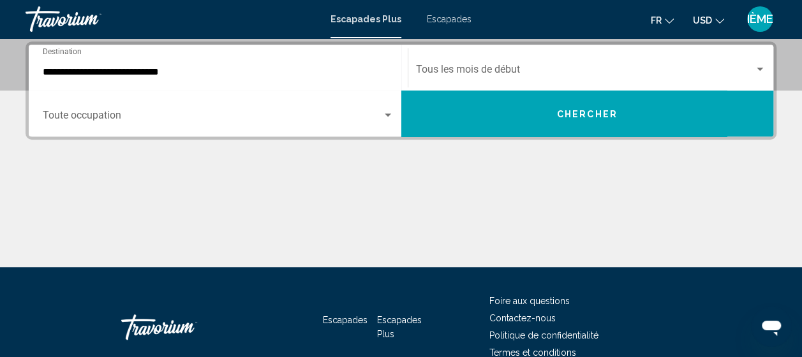
click at [206, 124] on div "Occupancy Toute occupation" at bounding box center [218, 114] width 351 height 40
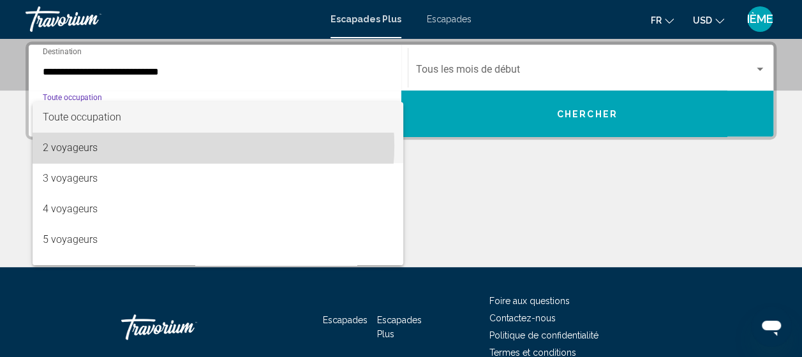
click at [188, 146] on span "2 voyageurs" at bounding box center [218, 148] width 351 height 31
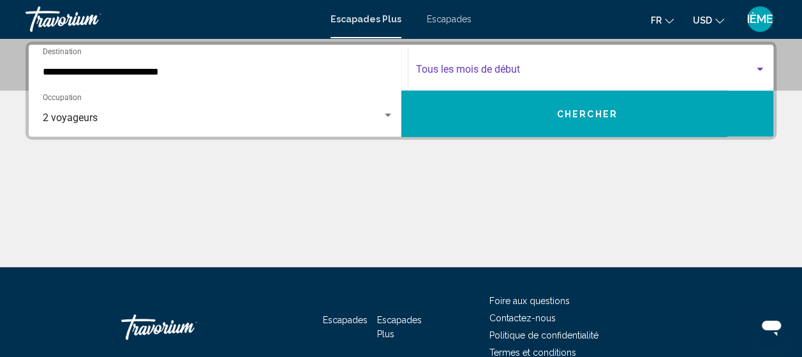
click at [460, 71] on span "Widget de recherche" at bounding box center [585, 71] width 339 height 11
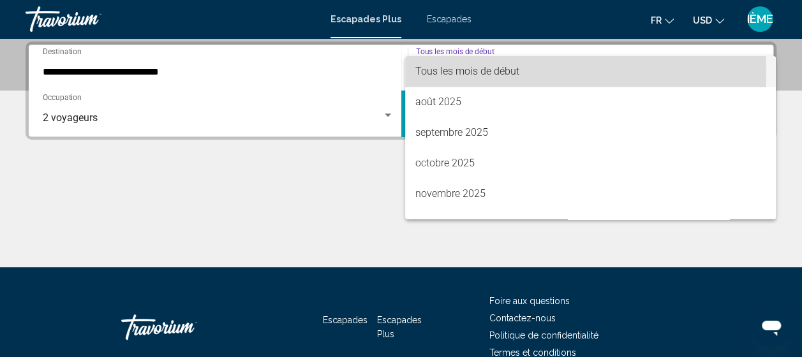
click at [460, 71] on span "Tous les mois de début" at bounding box center [467, 71] width 104 height 12
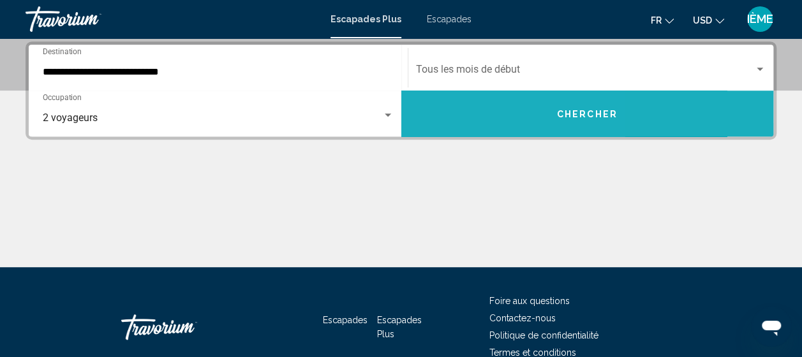
click at [456, 116] on button "Chercher" at bounding box center [587, 114] width 373 height 46
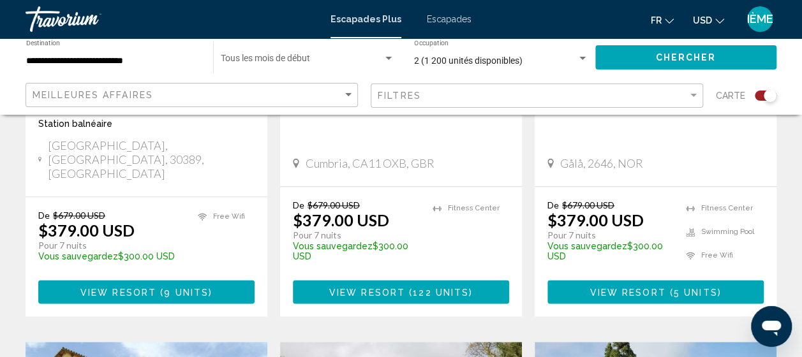
scroll to position [715, 0]
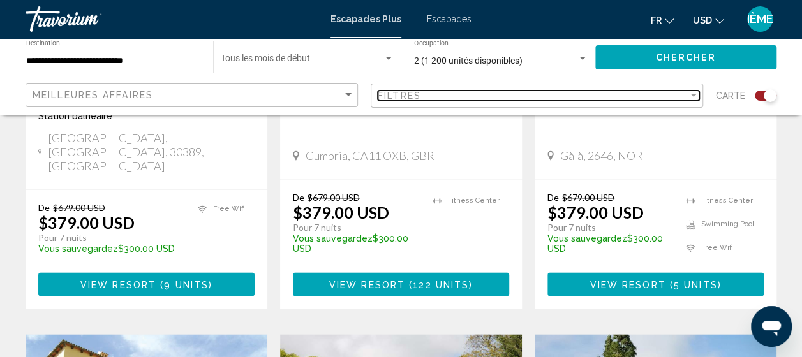
click at [458, 95] on div "Filtres" at bounding box center [533, 96] width 310 height 10
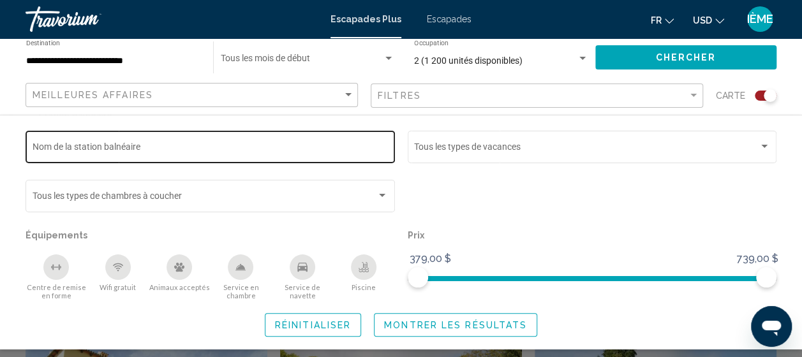
click at [195, 142] on div "Nom de la station balnéaire" at bounding box center [211, 145] width 356 height 35
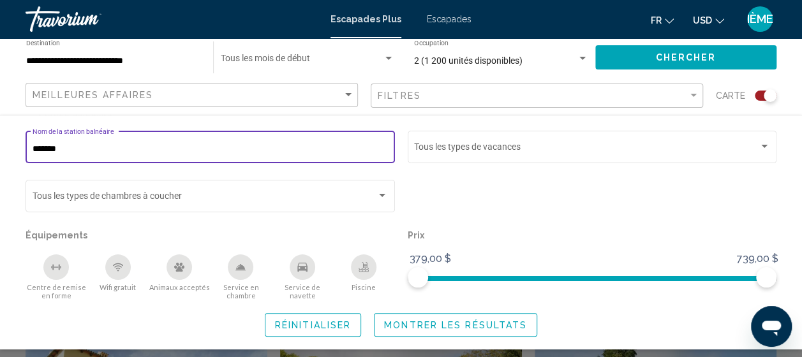
type input "*******"
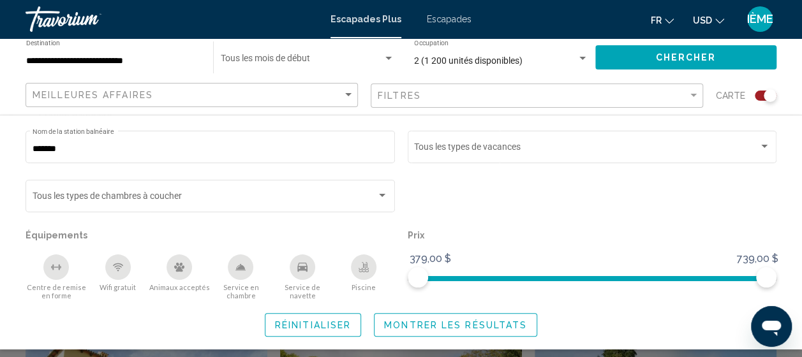
click at [417, 338] on div "******* Nom de la station balnéaire Vacation Types Tous les types de vacances B…" at bounding box center [401, 232] width 802 height 235
click at [419, 326] on span "Montrer les résultats" at bounding box center [455, 325] width 143 height 10
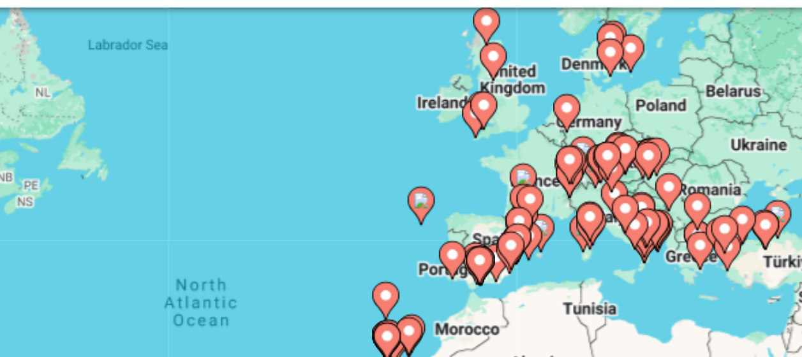
scroll to position [45, 0]
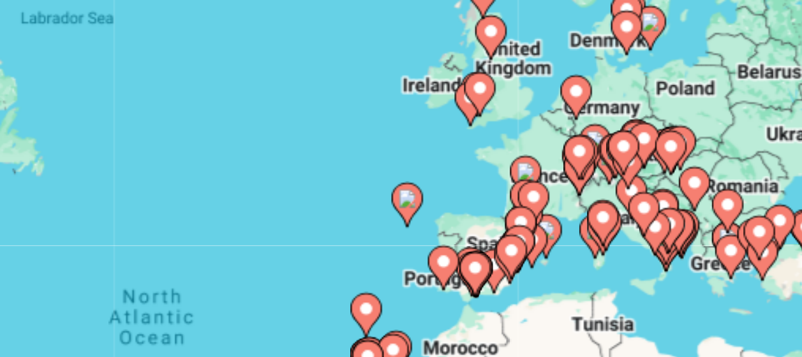
click at [491, 228] on icon "Contenu principal" at bounding box center [492, 236] width 11 height 17
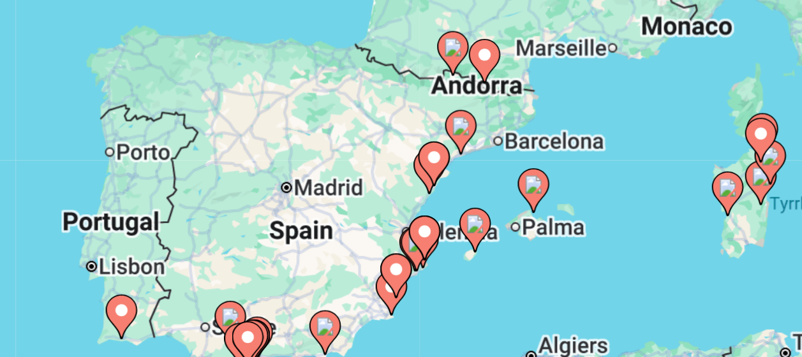
click at [486, 240] on div "Pour naviguer, appuyez sur les touches fléchées. To activate drag with keyboard…" at bounding box center [401, 273] width 751 height 383
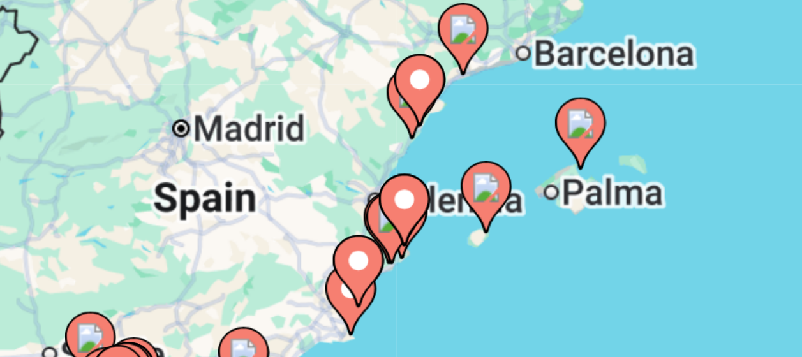
click at [467, 226] on gmp-advanced-marker "Contenu principal" at bounding box center [473, 221] width 13 height 19
type input "**********"
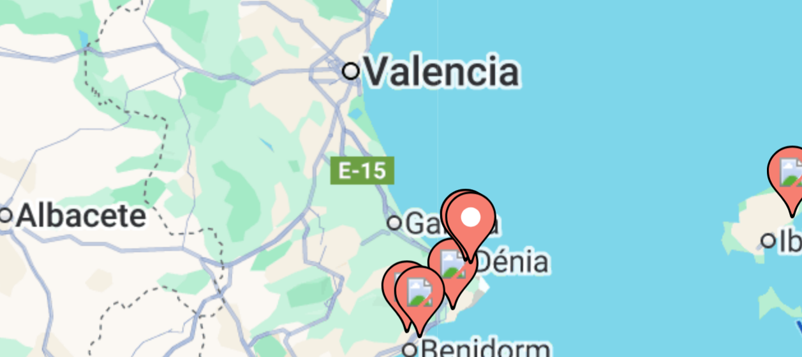
drag, startPoint x: 391, startPoint y: 236, endPoint x: 488, endPoint y: 190, distance: 107.6
click at [488, 190] on div "Pour activer le glissement avec le clavier, appuyez sur Alt + Entrée. Une fois …" at bounding box center [401, 273] width 751 height 383
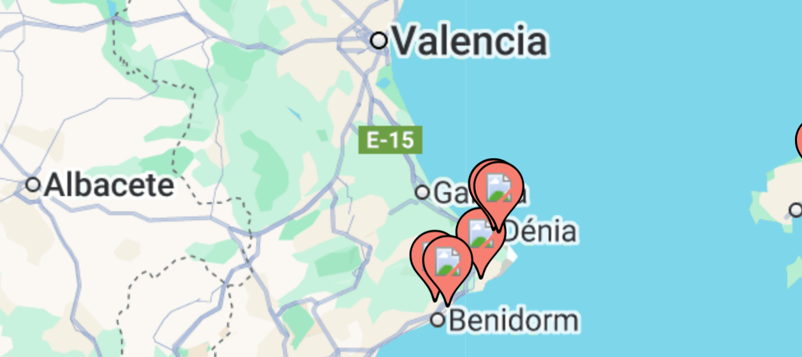
click at [481, 236] on image "Contenu principal" at bounding box center [484, 234] width 8 height 8
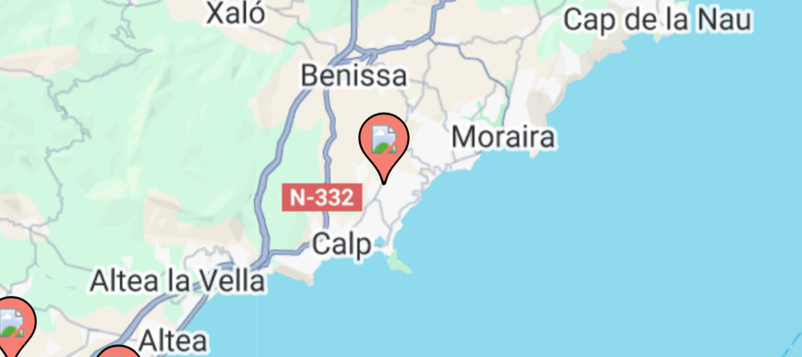
click at [467, 206] on image "Contenu principal" at bounding box center [468, 204] width 8 height 8
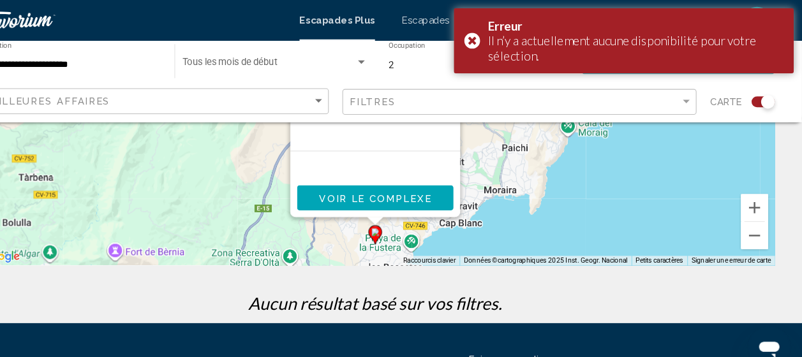
scroll to position [261, 0]
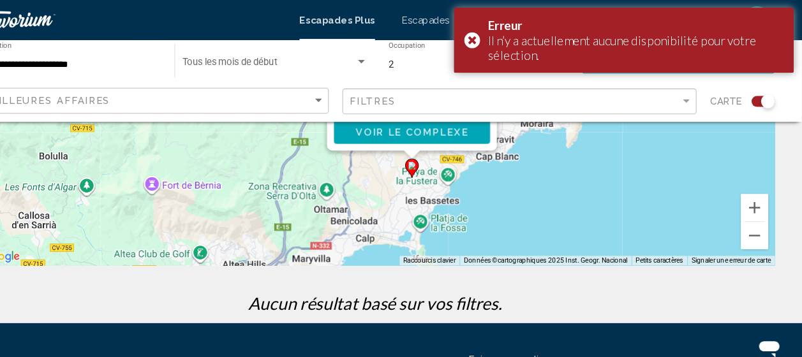
drag, startPoint x: 482, startPoint y: 228, endPoint x: 521, endPoint y: 152, distance: 86.2
click at [521, 152] on div "Pour activer le glissement avec le clavier, appuyez sur Alt + Entrée. Une fois …" at bounding box center [401, 58] width 751 height 383
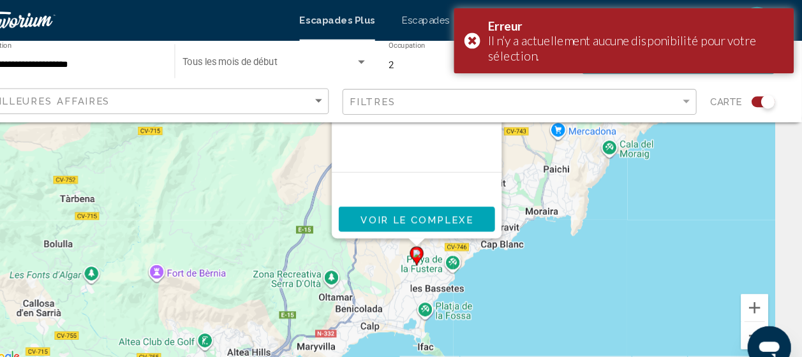
scroll to position [167, 0]
click at [440, 202] on span "Voir le complexe" at bounding box center [440, 206] width 106 height 10
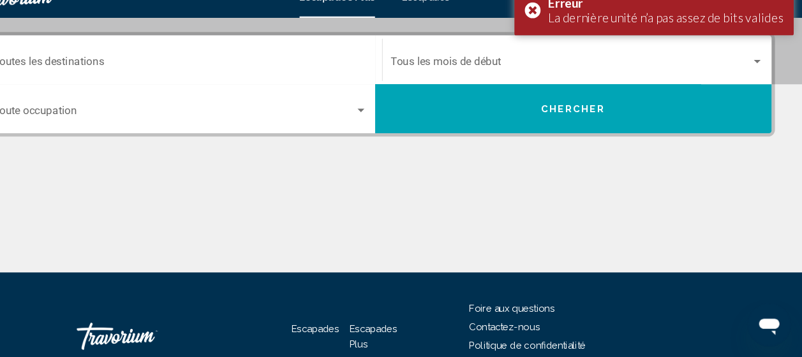
scroll to position [265, 0]
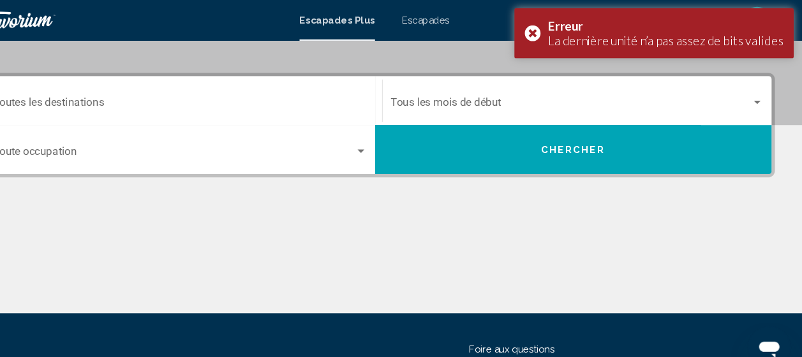
click at [181, 106] on div "Destination Toutes les destinations" at bounding box center [218, 95] width 351 height 40
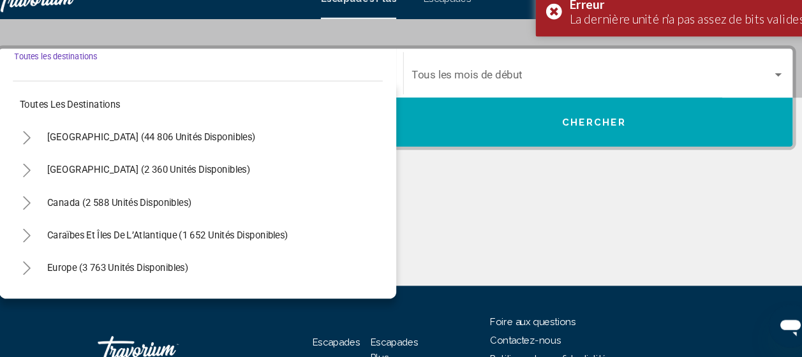
scroll to position [271, 0]
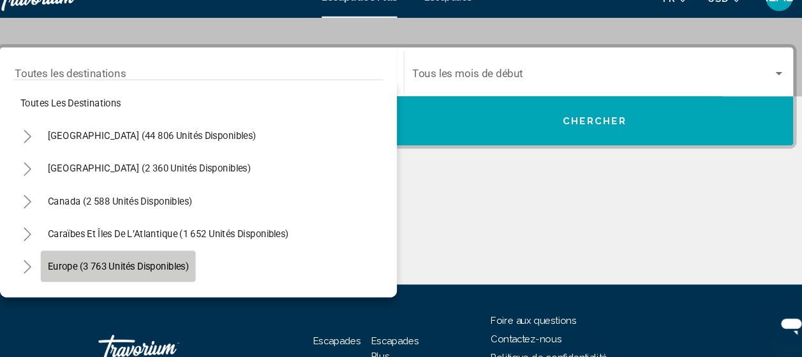
click at [160, 271] on span "Europe (3 763 unités disponibles)" at bounding box center [139, 272] width 133 height 10
type input "**********"
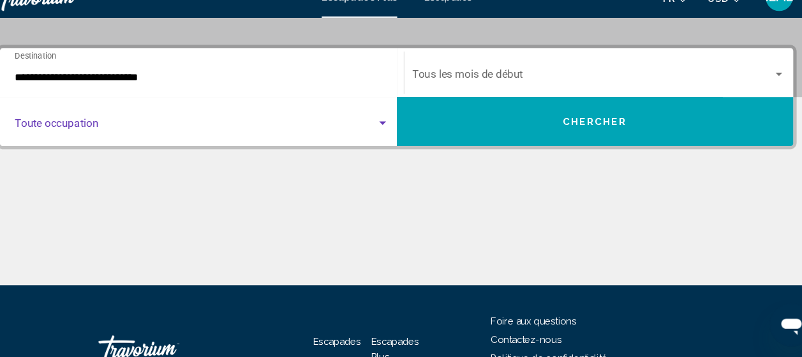
click at [100, 135] on span "Widget de recherche" at bounding box center [213, 140] width 340 height 11
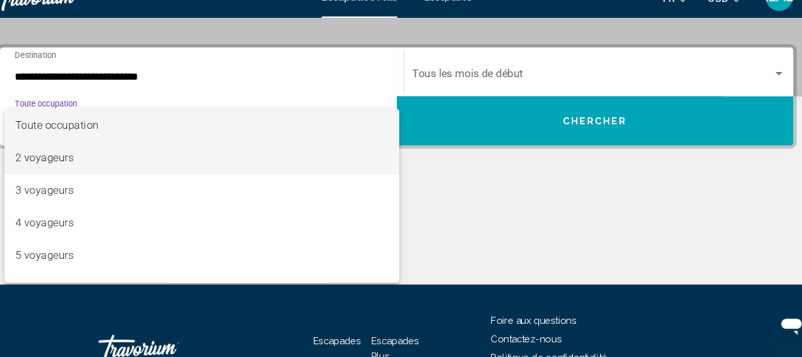
click at [110, 173] on span "2 voyageurs" at bounding box center [218, 169] width 351 height 31
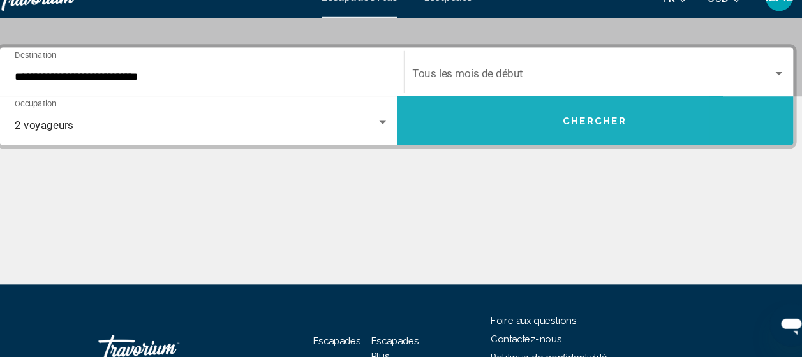
click at [430, 124] on button "Chercher" at bounding box center [587, 135] width 373 height 46
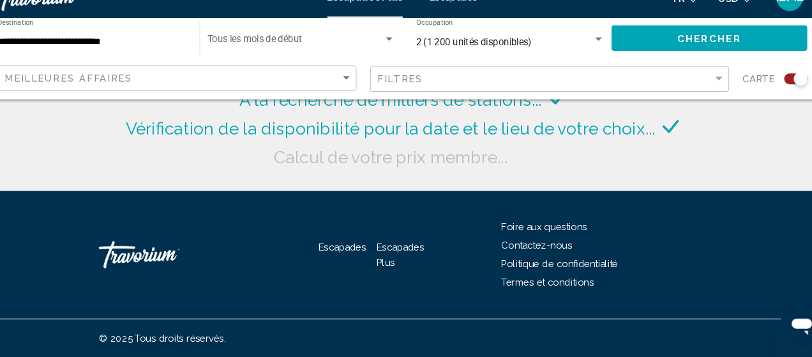
click at [412, 89] on div "Filtres" at bounding box center [546, 96] width 327 height 24
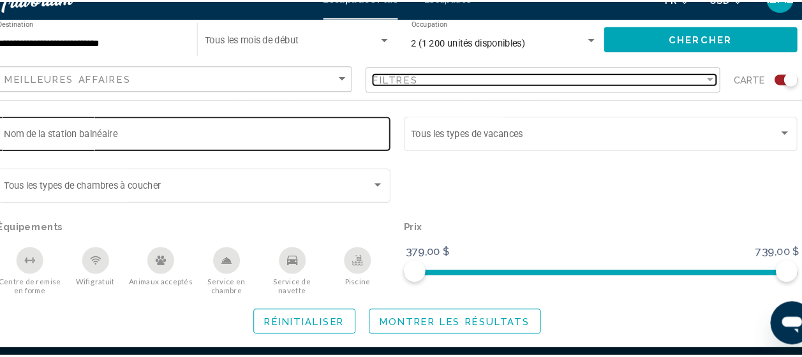
scroll to position [128, 0]
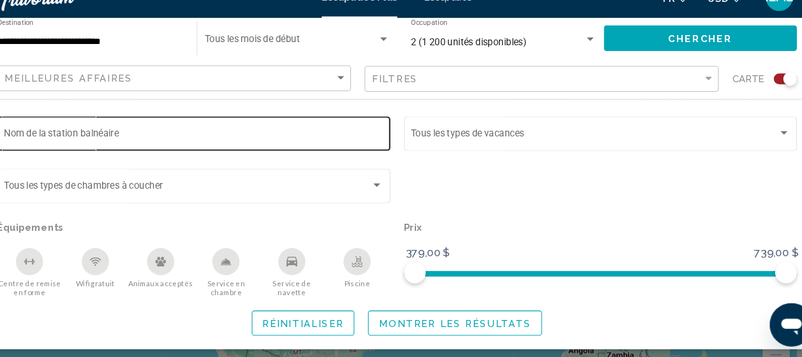
click at [60, 147] on input "Nom de la station balnéaire" at bounding box center [211, 149] width 356 height 10
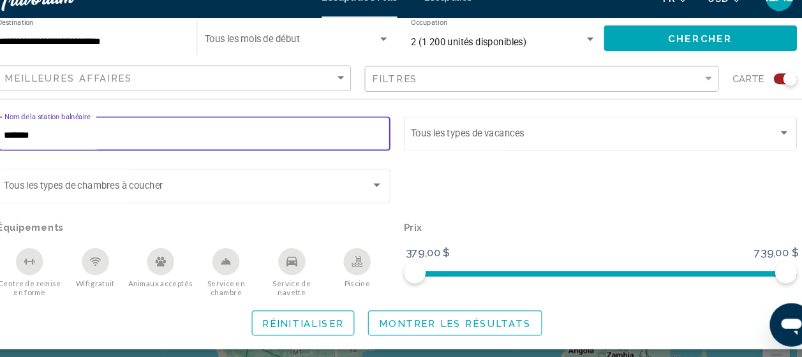
type input "*******"
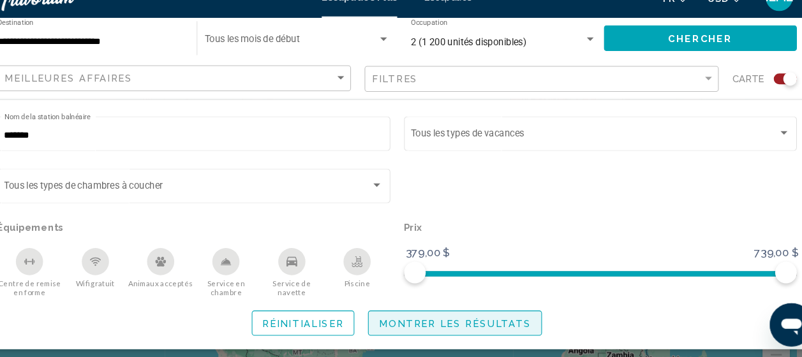
click at [437, 327] on span "Montrer les résultats" at bounding box center [455, 325] width 143 height 10
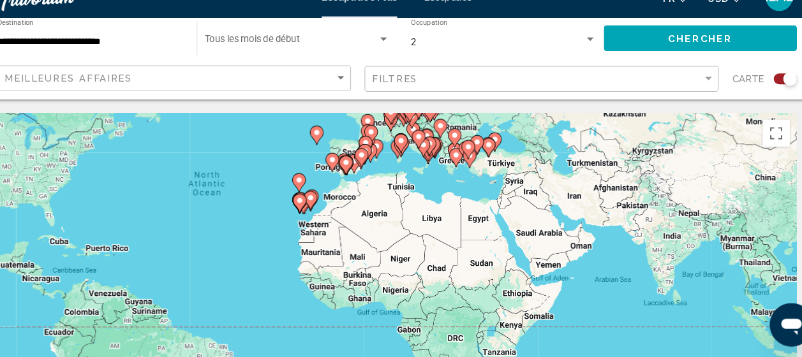
drag, startPoint x: 493, startPoint y: 262, endPoint x: 364, endPoint y: 157, distance: 166.1
click at [364, 157] on div "Pour activer le glissement avec le clavier, appuyez sur Alt + Entrée. Une fois …" at bounding box center [401, 319] width 751 height 383
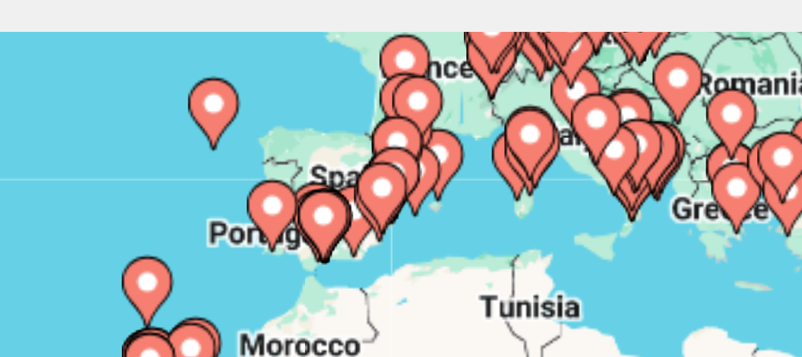
click at [362, 156] on div "Pour activer le glissement avec le clavier, appuyez sur Alt + Entrée. Une fois …" at bounding box center [401, 319] width 751 height 383
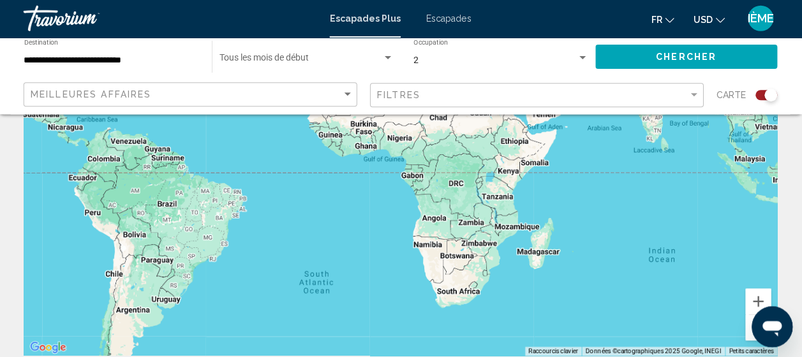
scroll to position [154, 0]
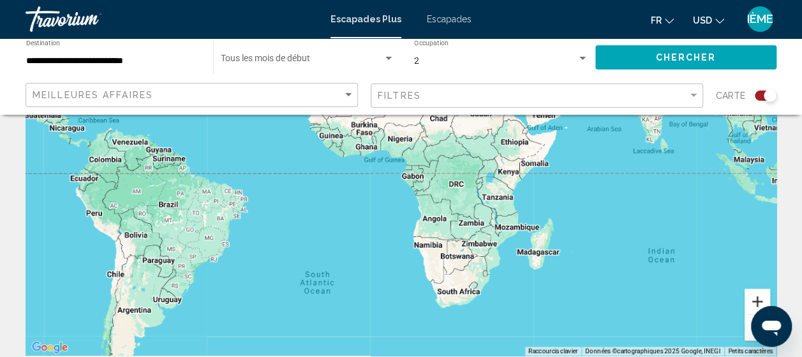
drag, startPoint x: 757, startPoint y: 300, endPoint x: 703, endPoint y: 280, distance: 57.7
click at [703, 280] on div "Pour activer le glissement avec le clavier, appuyez sur Alt + Entrée. Une fois …" at bounding box center [401, 164] width 751 height 383
click at [766, 297] on button "Zoom avant" at bounding box center [758, 302] width 26 height 26
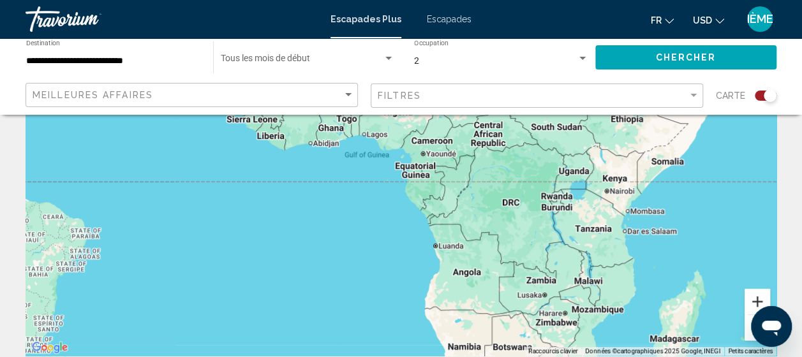
click at [766, 297] on button "Zoom avant" at bounding box center [758, 302] width 26 height 26
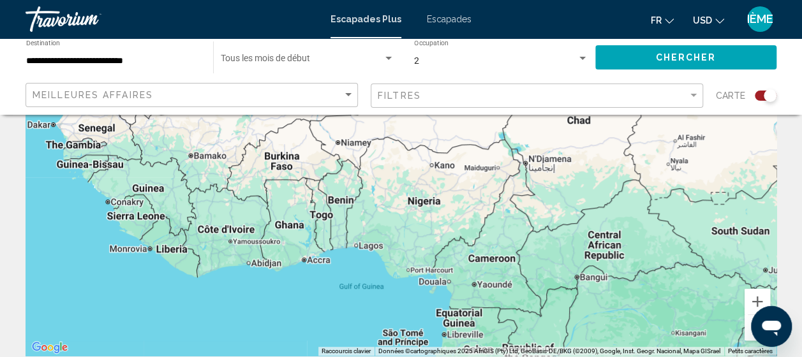
scroll to position [364, 0]
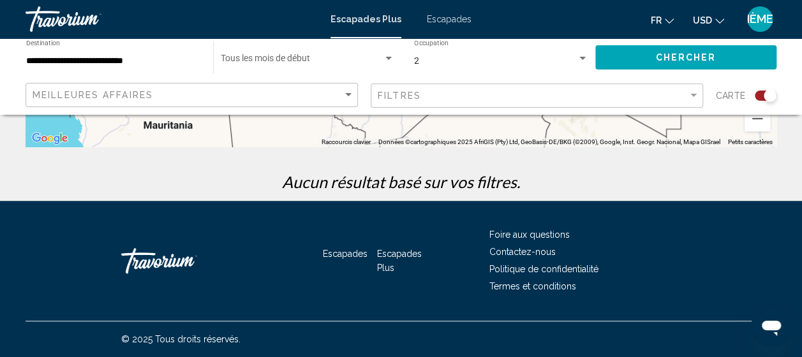
drag, startPoint x: 494, startPoint y: 143, endPoint x: 565, endPoint y: 390, distance: 256.9
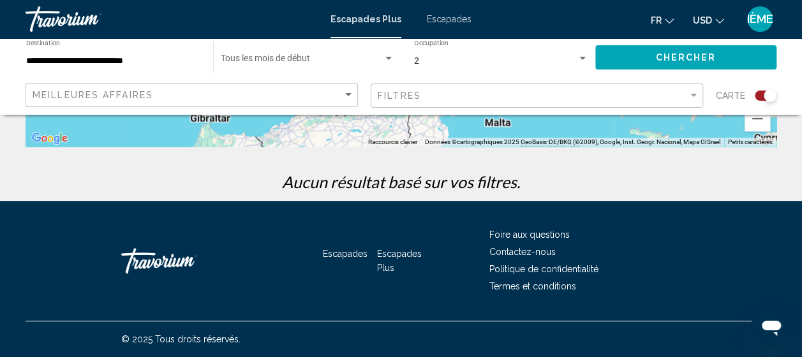
drag, startPoint x: 496, startPoint y: 128, endPoint x: 419, endPoint y: 390, distance: 273.4
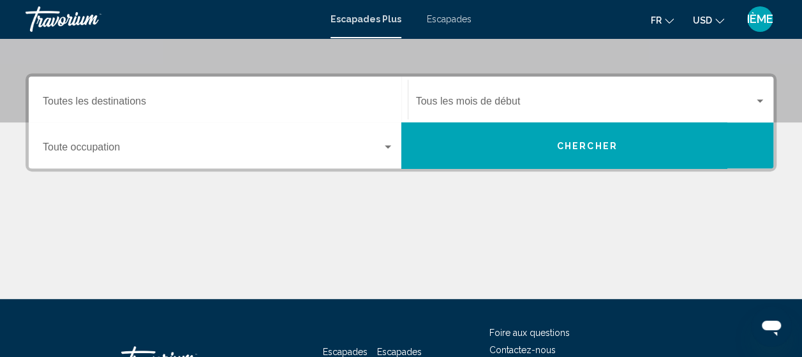
scroll to position [262, 0]
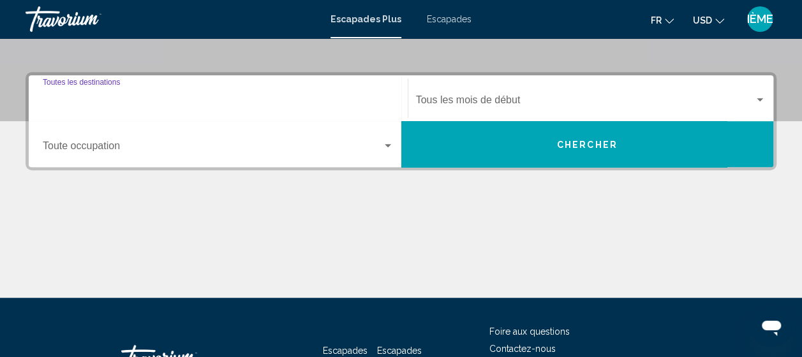
click at [64, 105] on input "Destination Toutes les destinations" at bounding box center [218, 102] width 351 height 11
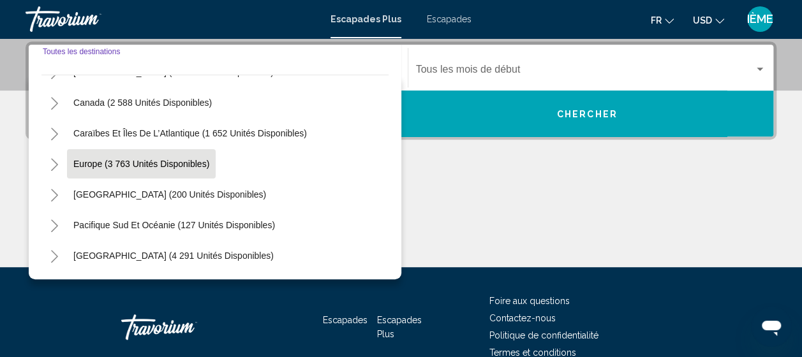
scroll to position [89, 0]
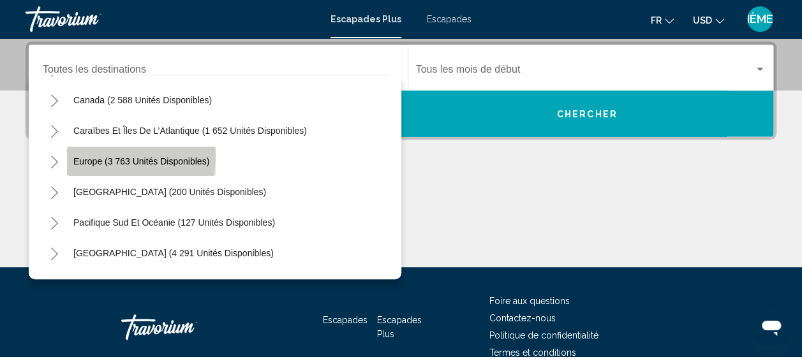
click at [80, 153] on button "Europe (3 763 unités disponibles)" at bounding box center [141, 161] width 149 height 29
type input "**********"
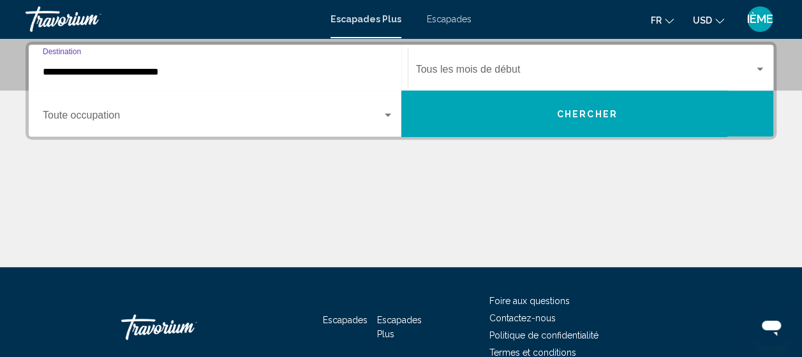
click at [285, 129] on div "Occupancy Toute occupation" at bounding box center [218, 114] width 351 height 40
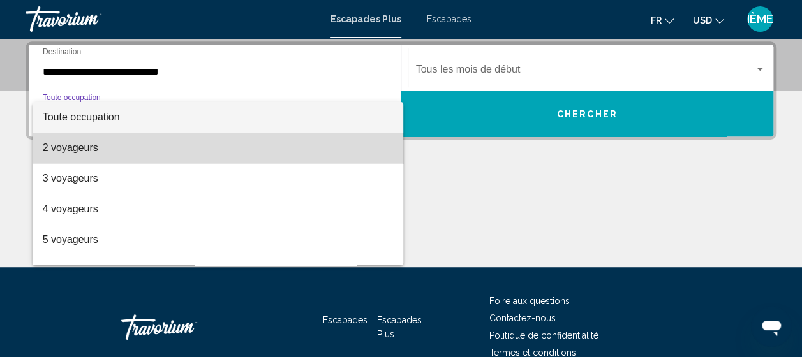
click at [250, 146] on span "2 voyageurs" at bounding box center [218, 148] width 351 height 31
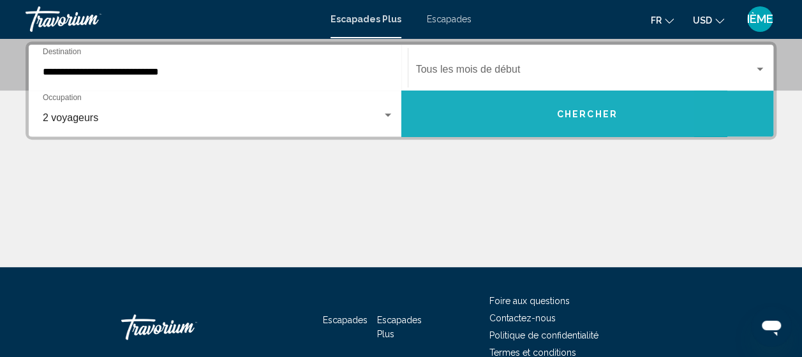
click at [491, 103] on button "Chercher" at bounding box center [587, 114] width 373 height 46
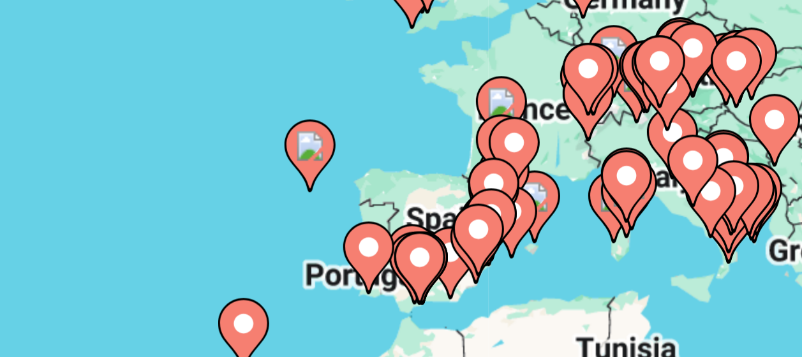
click at [516, 286] on div "To activate drag with keyboard, press Alt + Enter. Once in keyboard drag state,…" at bounding box center [401, 319] width 751 height 383
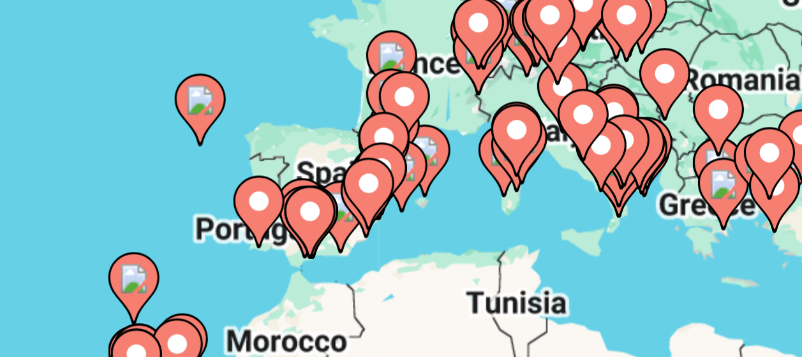
drag, startPoint x: 516, startPoint y: 286, endPoint x: 484, endPoint y: 273, distance: 34.0
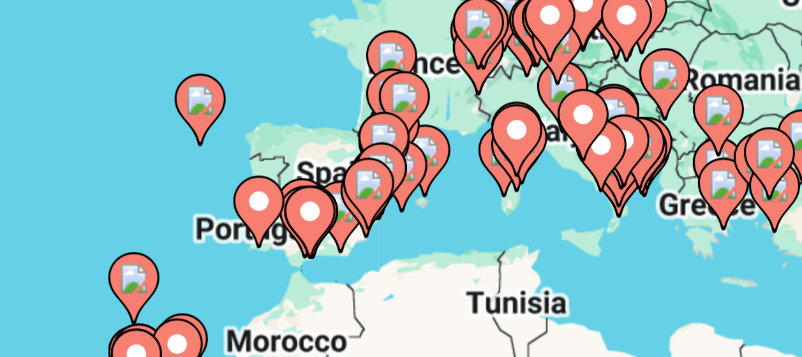
click at [484, 273] on div "Pour activer le glissement avec le clavier, appuyez sur Alt + Entrée. Une fois …" at bounding box center [401, 319] width 751 height 383
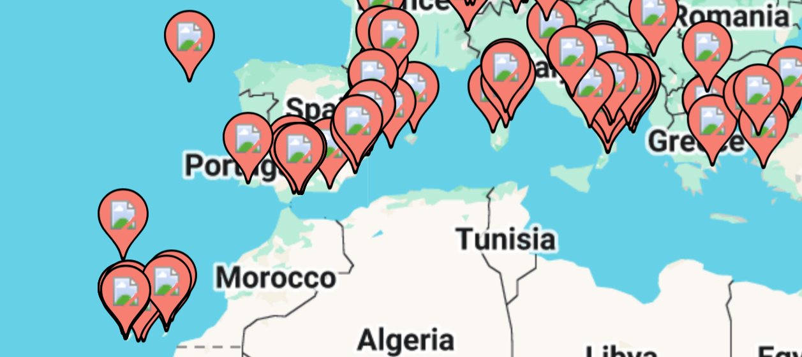
drag, startPoint x: 484, startPoint y: 273, endPoint x: 477, endPoint y: 255, distance: 19.2
click at [477, 303] on div "Contenu principal" at bounding box center [771, 303] width 751 height 0
click at [475, 255] on gmp-advanced-marker "Contenu principal" at bounding box center [476, 246] width 13 height 19
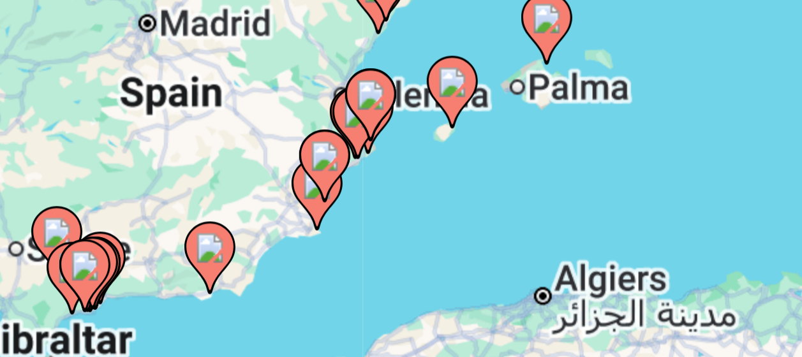
drag, startPoint x: 438, startPoint y: 274, endPoint x: 509, endPoint y: 219, distance: 89.6
click at [509, 219] on div "Pour activer le glissement avec le clavier, appuyez sur Alt + Entrée. Une fois …" at bounding box center [401, 319] width 751 height 383
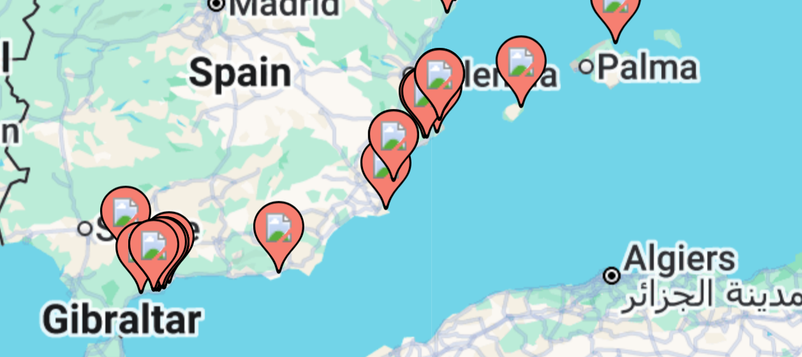
drag, startPoint x: 479, startPoint y: 264, endPoint x: 498, endPoint y: 258, distance: 19.4
click at [498, 258] on div "Pour activer le glissement avec le clavier, appuyez sur Alt + Entrée. Une fois …" at bounding box center [401, 319] width 751 height 383
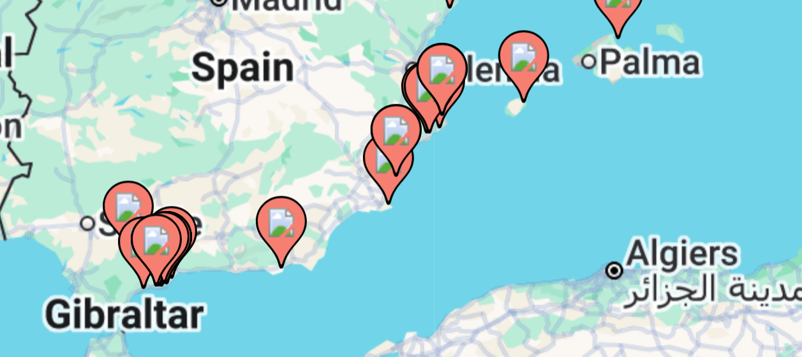
click at [484, 258] on gmp-advanced-marker "Contenu principal" at bounding box center [486, 249] width 13 height 19
type input "**********"
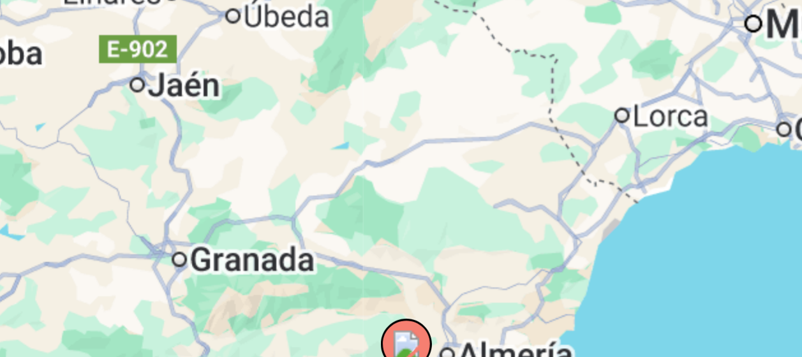
drag, startPoint x: 532, startPoint y: 230, endPoint x: 387, endPoint y: 364, distance: 196.9
click at [387, 221] on html "**********" at bounding box center [401, 42] width 802 height 357
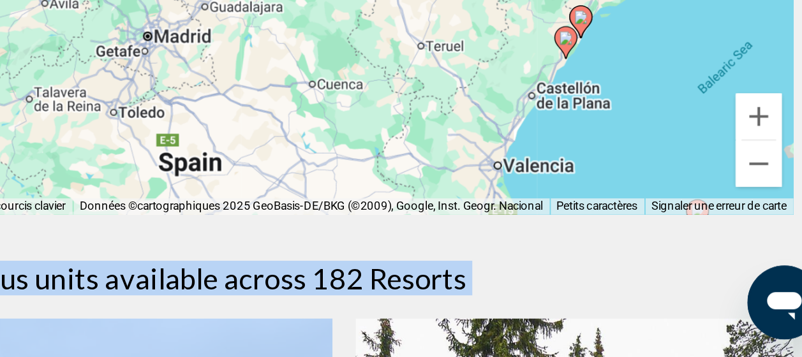
scroll to position [232, 0]
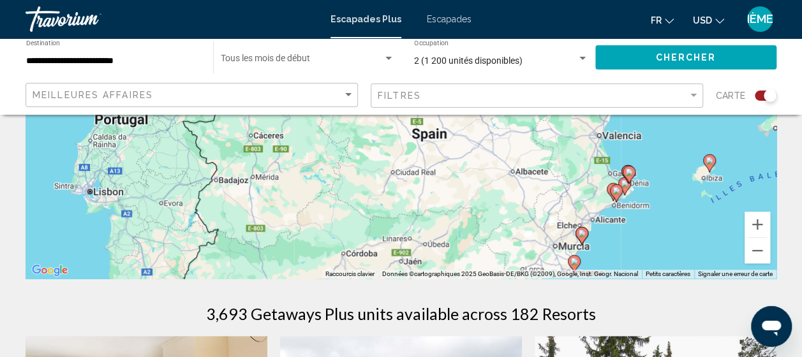
drag, startPoint x: 710, startPoint y: 170, endPoint x: 693, endPoint y: 54, distance: 116.7
click at [754, 223] on button "Zoom avant" at bounding box center [758, 225] width 26 height 26
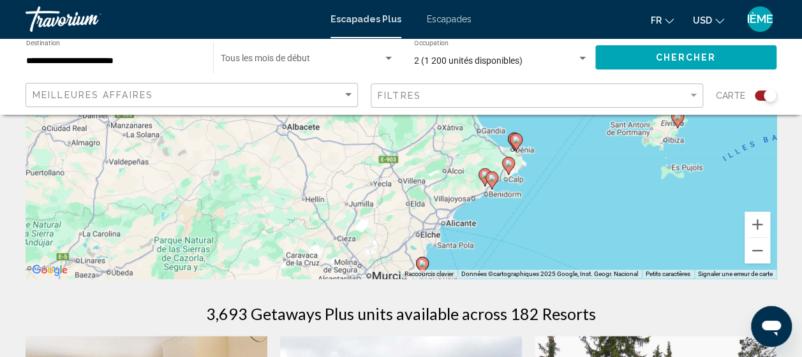
drag, startPoint x: 632, startPoint y: 223, endPoint x: 281, endPoint y: 96, distance: 373.3
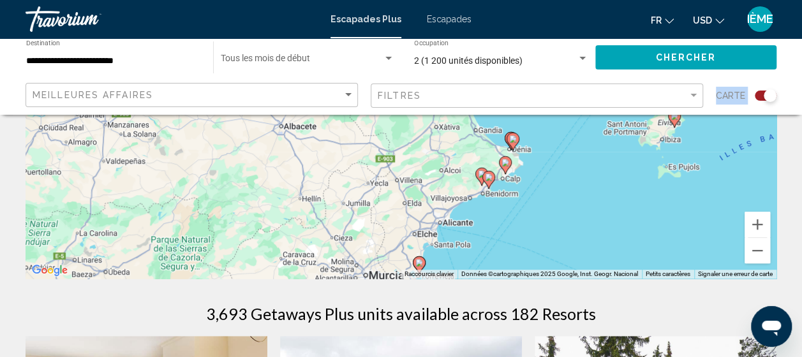
drag, startPoint x: 288, startPoint y: 103, endPoint x: 454, endPoint y: 146, distance: 172.0
click at [751, 221] on button "Zoom avant" at bounding box center [758, 225] width 26 height 26
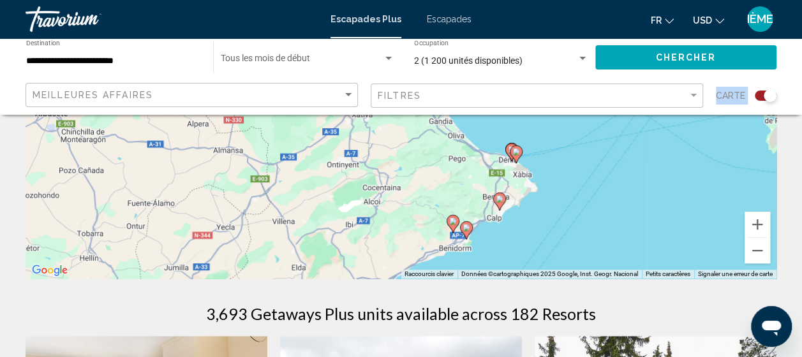
drag, startPoint x: 583, startPoint y: 235, endPoint x: 456, endPoint y: 176, distance: 139.9
click at [456, 176] on div "Pour activer le glissement avec le clavier, appuyez sur Alt + Entrée. Une fois …" at bounding box center [401, 87] width 751 height 383
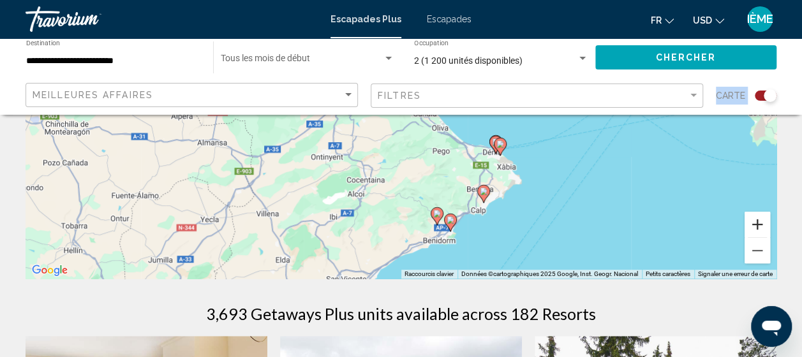
click at [756, 227] on button "Zoom avant" at bounding box center [758, 225] width 26 height 26
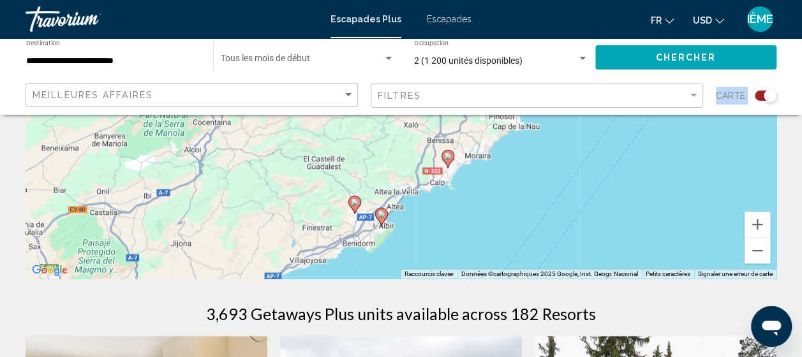
drag, startPoint x: 530, startPoint y: 241, endPoint x: 409, endPoint y: 89, distance: 193.5
click at [446, 159] on image "Contenu principal" at bounding box center [448, 157] width 8 height 8
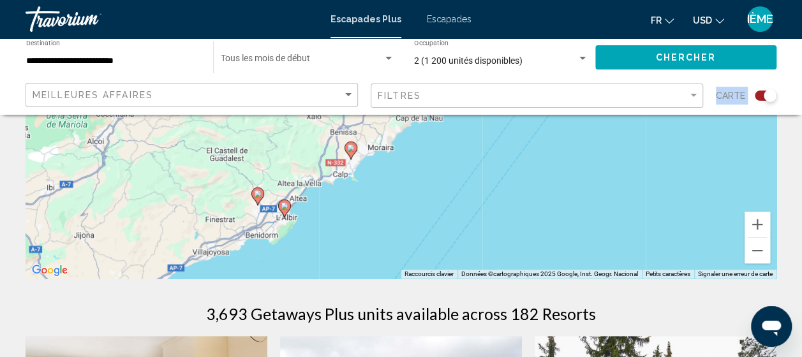
drag, startPoint x: 389, startPoint y: 170, endPoint x: 336, endPoint y: 246, distance: 92.6
click at [336, 246] on div "Pour activer le glissement avec le clavier, appuyez sur Alt + Entrée. Une fois …" at bounding box center [401, 87] width 751 height 383
click at [257, 199] on icon "Contenu principal" at bounding box center [256, 196] width 11 height 17
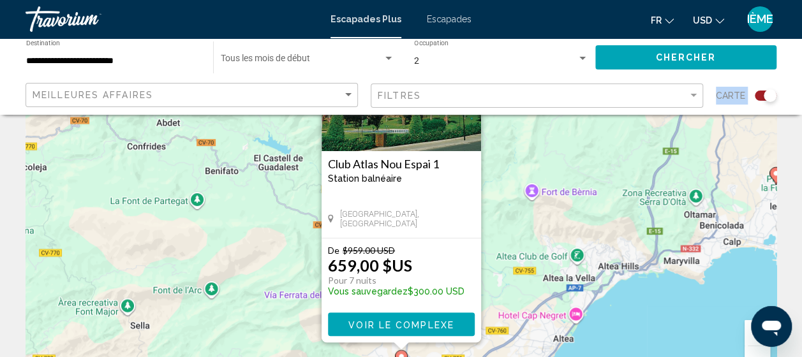
scroll to position [124, 0]
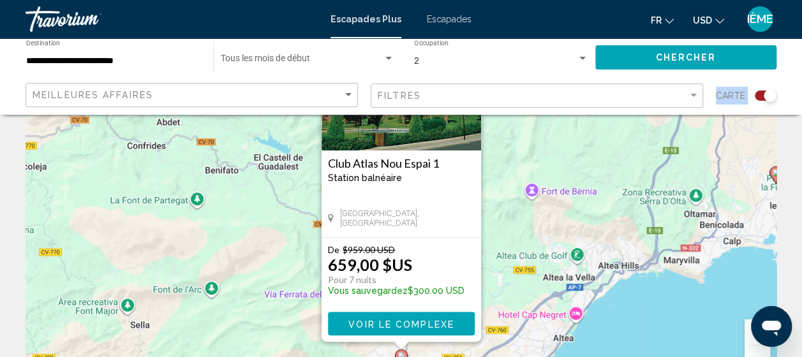
click at [647, 332] on div "To activate drag with keyboard, press Alt + Enter. Once in keyboard drag state,…" at bounding box center [401, 195] width 751 height 383
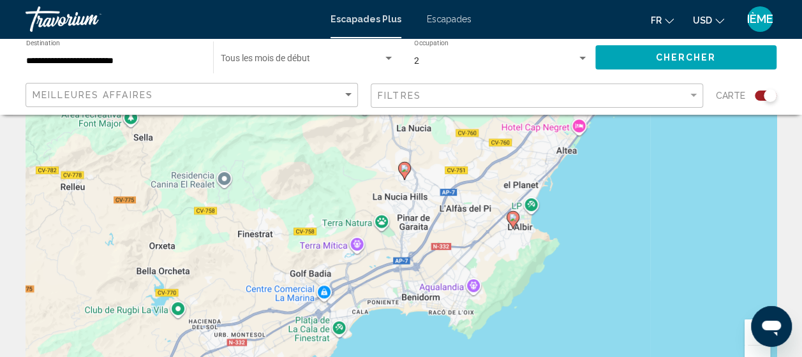
drag, startPoint x: 480, startPoint y: 297, endPoint x: 483, endPoint y: 105, distance: 192.8
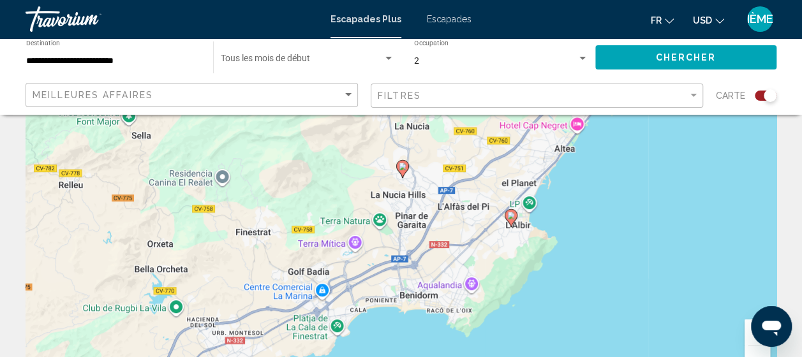
click at [509, 216] on image "Contenu principal" at bounding box center [511, 216] width 8 height 8
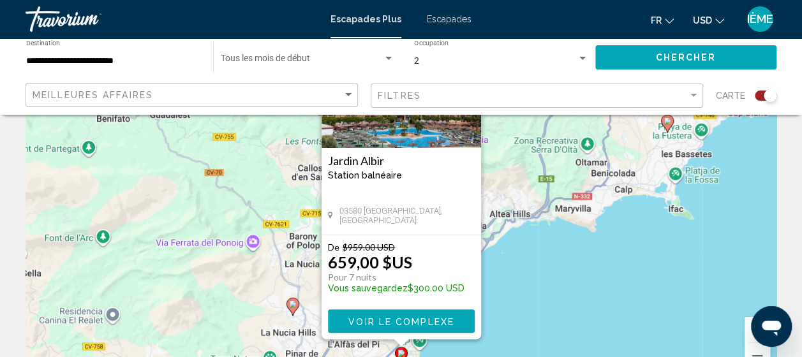
scroll to position [127, 0]
click at [407, 315] on span "Voir le complexe" at bounding box center [401, 320] width 106 height 10
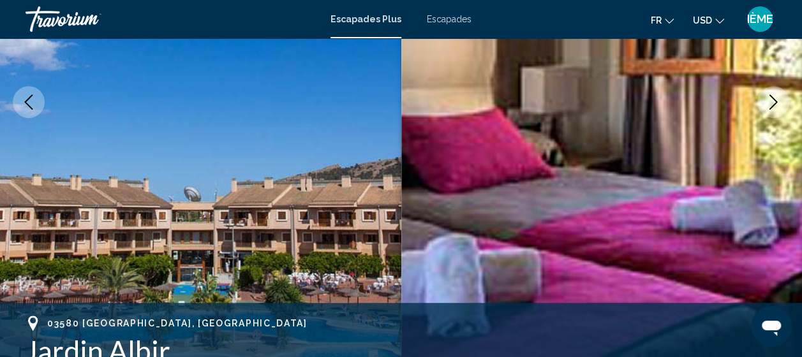
scroll to position [239, 0]
click at [786, 96] on button "Image suivante" at bounding box center [774, 103] width 32 height 32
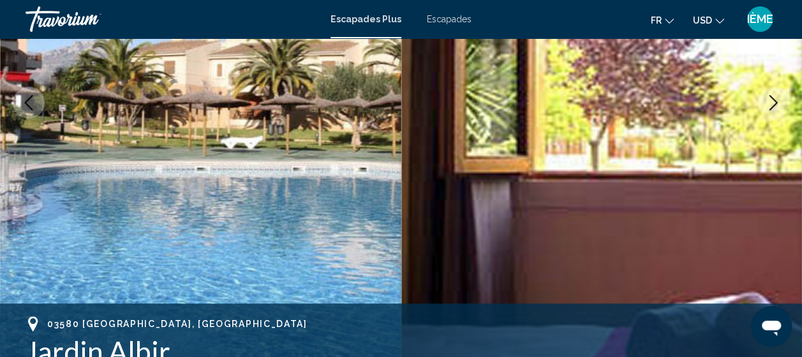
click at [786, 96] on button "Image suivante" at bounding box center [774, 103] width 32 height 32
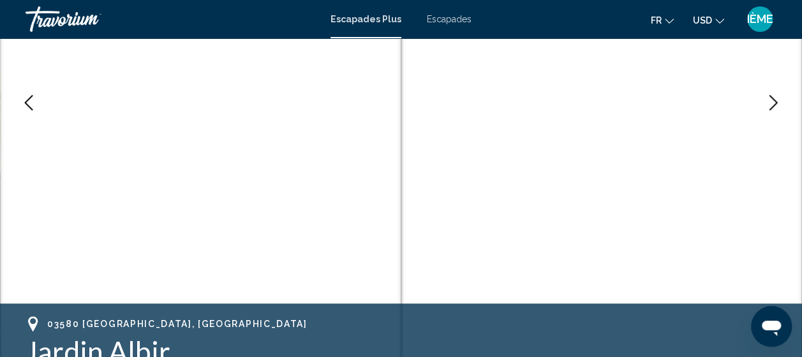
click at [775, 105] on icon "Image suivante" at bounding box center [774, 102] width 8 height 15
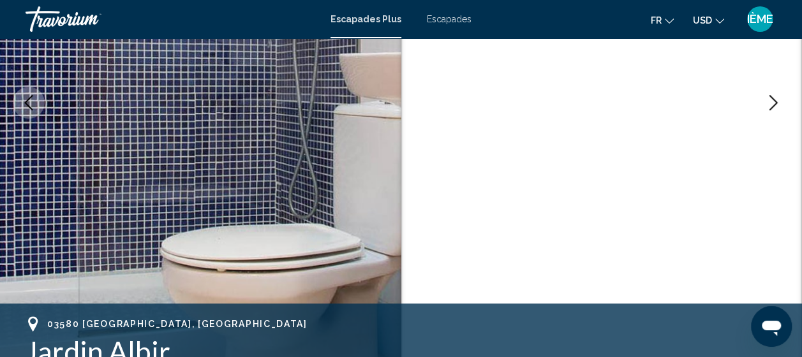
click at [775, 105] on icon "Image suivante" at bounding box center [774, 102] width 8 height 15
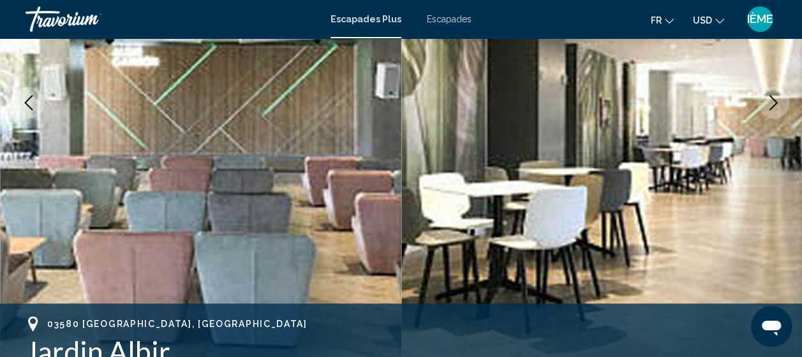
click at [775, 105] on icon "Image suivante" at bounding box center [774, 102] width 8 height 15
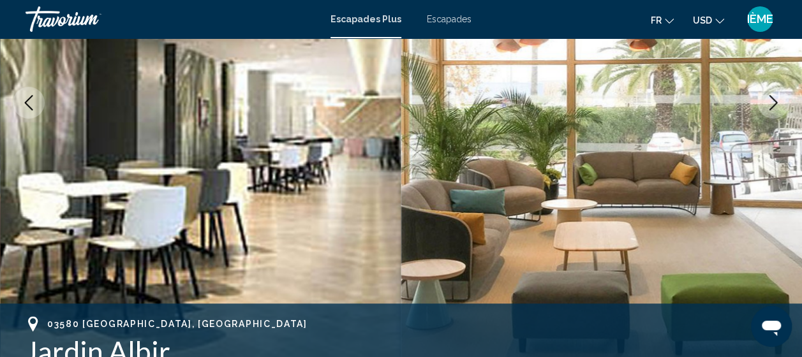
click at [775, 105] on icon "Image suivante" at bounding box center [774, 102] width 8 height 15
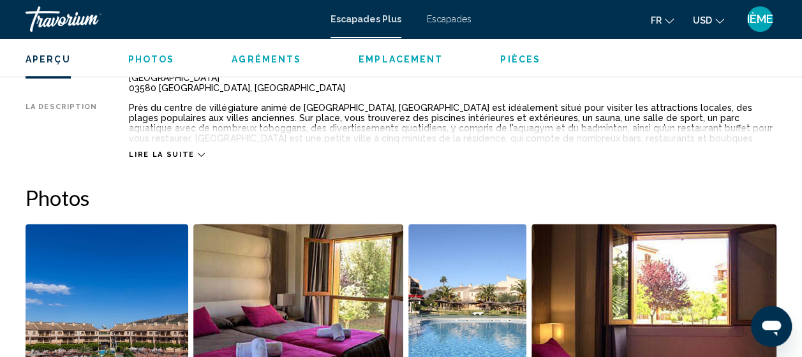
scroll to position [712, 0]
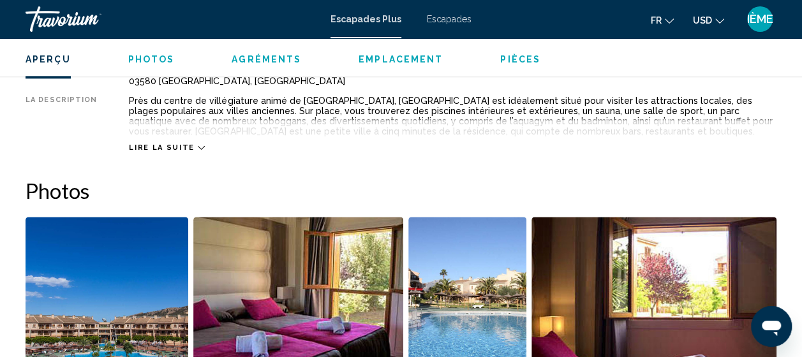
click at [148, 138] on div "Lire la suite" at bounding box center [453, 134] width 648 height 35
click at [147, 148] on span "Lire la suite" at bounding box center [161, 148] width 65 height 8
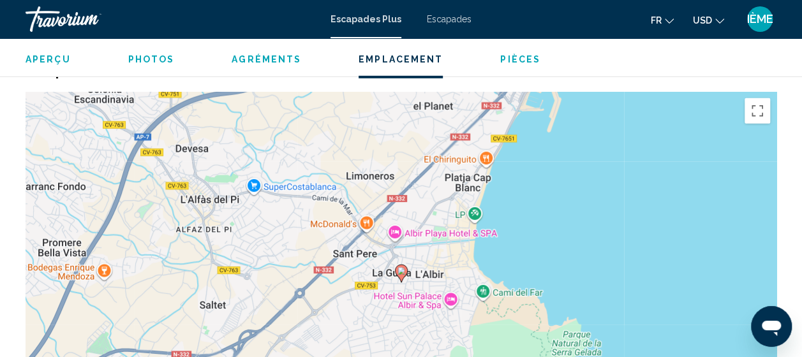
scroll to position [1919, 0]
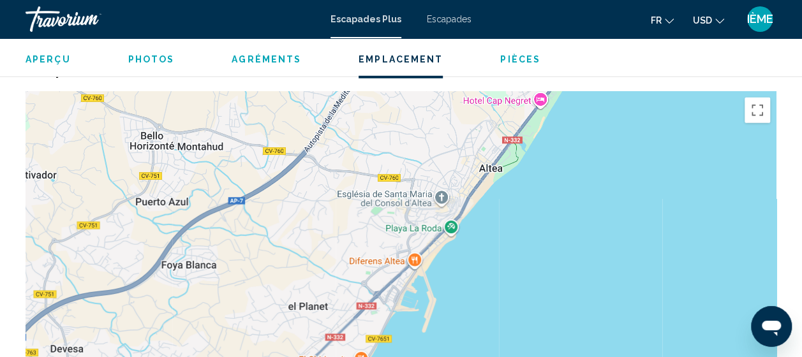
drag, startPoint x: 539, startPoint y: 157, endPoint x: 407, endPoint y: 367, distance: 248.1
